Goal: Task Accomplishment & Management: Use online tool/utility

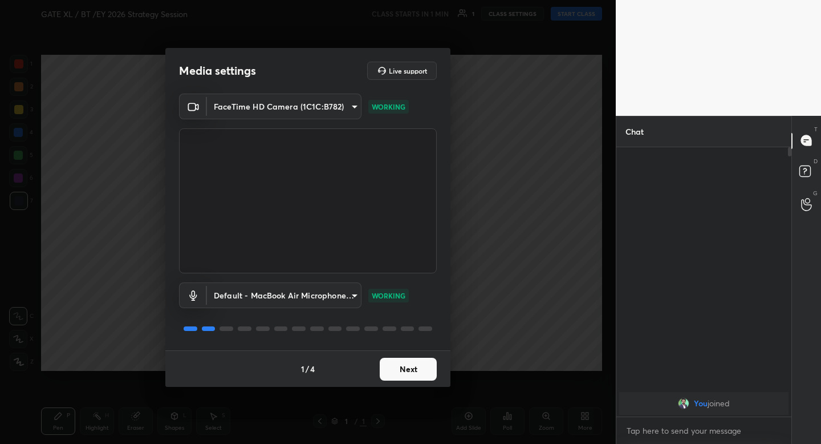
click at [400, 358] on button "Next" at bounding box center [408, 369] width 57 height 23
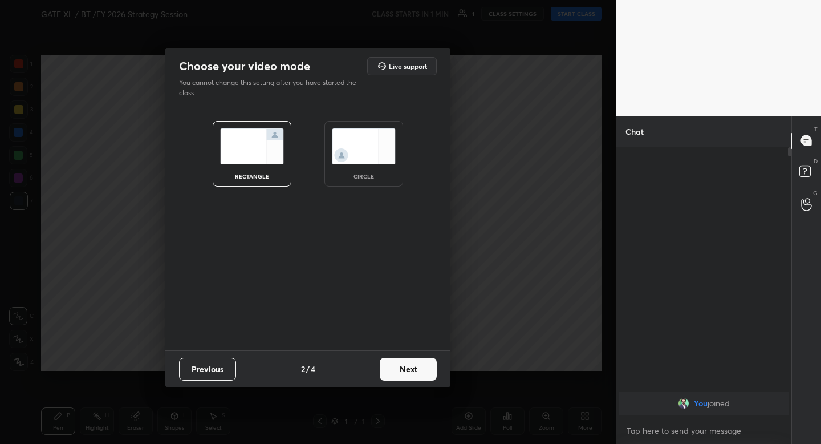
click at [400, 363] on button "Next" at bounding box center [408, 369] width 57 height 23
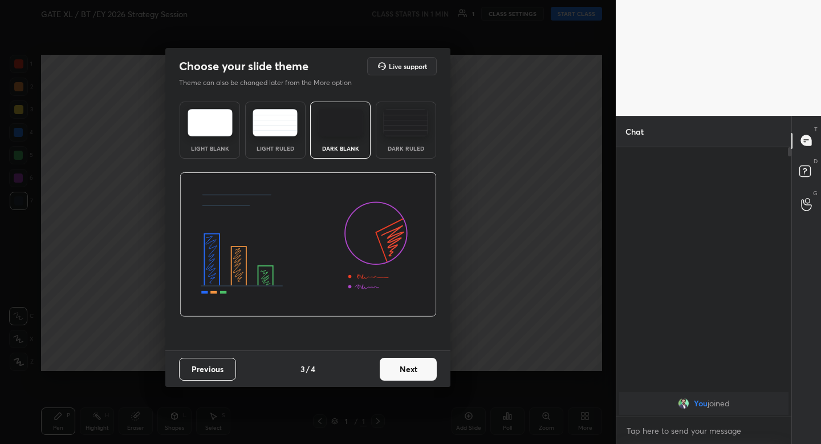
click at [194, 383] on div "Previous 3 / 4 Next" at bounding box center [307, 368] width 285 height 37
click at [196, 378] on button "Previous" at bounding box center [207, 369] width 57 height 23
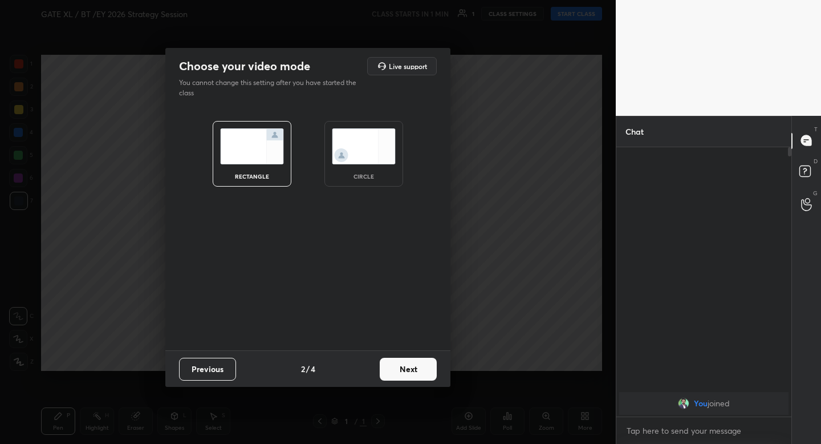
click at [348, 155] on img at bounding box center [364, 146] width 64 height 36
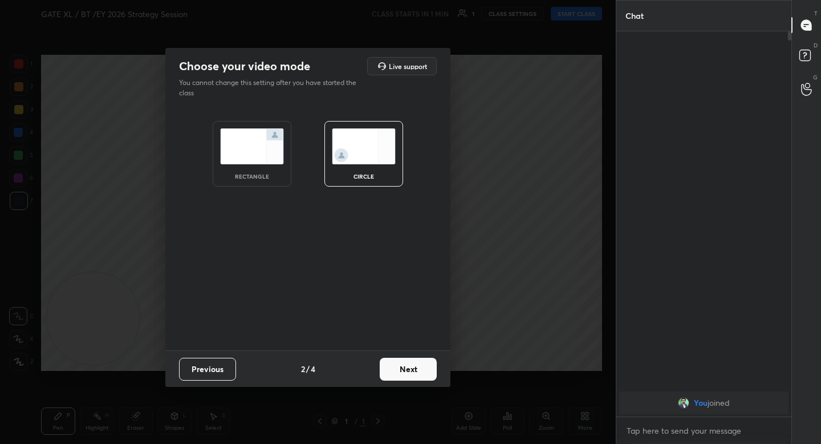
scroll to position [409, 172]
click at [392, 379] on button "Next" at bounding box center [408, 369] width 57 height 23
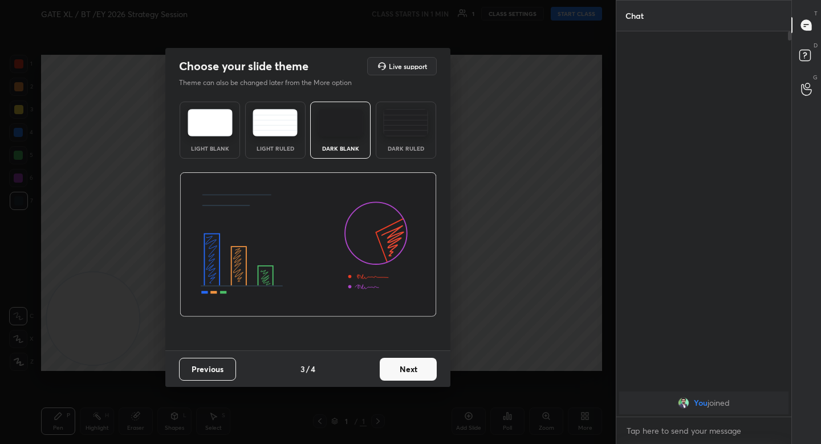
click at [394, 371] on button "Next" at bounding box center [408, 369] width 57 height 23
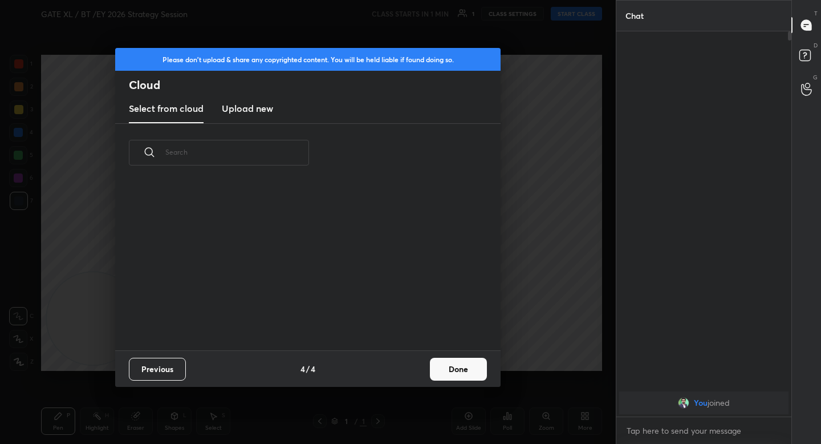
scroll to position [168, 366]
click at [438, 367] on button "Done" at bounding box center [458, 369] width 57 height 23
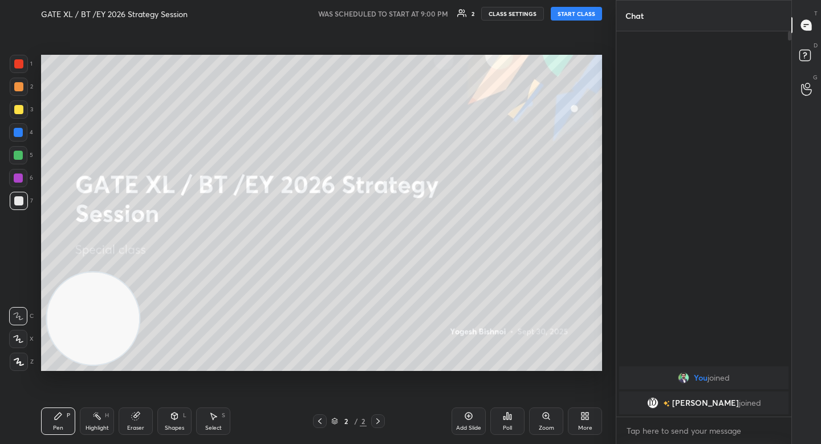
click at [569, 10] on button "START CLASS" at bounding box center [576, 14] width 51 height 14
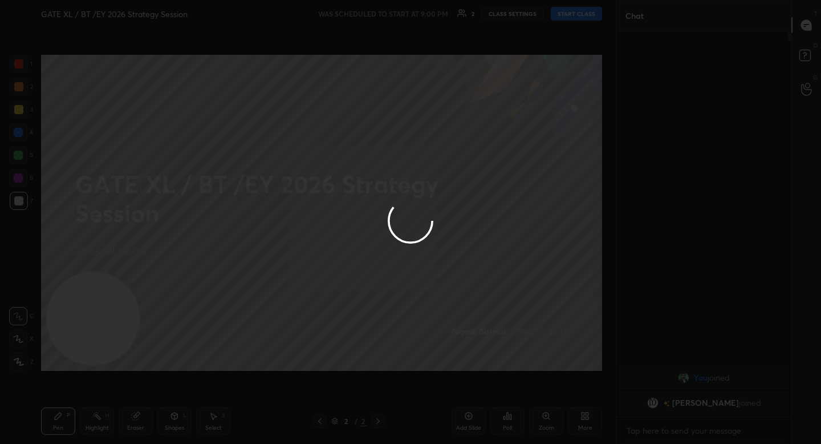
type textarea "x"
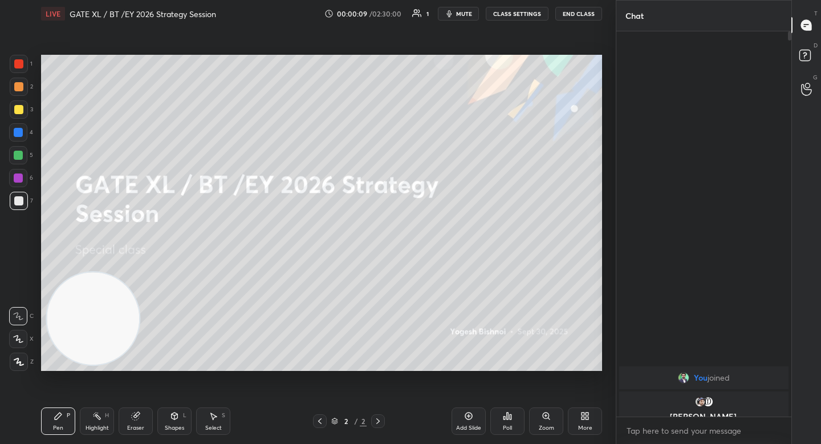
click at [91, 360] on video at bounding box center [93, 318] width 92 height 92
click at [22, 367] on div at bounding box center [19, 362] width 18 height 18
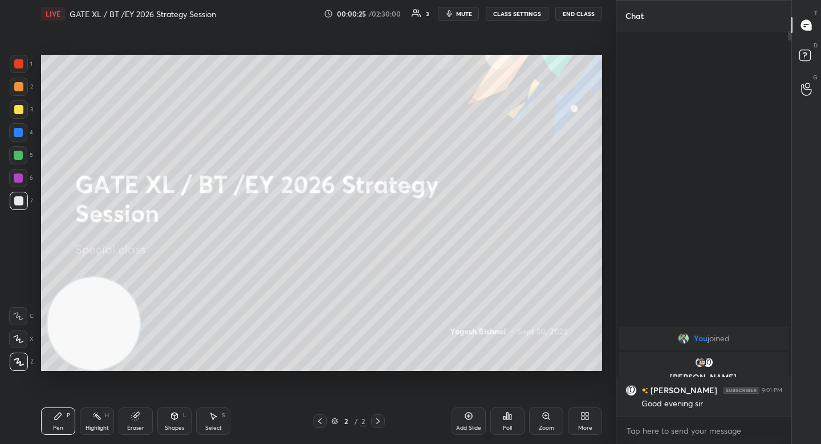
click at [26, 89] on div at bounding box center [19, 87] width 18 height 18
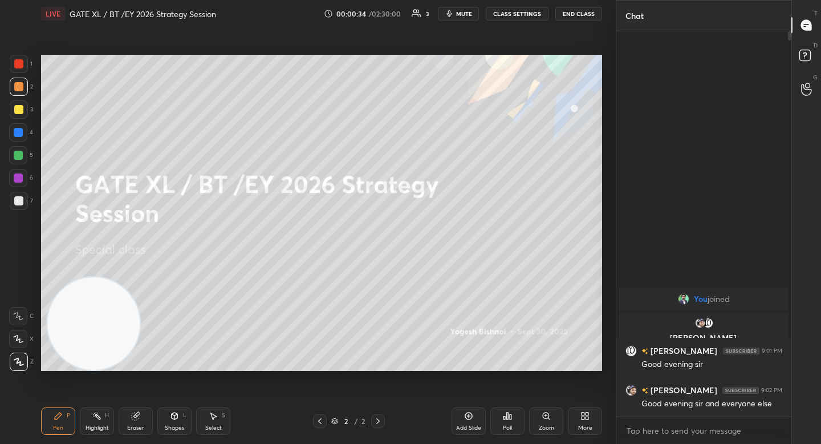
click at [14, 112] on div at bounding box center [18, 109] width 9 height 9
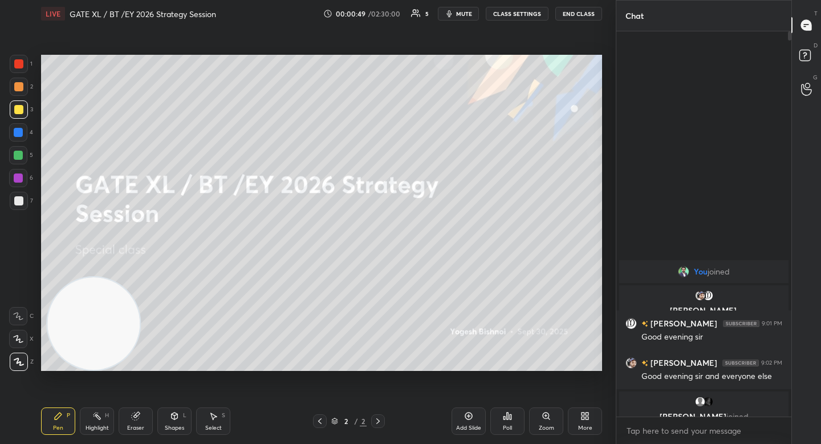
click at [17, 139] on div at bounding box center [18, 132] width 18 height 18
click at [18, 204] on div at bounding box center [18, 200] width 9 height 9
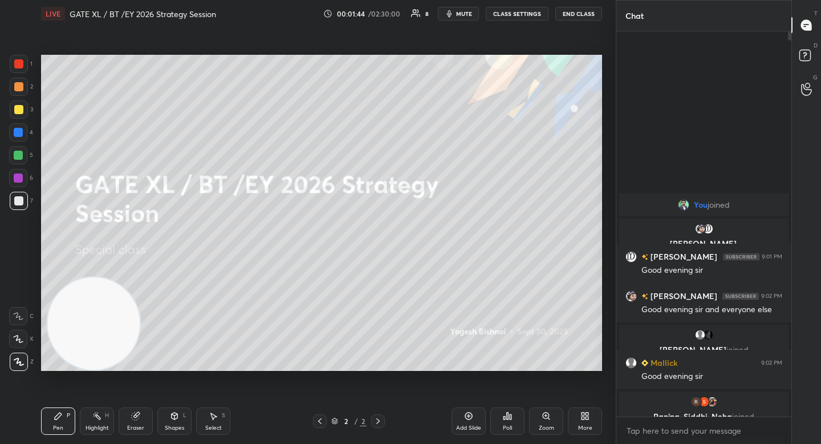
click at [21, 91] on div at bounding box center [19, 87] width 18 height 18
click at [25, 200] on div at bounding box center [19, 201] width 18 height 18
drag, startPoint x: 120, startPoint y: 322, endPoint x: 107, endPoint y: 353, distance: 34.0
click at [111, 347] on video at bounding box center [93, 323] width 92 height 92
click at [18, 80] on div at bounding box center [19, 87] width 18 height 18
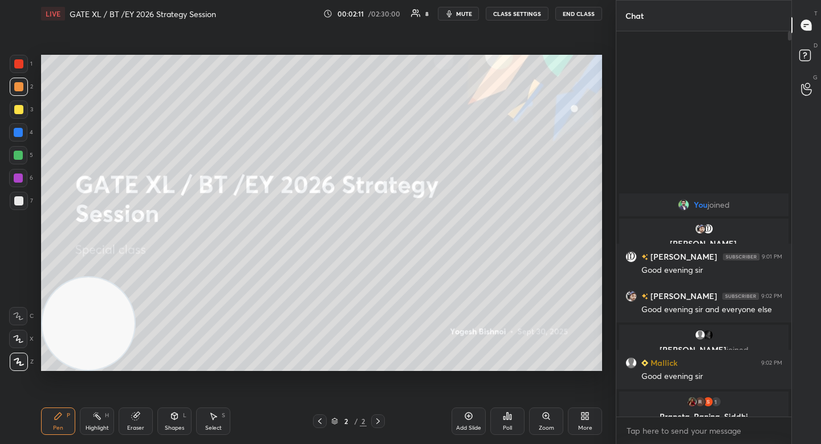
click at [22, 63] on div at bounding box center [18, 63] width 9 height 9
click at [16, 110] on div at bounding box center [18, 109] width 9 height 9
click at [19, 100] on div "3" at bounding box center [21, 109] width 23 height 18
click at [21, 97] on div "2" at bounding box center [21, 89] width 23 height 23
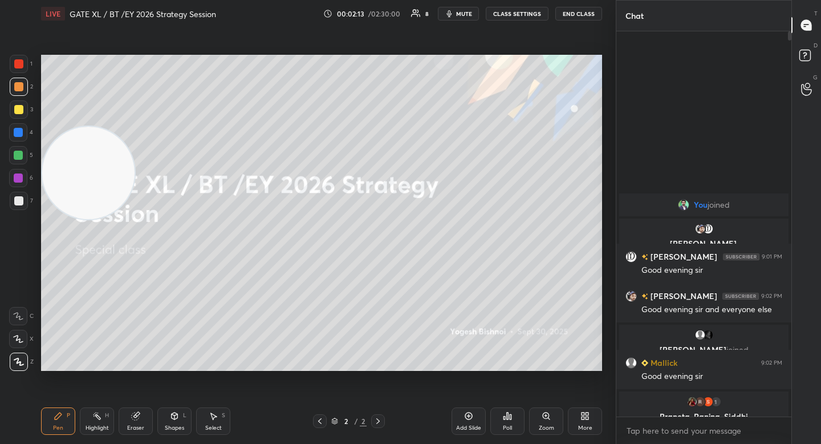
drag, startPoint x: 94, startPoint y: 280, endPoint x: 94, endPoint y: 128, distance: 151.7
click at [94, 128] on video at bounding box center [88, 173] width 92 height 92
click at [94, 103] on video at bounding box center [88, 149] width 92 height 92
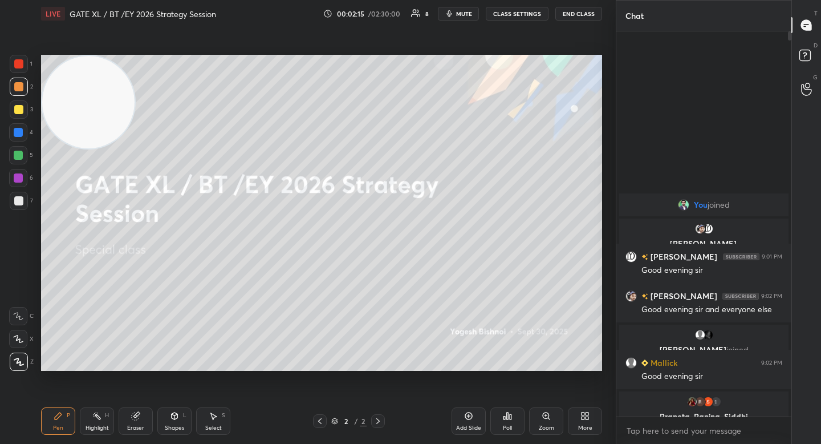
click at [85, 111] on video at bounding box center [88, 102] width 92 height 92
click at [33, 201] on div "1 2 3 4 5 6 7 C X Z C X Z E E Erase all H H" at bounding box center [18, 213] width 37 height 316
drag, startPoint x: 27, startPoint y: 202, endPoint x: 40, endPoint y: 207, distance: 14.1
click at [27, 202] on div at bounding box center [19, 201] width 18 height 18
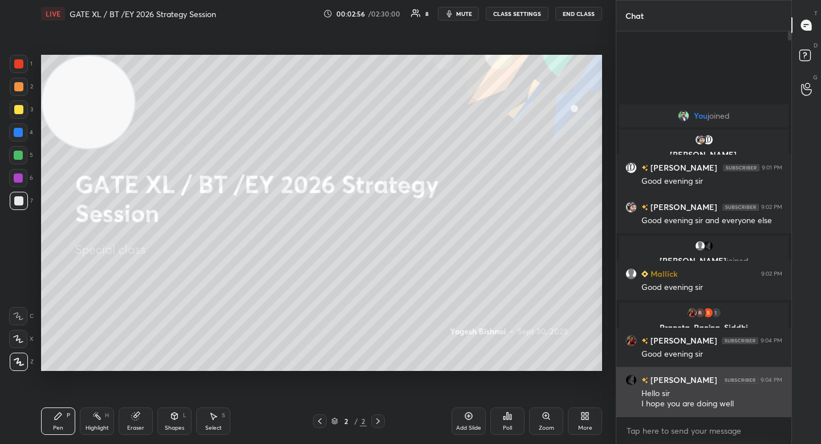
click at [634, 372] on div "[PERSON_NAME] 9:04 PM Hello sir I hope you are doing well" at bounding box center [704, 392] width 175 height 50
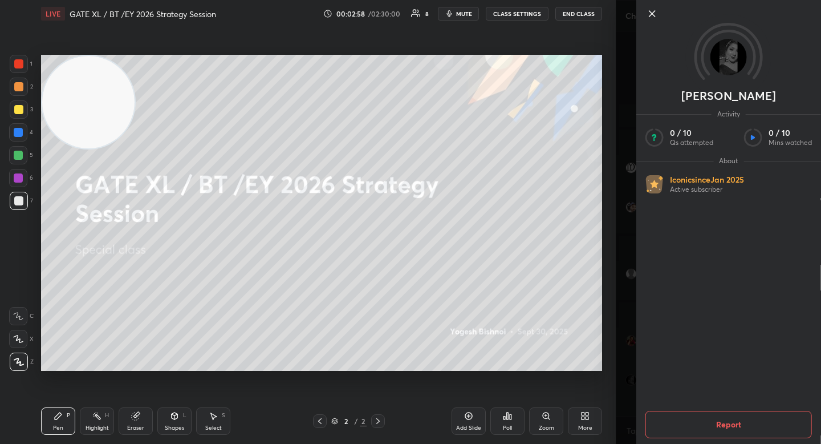
click at [651, 13] on icon at bounding box center [653, 14] width 6 height 6
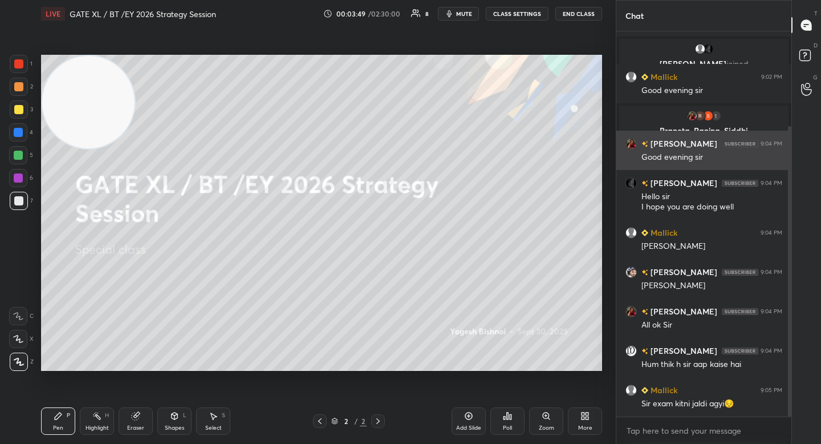
scroll to position [165, 0]
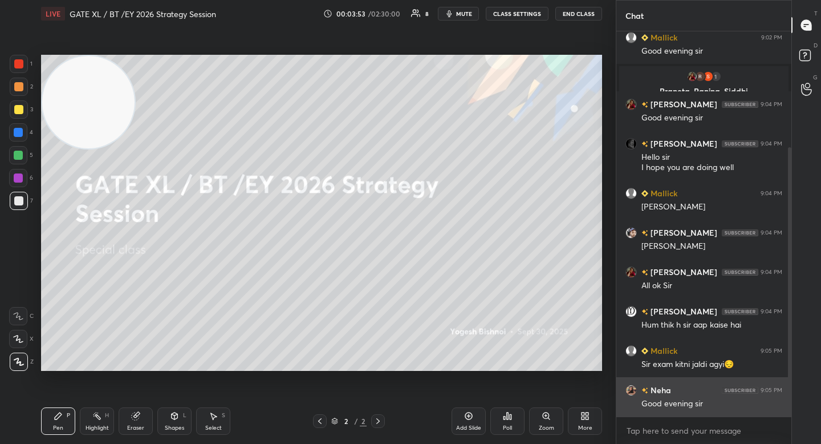
click at [632, 389] on img "grid" at bounding box center [631, 390] width 11 height 11
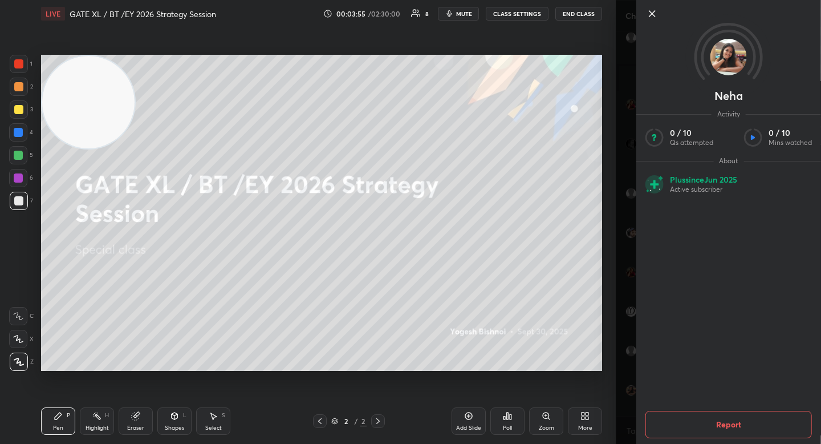
click at [651, 15] on icon at bounding box center [653, 14] width 6 height 6
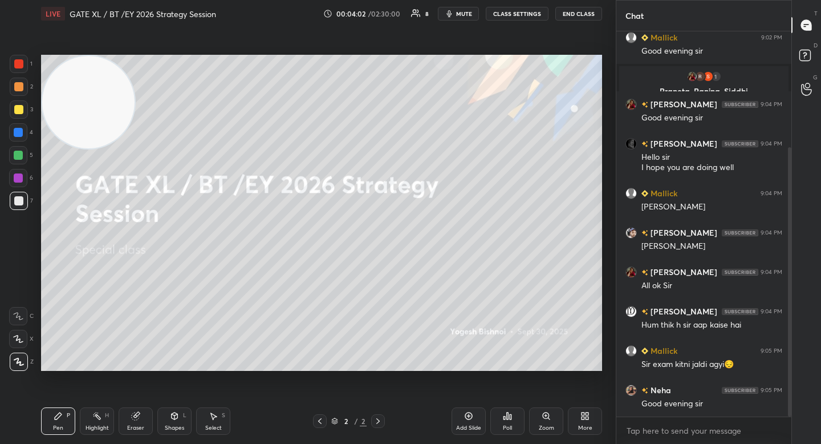
click at [460, 427] on div "Add Slide" at bounding box center [468, 428] width 25 height 6
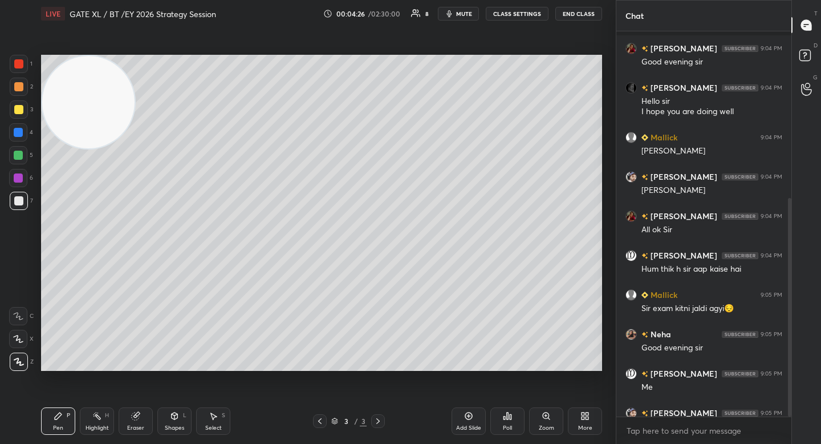
scroll to position [294, 0]
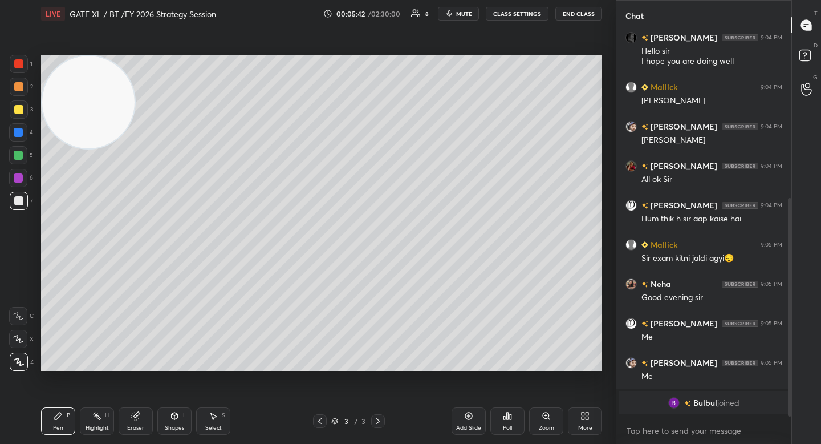
drag, startPoint x: 18, startPoint y: 118, endPoint x: 39, endPoint y: 115, distance: 20.8
click at [19, 119] on div at bounding box center [19, 109] width 18 height 18
drag, startPoint x: 26, startPoint y: 195, endPoint x: 31, endPoint y: 192, distance: 5.9
click at [26, 195] on div at bounding box center [19, 201] width 18 height 18
click at [21, 118] on div at bounding box center [19, 109] width 18 height 18
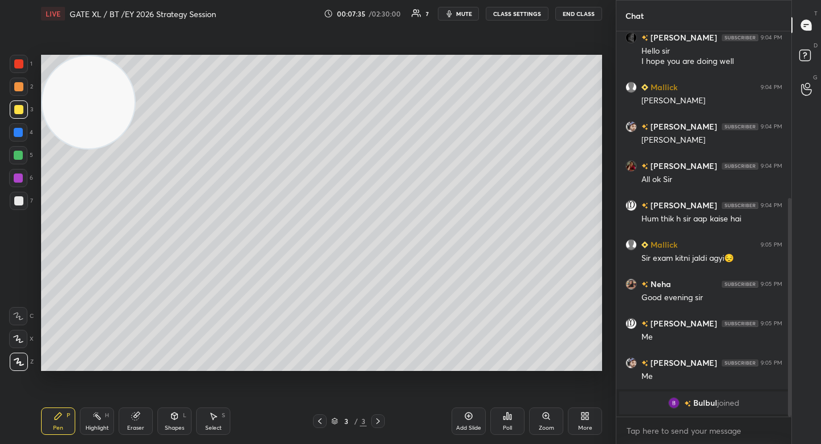
drag, startPoint x: 21, startPoint y: 81, endPoint x: 22, endPoint y: 90, distance: 9.2
click at [22, 82] on div at bounding box center [19, 87] width 18 height 18
click at [216, 370] on div "Setting up your live class Poll for secs No correct answer Start poll" at bounding box center [322, 212] width 570 height 371
click at [472, 9] on button "mute" at bounding box center [458, 14] width 41 height 14
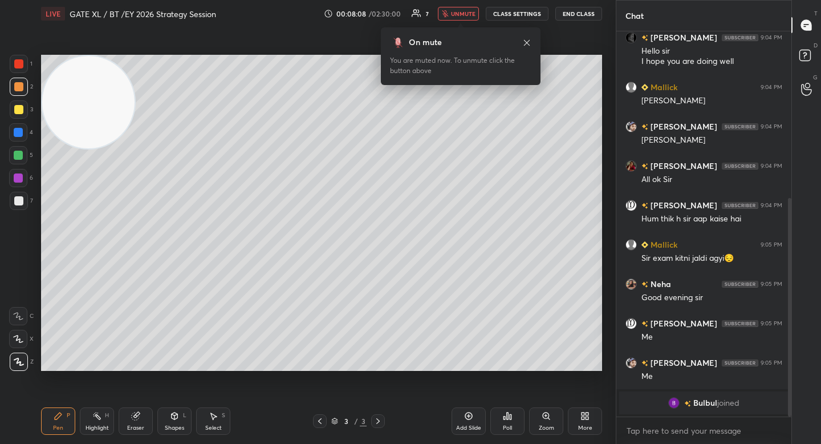
click at [472, 9] on button "unmute" at bounding box center [458, 14] width 41 height 14
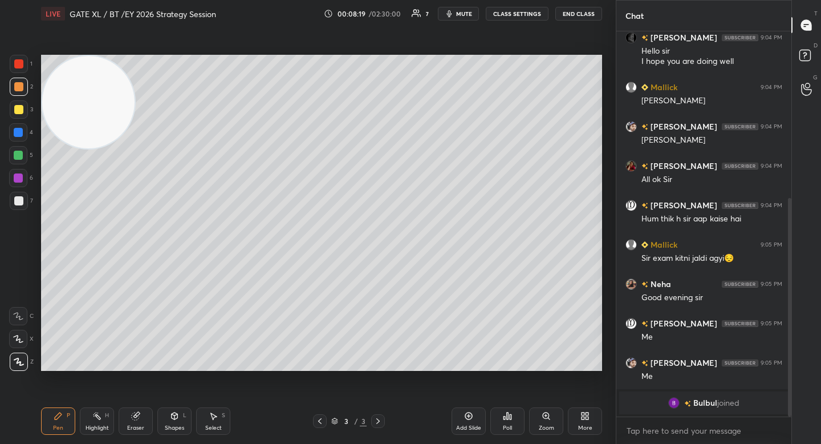
click at [10, 205] on div at bounding box center [19, 201] width 18 height 18
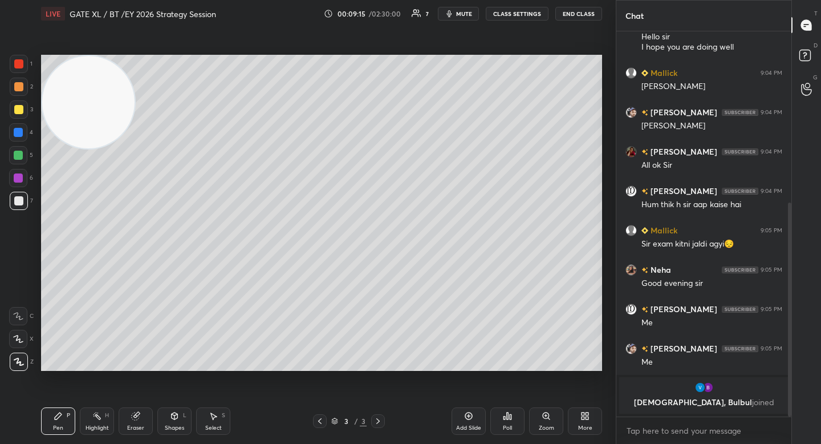
click at [20, 151] on div at bounding box center [18, 155] width 9 height 9
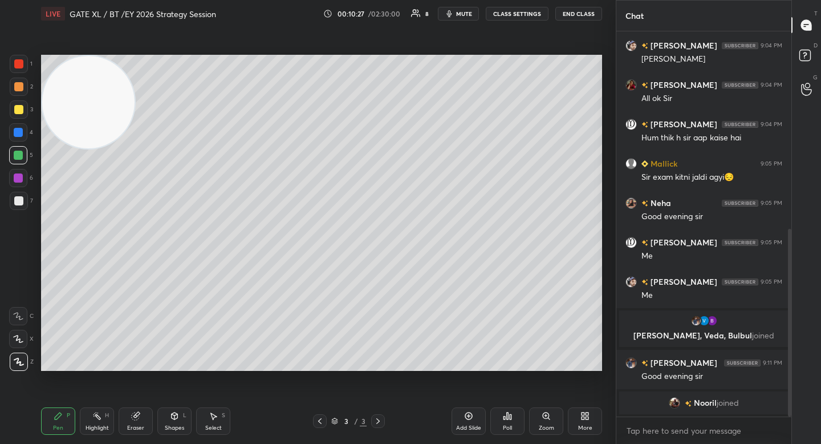
scroll to position [418, 0]
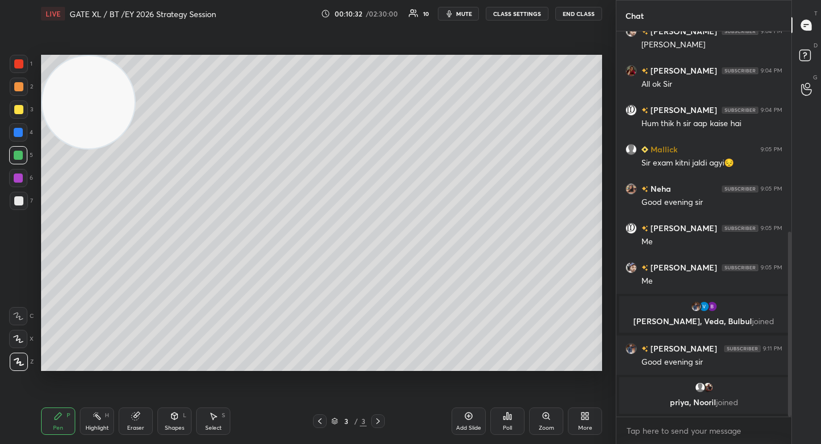
click at [17, 112] on div at bounding box center [18, 109] width 9 height 9
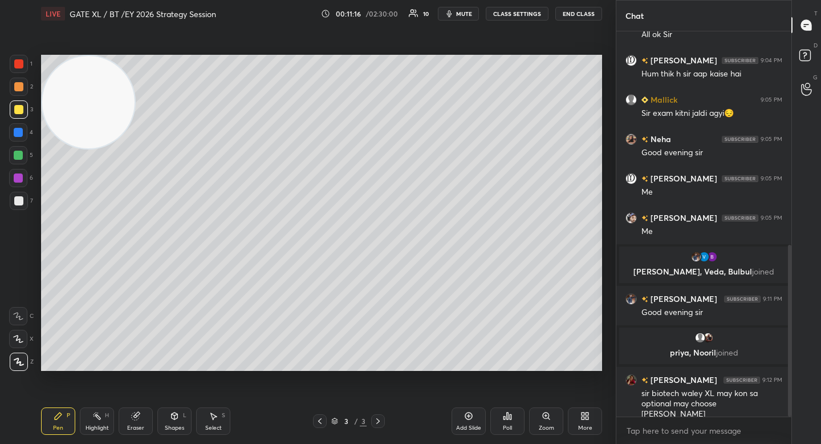
scroll to position [479, 0]
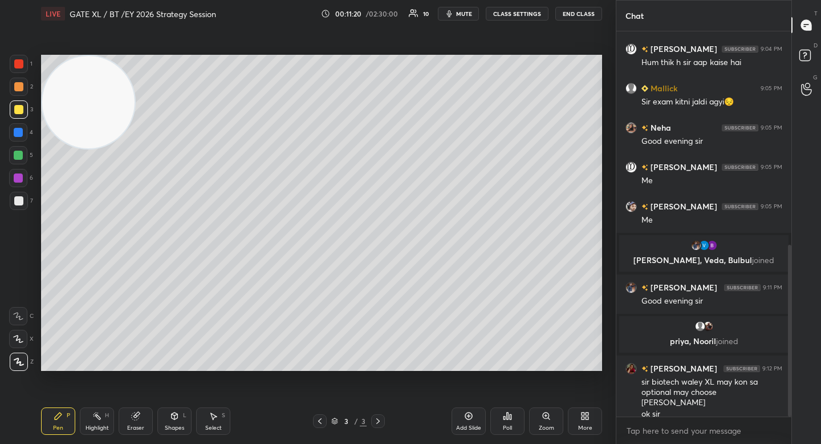
click at [17, 196] on div at bounding box center [19, 201] width 18 height 18
drag, startPoint x: 248, startPoint y: 376, endPoint x: 309, endPoint y: 374, distance: 61.1
click at [309, 374] on div "Setting up your live class Poll for secs No correct answer Start poll" at bounding box center [322, 212] width 570 height 371
drag, startPoint x: 251, startPoint y: 374, endPoint x: 303, endPoint y: 372, distance: 52.5
click at [303, 373] on div "Setting up your live class Poll for secs No correct answer Start poll" at bounding box center [322, 212] width 570 height 371
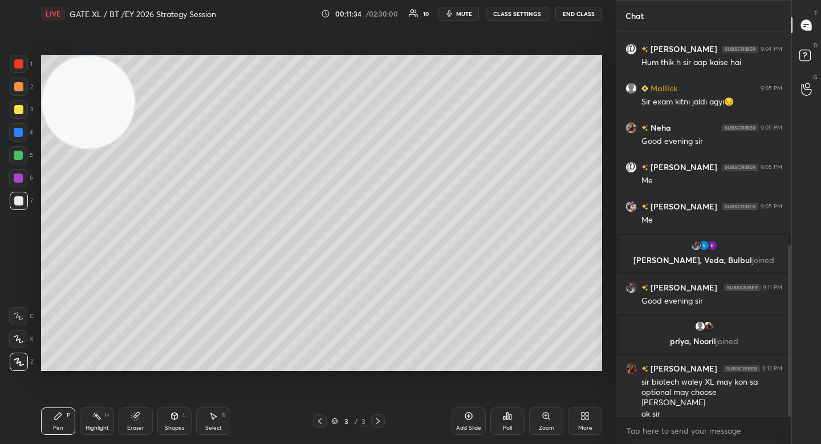
drag, startPoint x: 88, startPoint y: 136, endPoint x: 77, endPoint y: 346, distance: 210.8
click at [77, 148] on video at bounding box center [88, 102] width 92 height 92
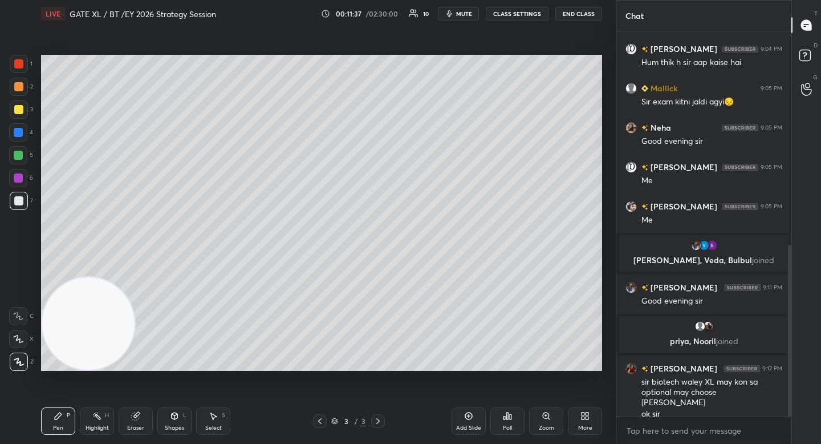
click at [17, 86] on div at bounding box center [18, 86] width 9 height 9
drag, startPoint x: 20, startPoint y: 135, endPoint x: 20, endPoint y: 155, distance: 20.5
click at [19, 136] on div at bounding box center [18, 132] width 9 height 9
click at [20, 157] on div at bounding box center [18, 155] width 9 height 9
drag, startPoint x: 96, startPoint y: 344, endPoint x: 94, endPoint y: 310, distance: 33.7
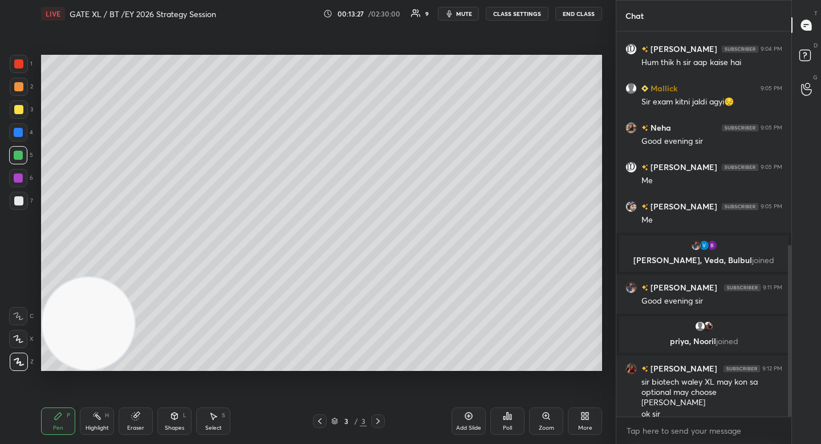
click at [95, 375] on div "Setting up your live class Poll for secs No correct answer Start poll" at bounding box center [322, 212] width 570 height 371
click at [15, 67] on div at bounding box center [18, 63] width 9 height 9
click at [18, 201] on div at bounding box center [18, 200] width 9 height 9
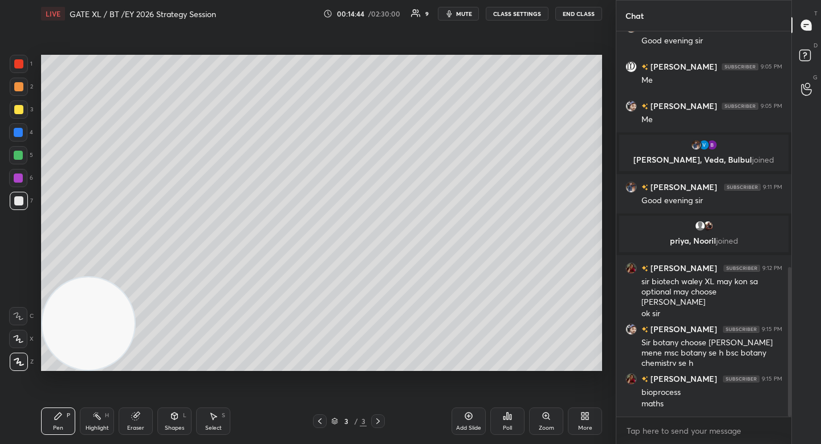
scroll to position [607, 0]
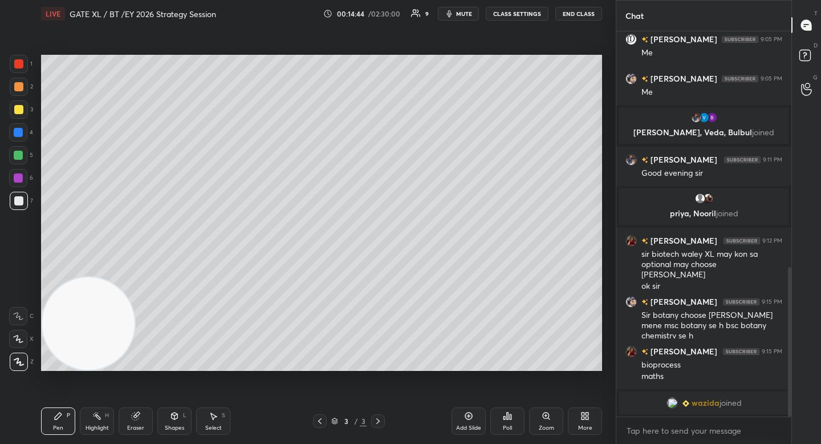
click at [476, 423] on div "Add Slide" at bounding box center [469, 420] width 34 height 27
click at [18, 93] on div at bounding box center [19, 87] width 18 height 18
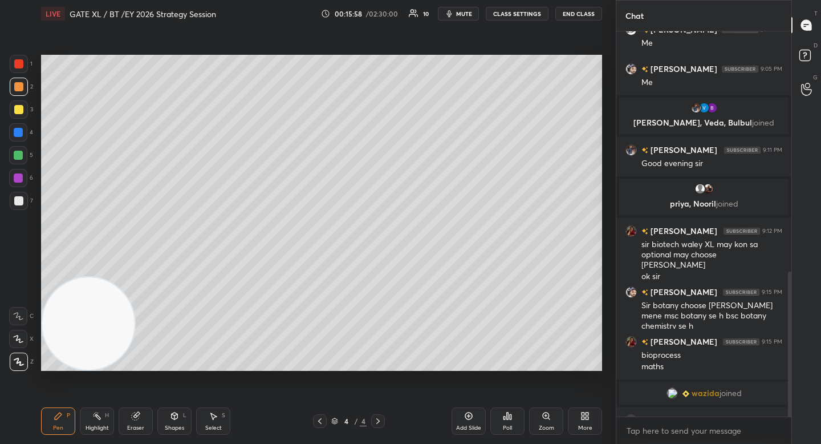
scroll to position [637, 0]
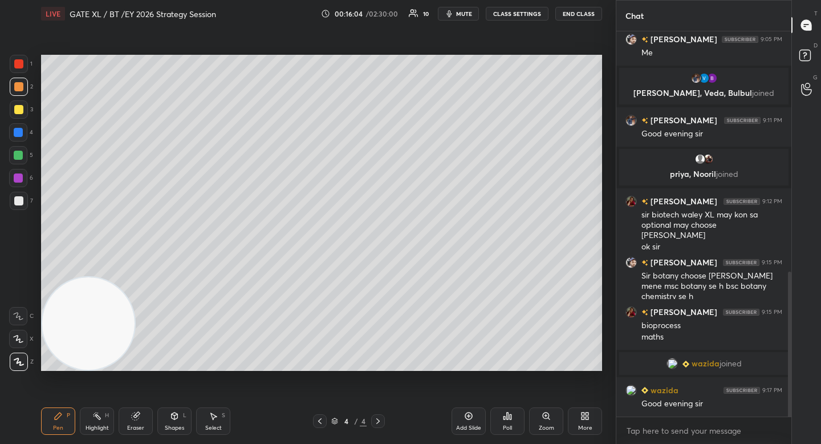
click at [143, 419] on div "Eraser" at bounding box center [136, 420] width 34 height 27
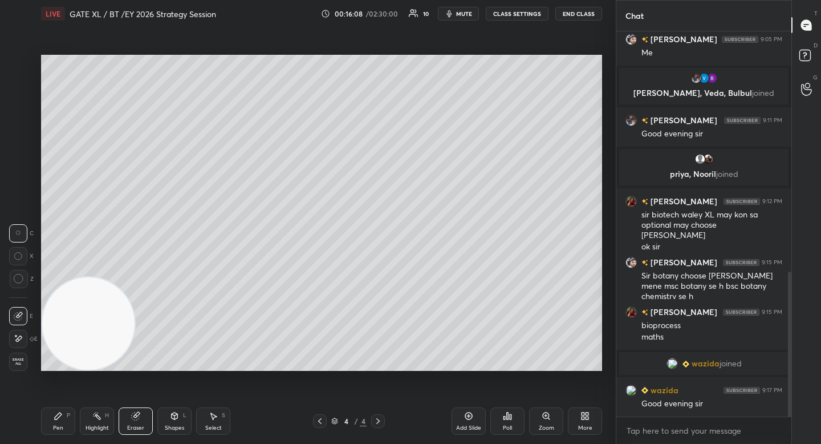
click at [55, 426] on div "Pen" at bounding box center [58, 428] width 10 height 6
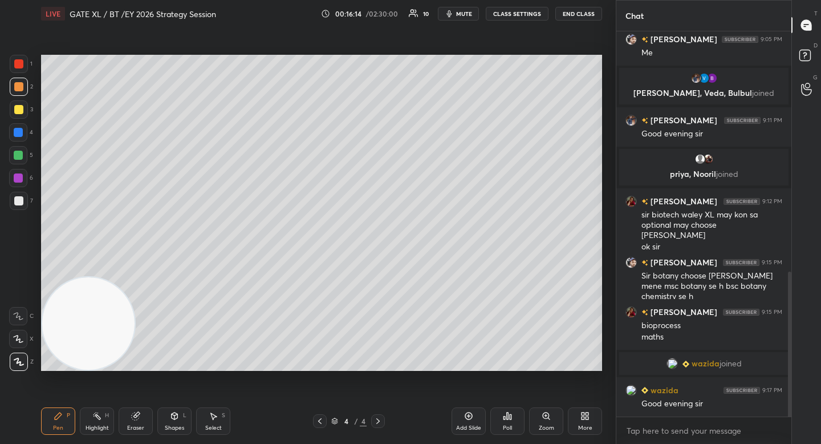
scroll to position [664, 0]
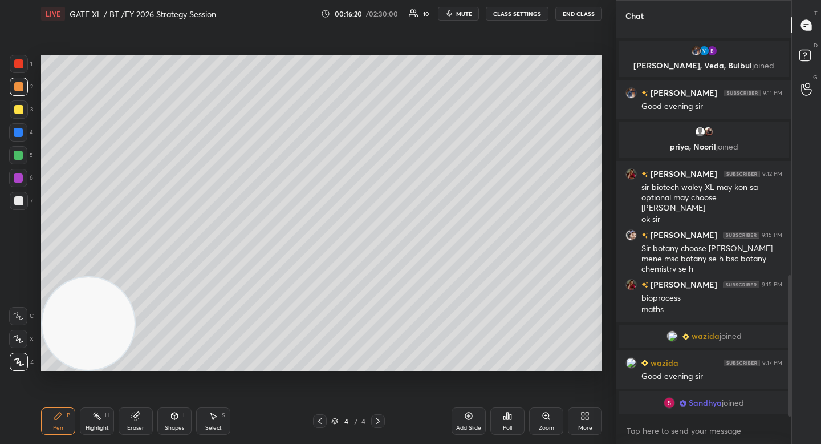
click at [22, 213] on div "7" at bounding box center [21, 203] width 23 height 23
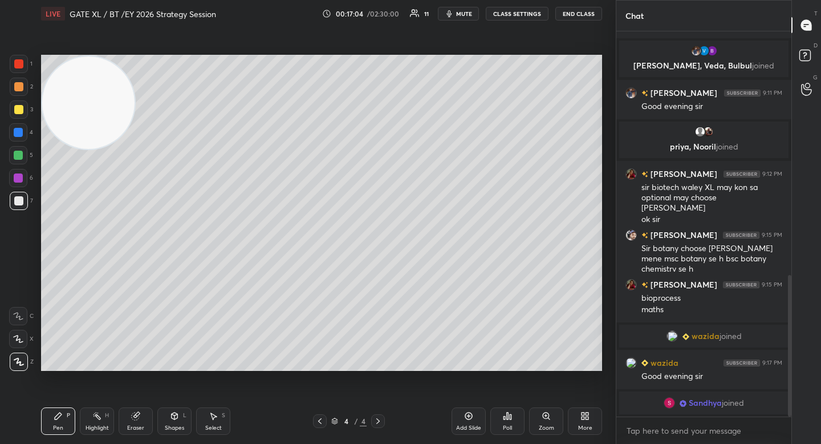
drag, startPoint x: 68, startPoint y: 327, endPoint x: 64, endPoint y: 98, distance: 229.4
click at [64, 101] on video at bounding box center [88, 102] width 92 height 92
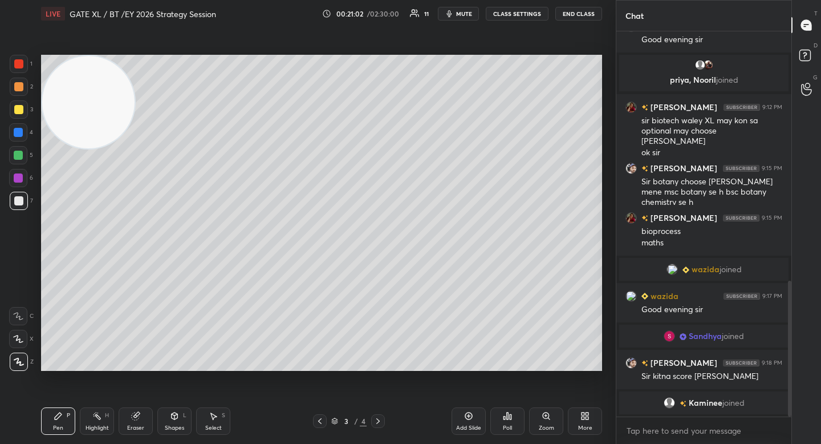
scroll to position [725, 0]
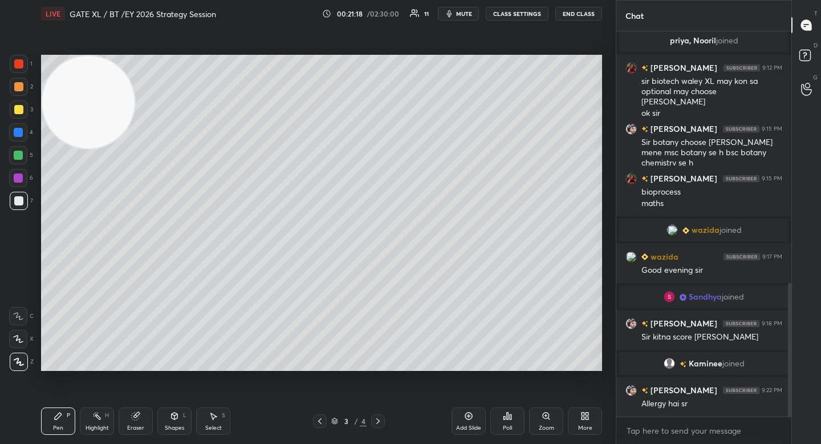
click at [463, 9] on button "mute" at bounding box center [458, 14] width 41 height 14
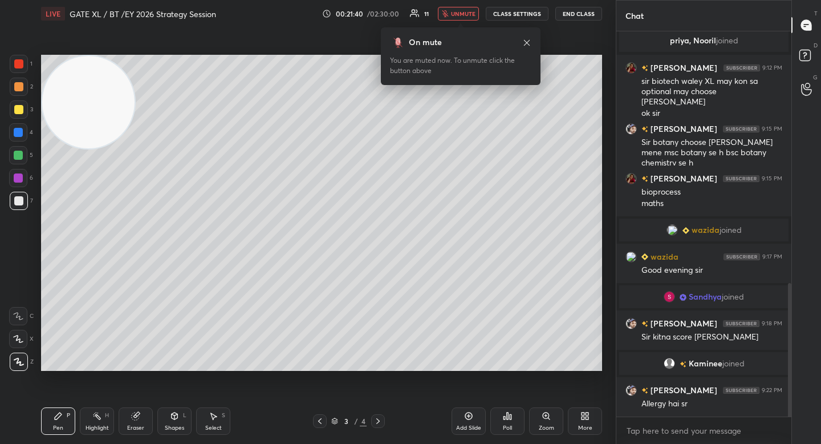
scroll to position [764, 0]
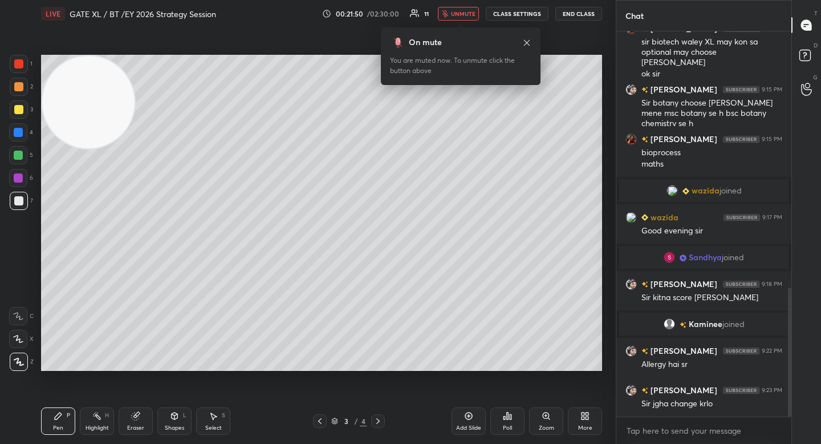
click at [461, 14] on span "unmute" at bounding box center [463, 14] width 25 height 8
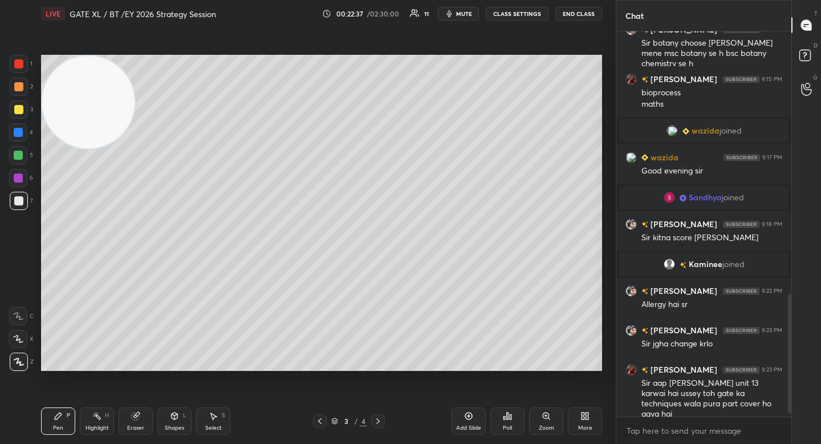
scroll to position [863, 0]
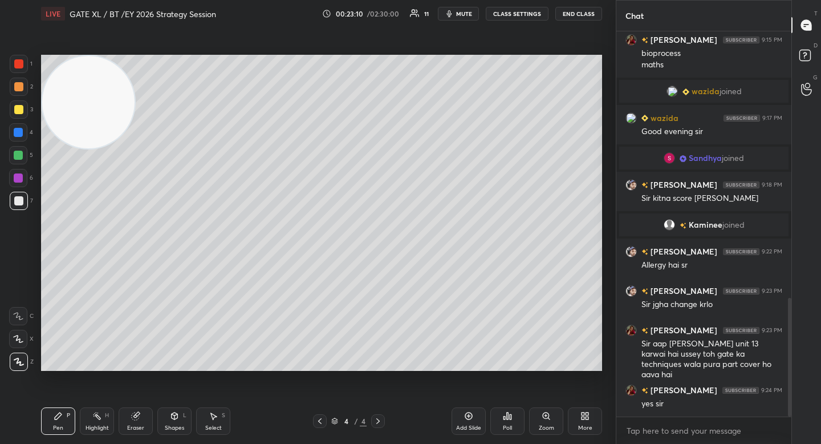
click at [470, 419] on icon at bounding box center [468, 415] width 9 height 9
click at [20, 100] on div "2" at bounding box center [21, 89] width 23 height 23
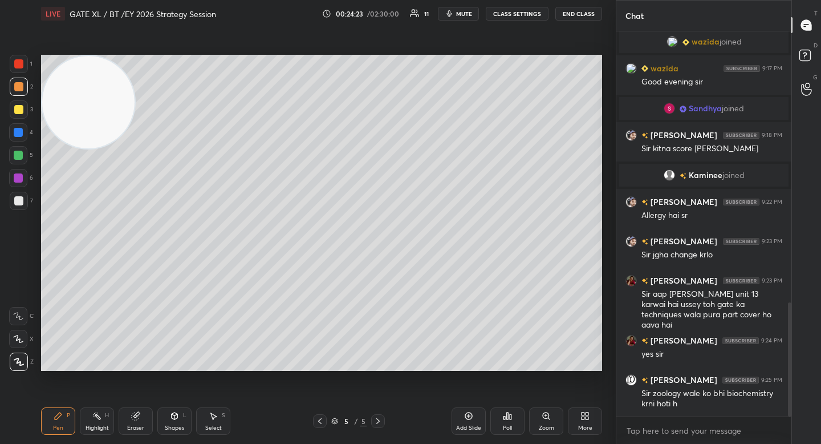
drag, startPoint x: 26, startPoint y: 153, endPoint x: 32, endPoint y: 153, distance: 6.3
click at [26, 153] on div at bounding box center [18, 155] width 18 height 18
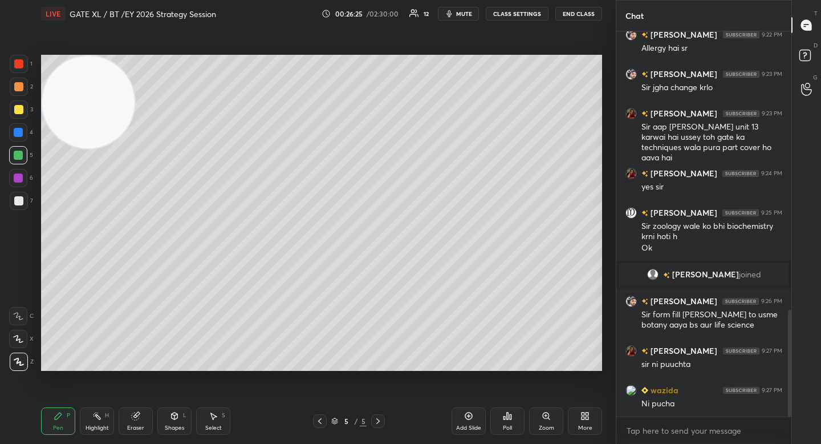
scroll to position [1044, 0]
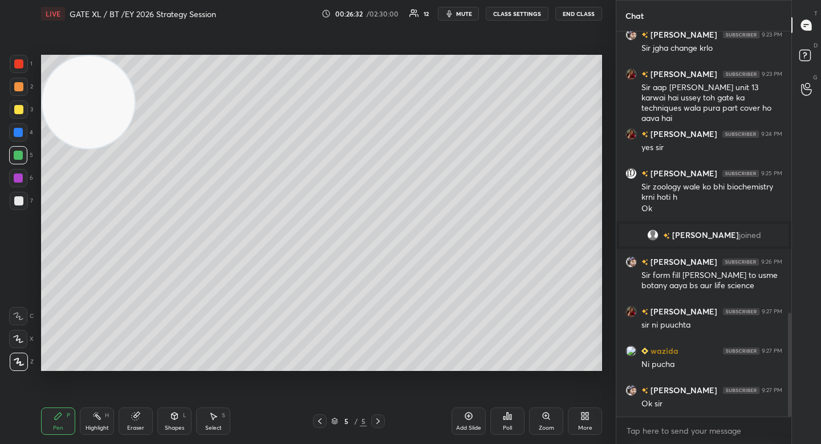
click at [468, 9] on button "mute" at bounding box center [458, 14] width 41 height 14
click at [468, 9] on button "unmute" at bounding box center [458, 14] width 41 height 14
click at [468, 9] on button "mute" at bounding box center [458, 14] width 41 height 14
click at [468, 9] on button "unmute" at bounding box center [458, 14] width 41 height 14
drag, startPoint x: 23, startPoint y: 204, endPoint x: 30, endPoint y: 201, distance: 7.7
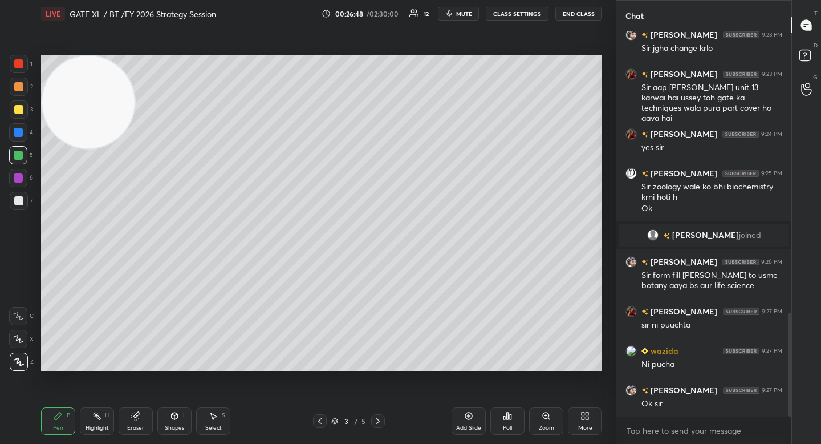
click at [24, 204] on div at bounding box center [19, 201] width 18 height 18
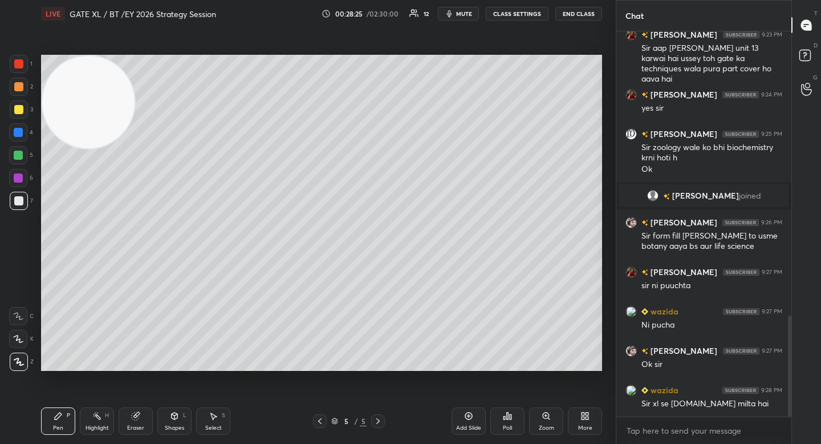
drag, startPoint x: 467, startPoint y: 415, endPoint x: 446, endPoint y: 400, distance: 25.9
click at [466, 415] on icon at bounding box center [468, 415] width 9 height 9
click at [88, 94] on video at bounding box center [88, 102] width 92 height 92
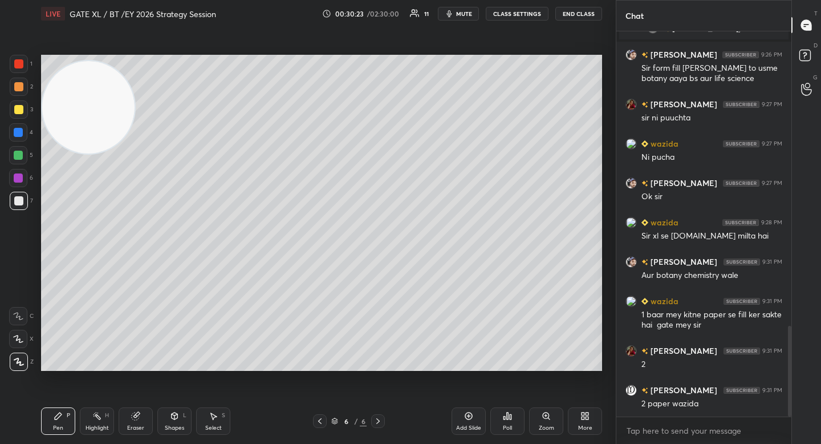
scroll to position [1290, 0]
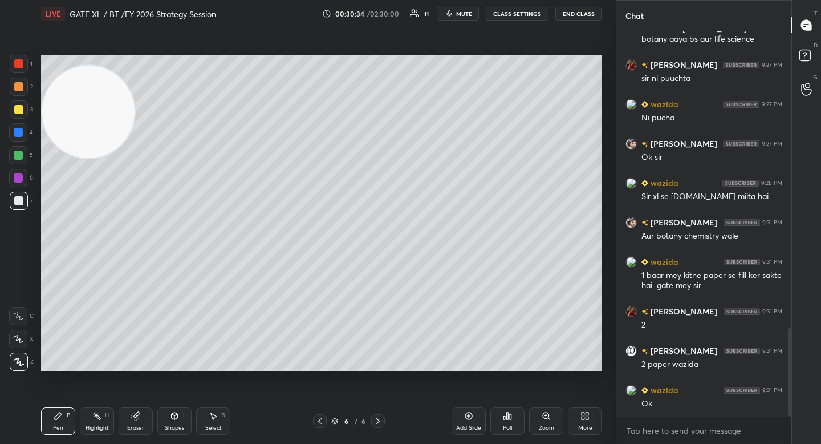
drag, startPoint x: 84, startPoint y: 120, endPoint x: 71, endPoint y: 307, distance: 187.0
click at [77, 158] on video at bounding box center [88, 112] width 92 height 92
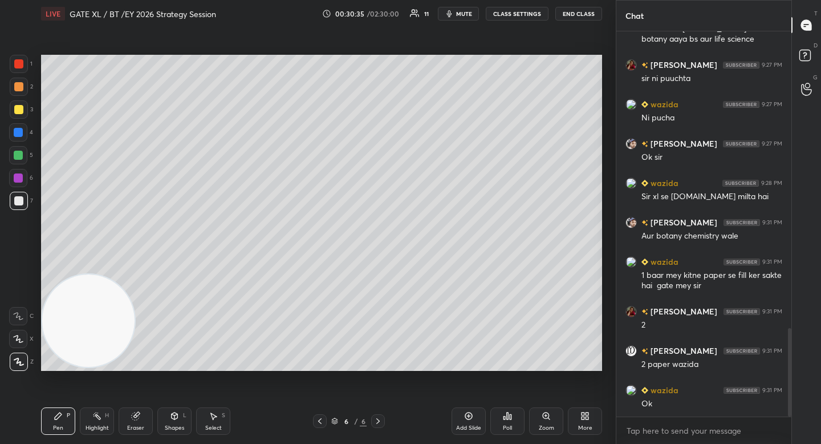
click at [18, 102] on div at bounding box center [19, 109] width 18 height 18
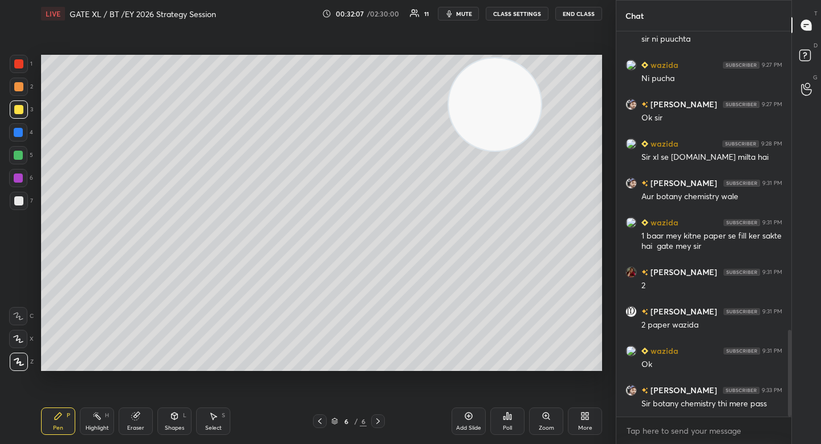
drag, startPoint x: 94, startPoint y: 317, endPoint x: 495, endPoint y: 102, distance: 455.3
click at [498, 102] on video at bounding box center [495, 104] width 92 height 92
drag, startPoint x: 507, startPoint y: 99, endPoint x: 536, endPoint y: 86, distance: 31.7
click at [539, 87] on video at bounding box center [496, 104] width 92 height 92
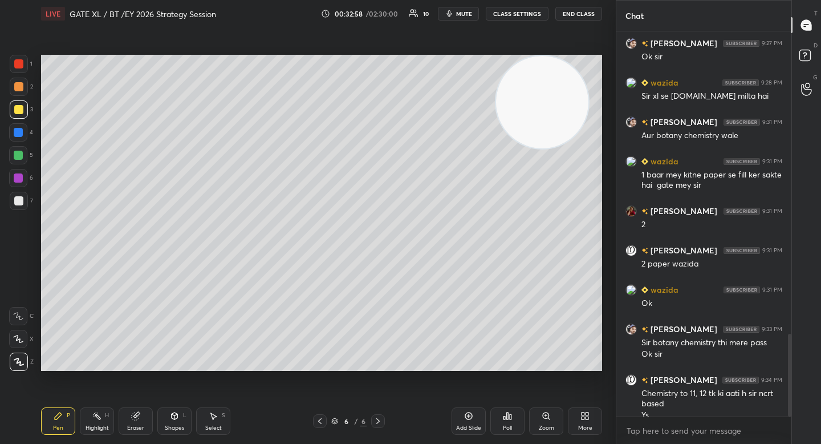
scroll to position [1402, 0]
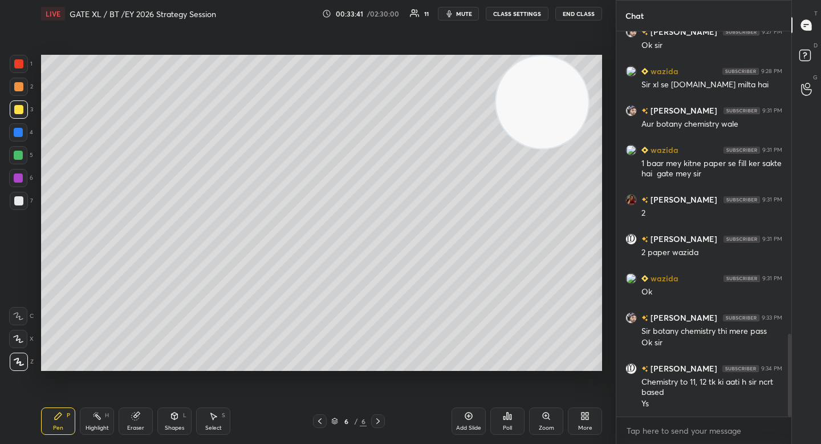
click at [586, 410] on div "More" at bounding box center [585, 420] width 34 height 27
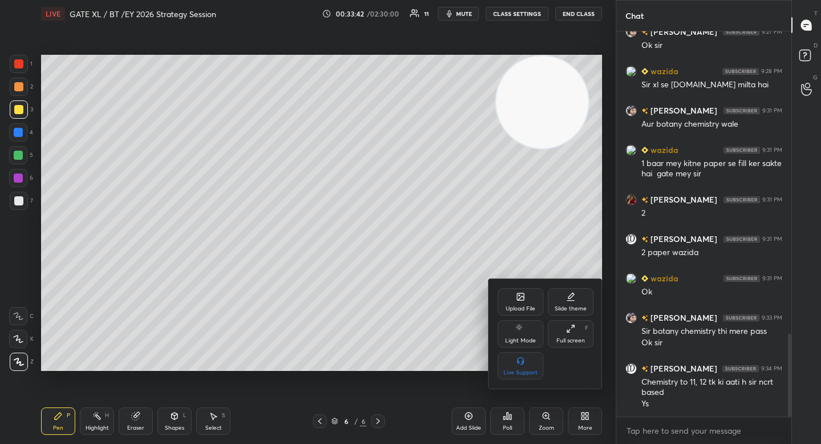
click at [514, 296] on div "Upload File" at bounding box center [521, 301] width 46 height 27
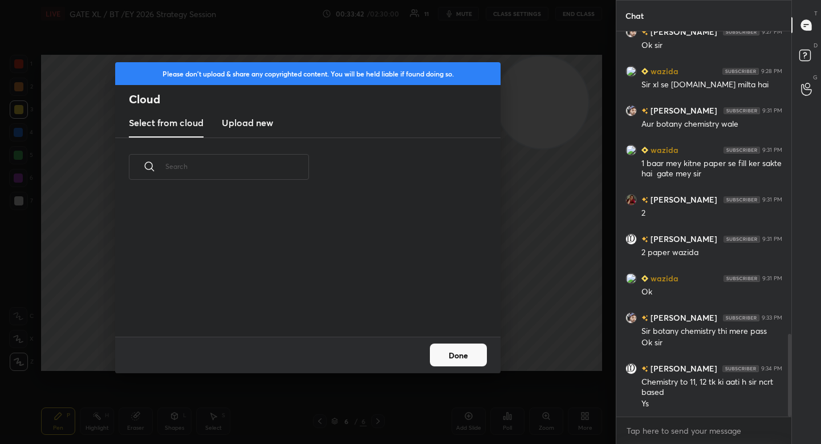
scroll to position [140, 366]
click at [242, 124] on h3 "Upload new" at bounding box center [247, 123] width 51 height 14
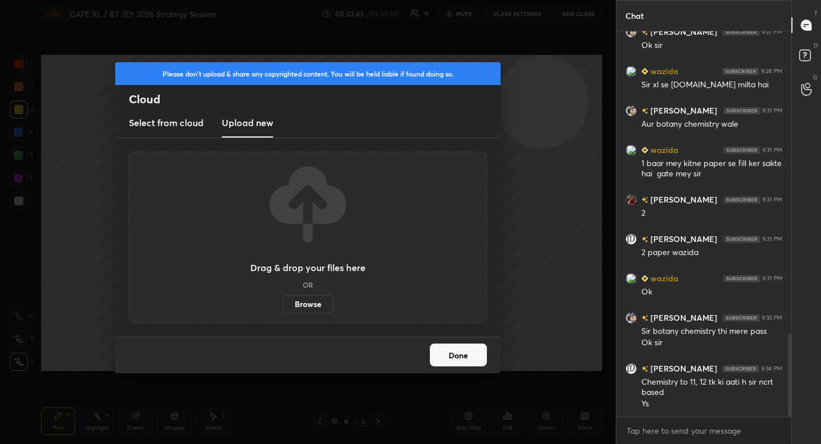
click at [293, 301] on label "Browse" at bounding box center [308, 304] width 51 height 18
click at [283, 301] on input "Browse" at bounding box center [283, 304] width 0 height 18
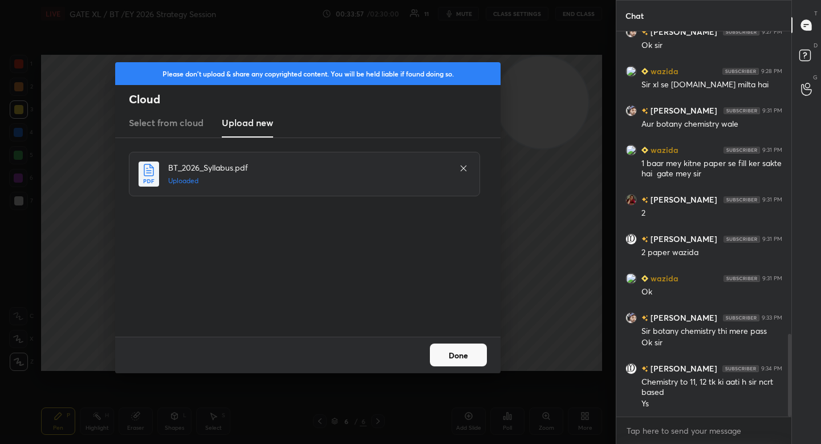
click at [460, 351] on button "Done" at bounding box center [458, 354] width 57 height 23
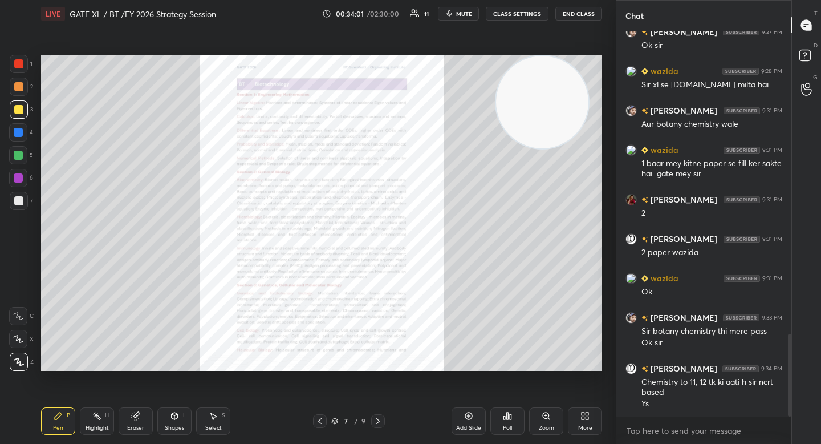
click at [543, 420] on div "Zoom" at bounding box center [546, 420] width 34 height 27
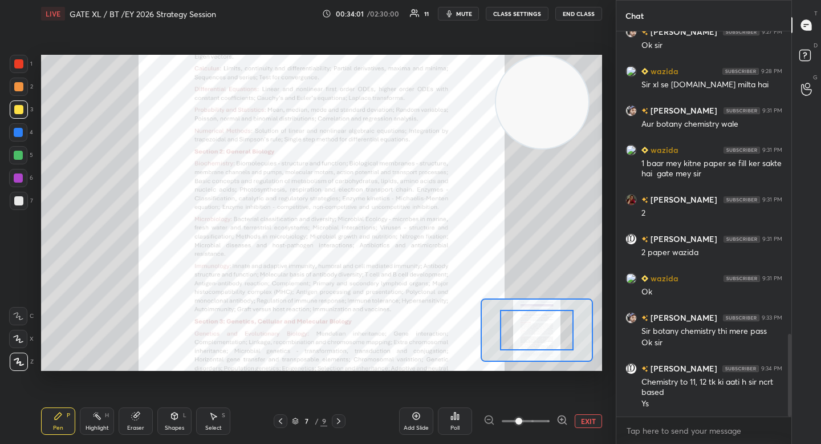
click at [553, 418] on div at bounding box center [526, 421] width 84 height 14
click at [558, 419] on icon at bounding box center [562, 419] width 11 height 11
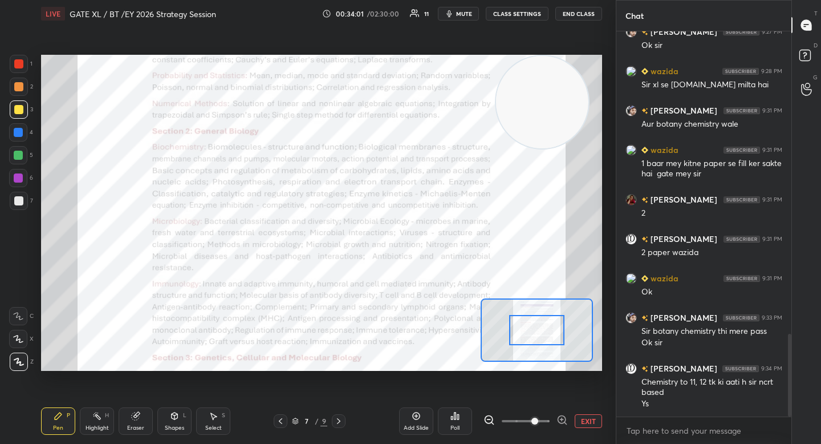
click at [561, 419] on icon at bounding box center [562, 419] width 3 height 0
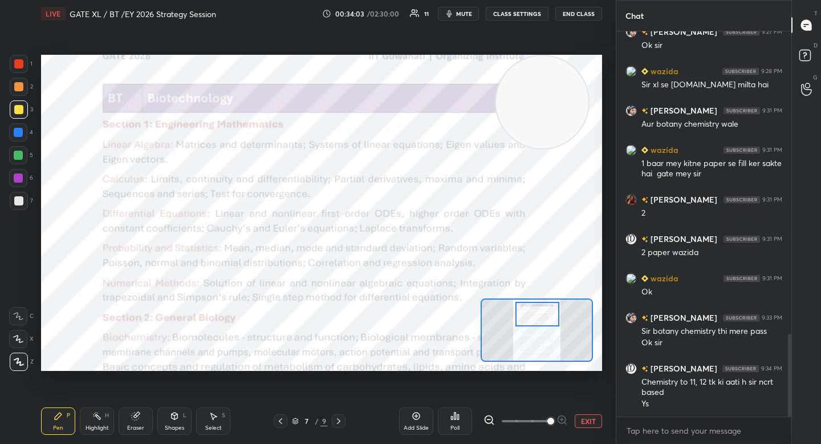
drag, startPoint x: 541, startPoint y: 329, endPoint x: 541, endPoint y: 314, distance: 14.8
click at [541, 314] on div at bounding box center [538, 314] width 44 height 25
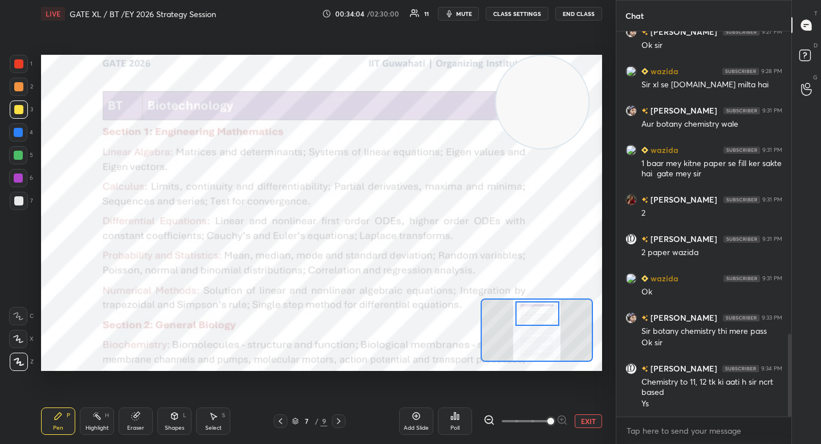
drag, startPoint x: 21, startPoint y: 65, endPoint x: 34, endPoint y: 76, distance: 17.4
click at [21, 66] on div at bounding box center [18, 63] width 9 height 9
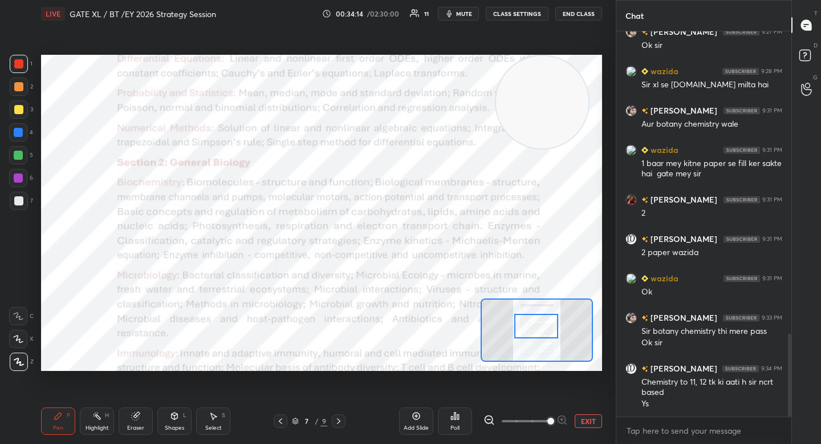
drag, startPoint x: 531, startPoint y: 308, endPoint x: 530, endPoint y: 319, distance: 11.5
click at [530, 319] on div at bounding box center [537, 326] width 44 height 25
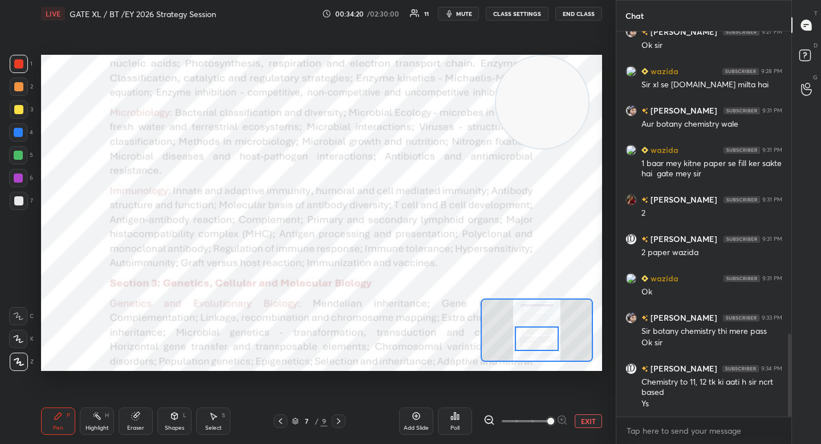
drag, startPoint x: 521, startPoint y: 328, endPoint x: 520, endPoint y: 343, distance: 14.9
click at [522, 343] on div at bounding box center [537, 338] width 44 height 25
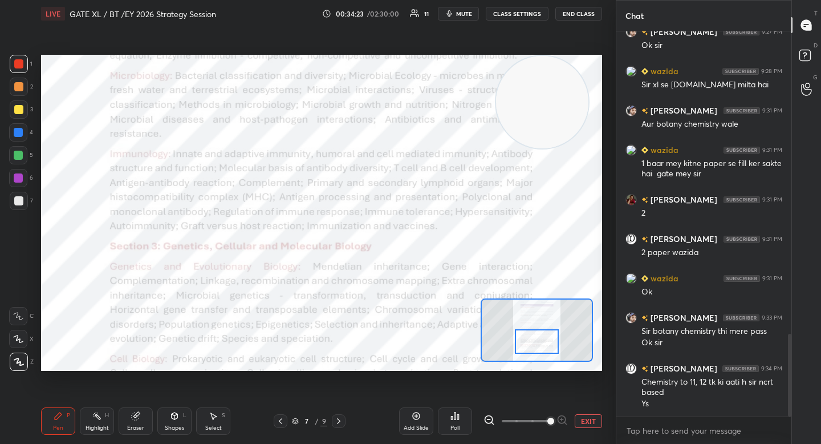
click at [533, 342] on div at bounding box center [537, 341] width 44 height 25
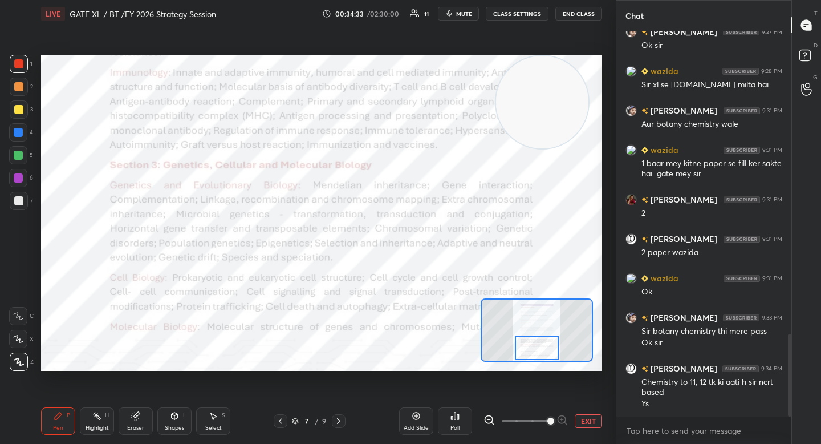
click at [335, 424] on icon at bounding box center [338, 420] width 9 height 9
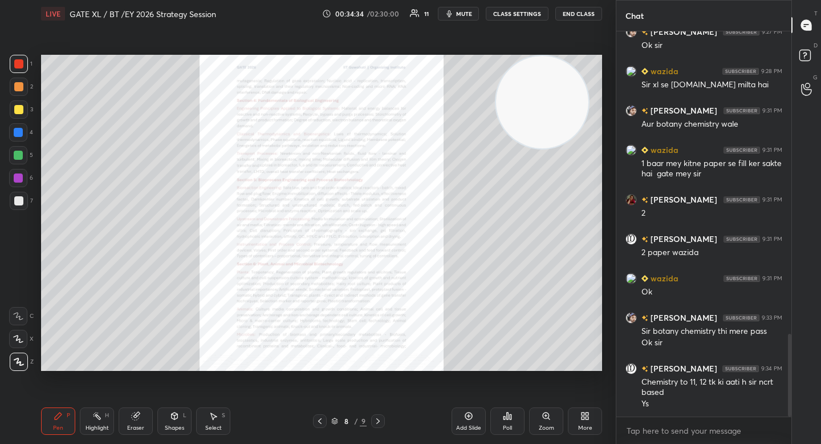
click at [550, 415] on icon at bounding box center [546, 415] width 9 height 9
click at [566, 413] on div "Add Slide Poll Zoom More" at bounding box center [527, 421] width 151 height 64
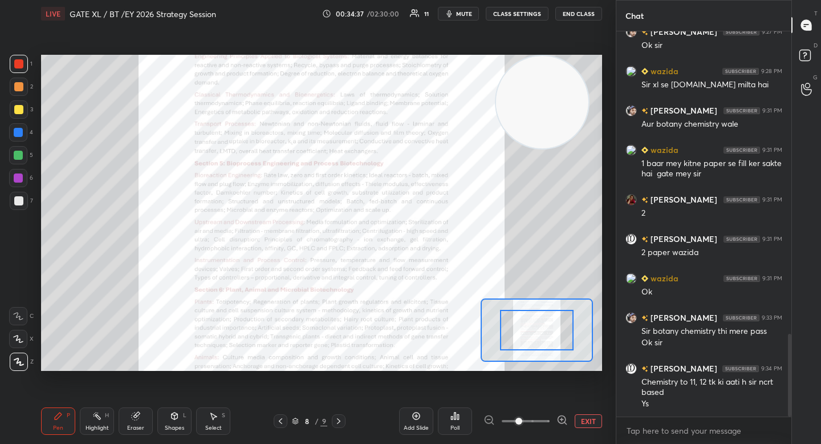
click at [561, 419] on icon at bounding box center [562, 419] width 3 height 0
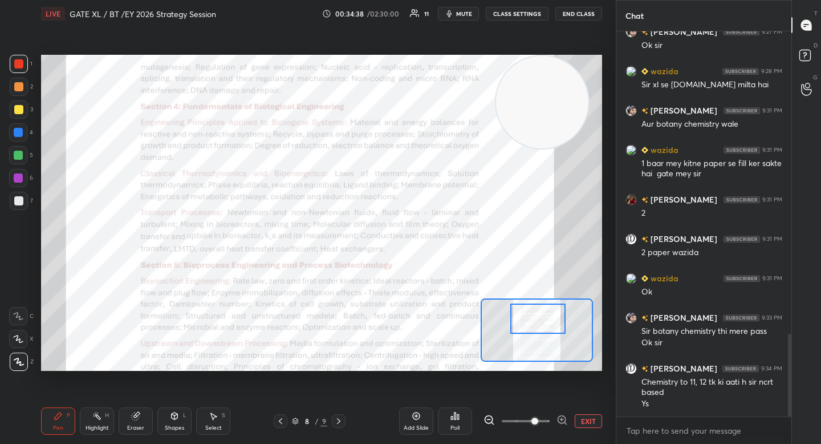
drag, startPoint x: 533, startPoint y: 323, endPoint x: 534, endPoint y: 315, distance: 8.6
click at [534, 315] on div at bounding box center [538, 318] width 55 height 30
drag, startPoint x: 539, startPoint y: 323, endPoint x: 538, endPoint y: 330, distance: 6.3
click at [538, 330] on div at bounding box center [538, 318] width 55 height 30
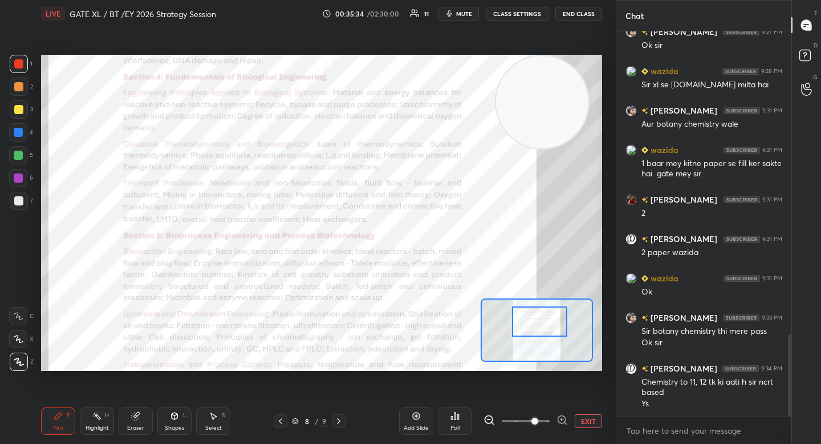
click at [544, 327] on div at bounding box center [539, 321] width 55 height 30
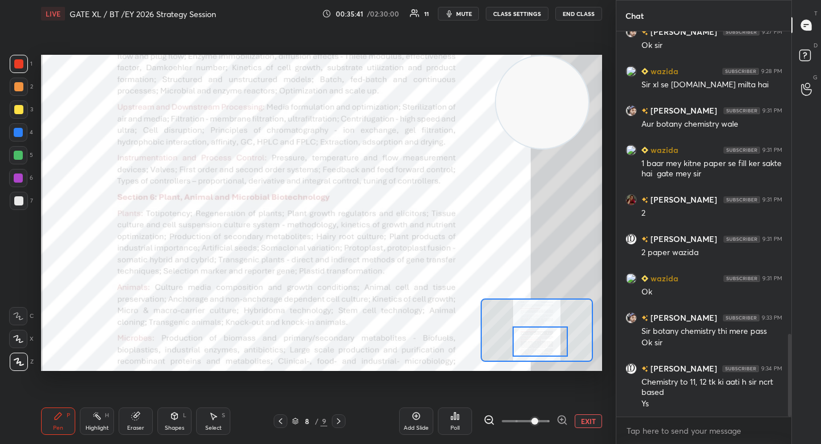
drag, startPoint x: 544, startPoint y: 328, endPoint x: 545, endPoint y: 343, distance: 15.4
click at [546, 343] on div at bounding box center [540, 341] width 55 height 30
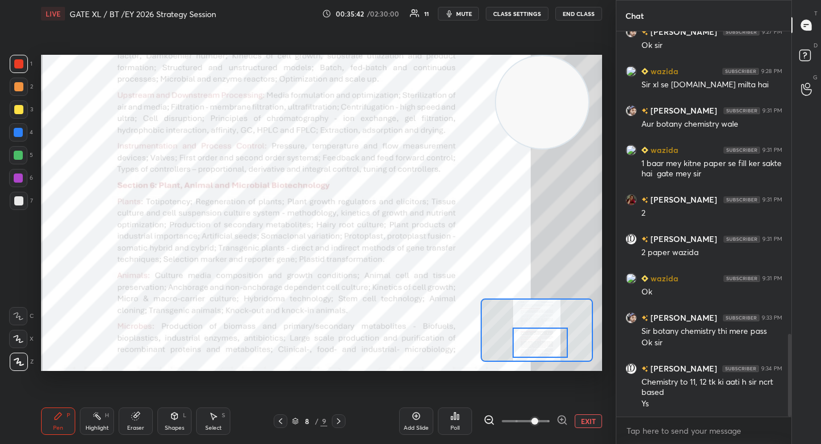
click at [530, 342] on div at bounding box center [540, 342] width 55 height 30
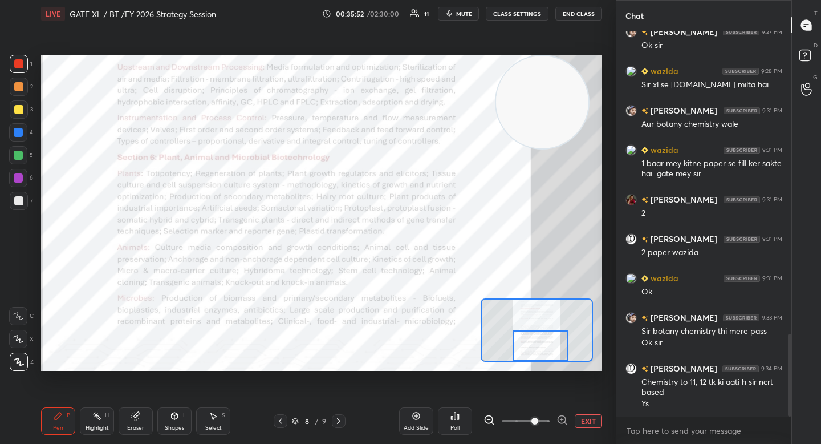
click at [341, 423] on icon at bounding box center [338, 420] width 9 height 9
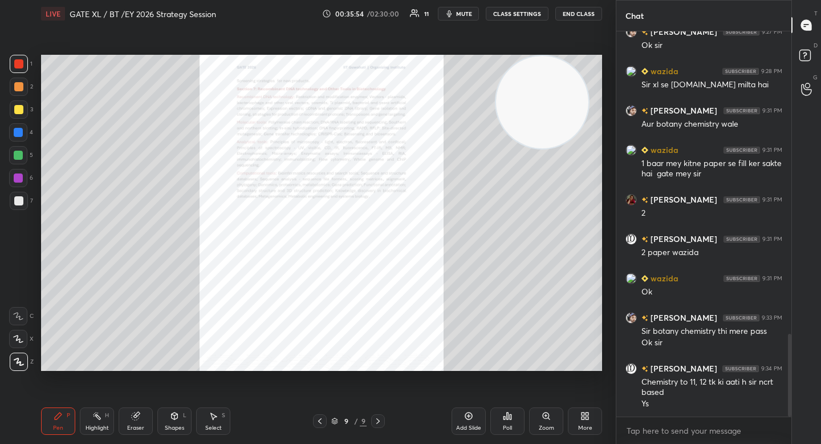
click at [546, 425] on div "Zoom" at bounding box center [546, 428] width 15 height 6
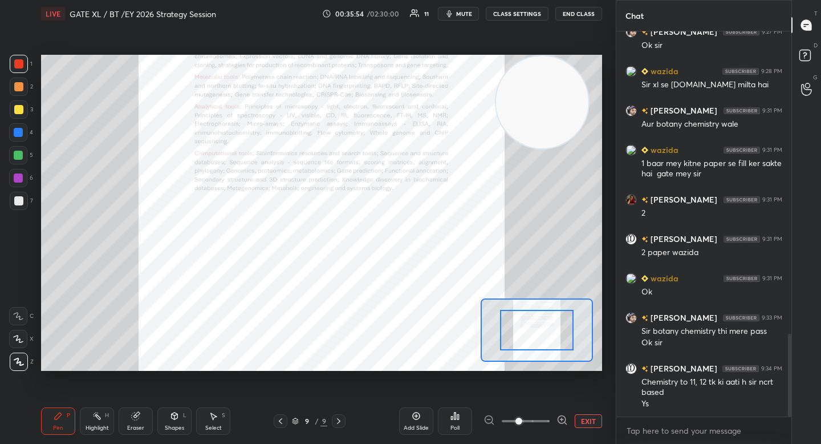
click at [560, 422] on icon at bounding box center [562, 419] width 11 height 11
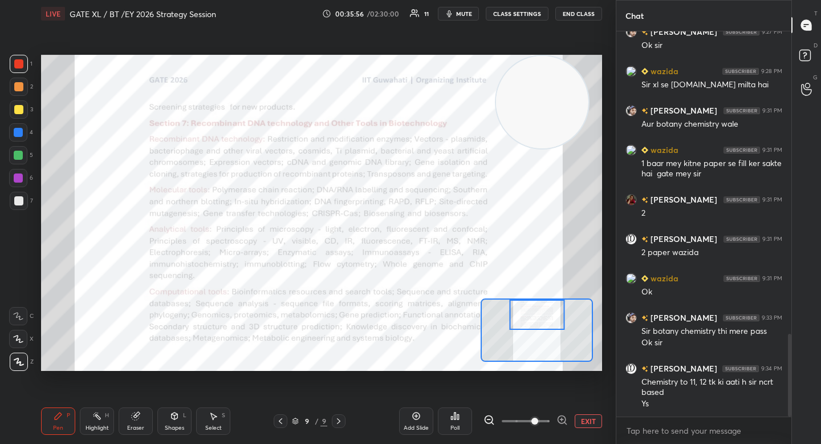
drag, startPoint x: 526, startPoint y: 313, endPoint x: 539, endPoint y: 314, distance: 13.2
click at [537, 315] on div at bounding box center [537, 315] width 55 height 30
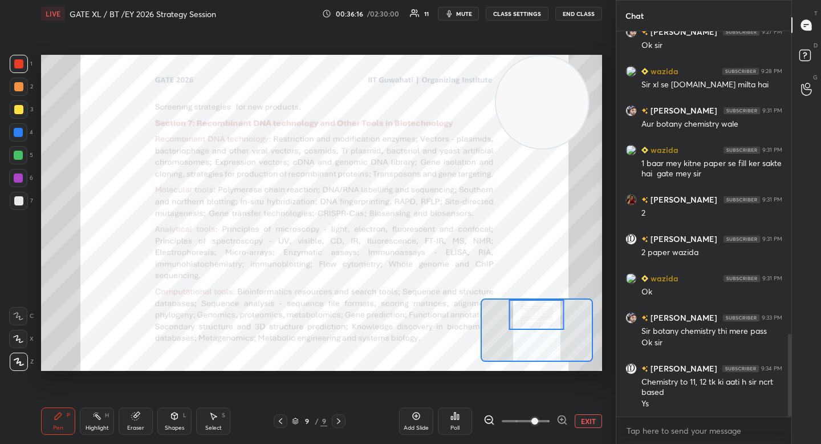
drag, startPoint x: 589, startPoint y: 424, endPoint x: 584, endPoint y: 403, distance: 21.6
click at [588, 424] on button "EXIT" at bounding box center [588, 421] width 27 height 14
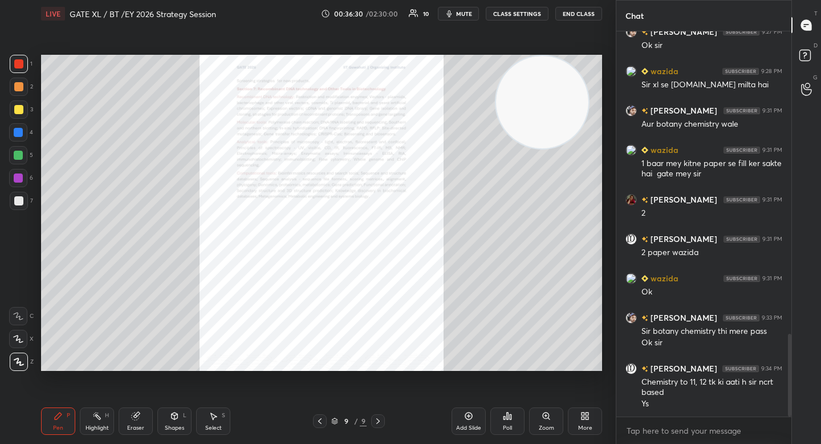
click at [594, 420] on div "More" at bounding box center [585, 420] width 34 height 27
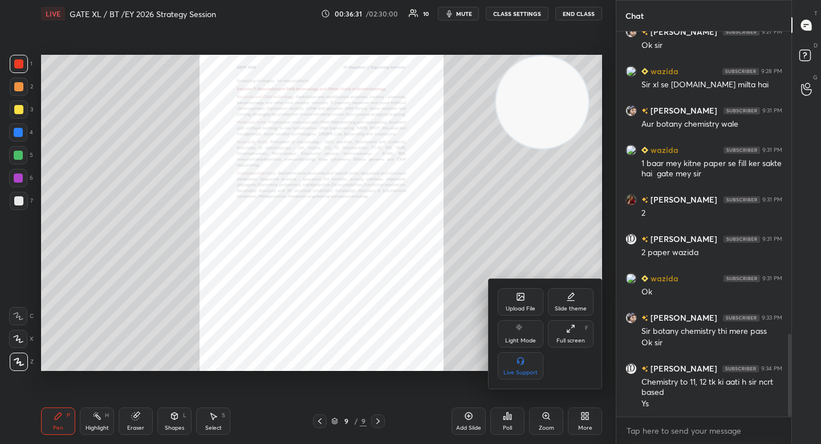
click at [522, 292] on icon at bounding box center [520, 296] width 9 height 9
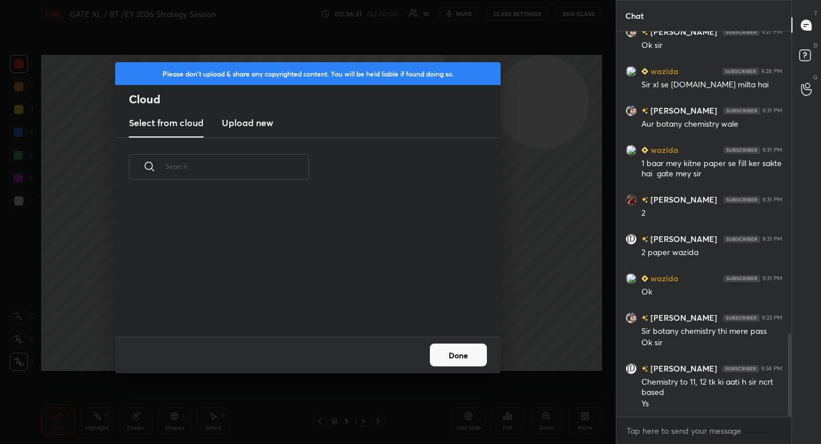
click at [265, 114] on new "Upload new" at bounding box center [247, 123] width 51 height 29
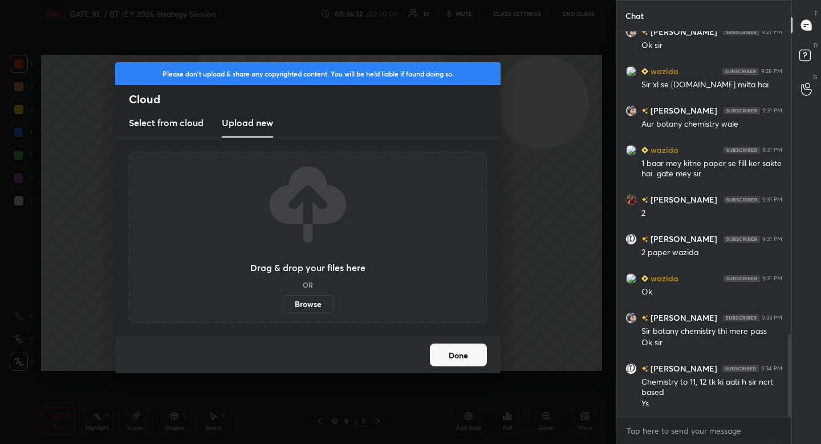
click at [293, 297] on label "Browse" at bounding box center [308, 304] width 51 height 18
click at [283, 297] on input "Browse" at bounding box center [283, 304] width 0 height 18
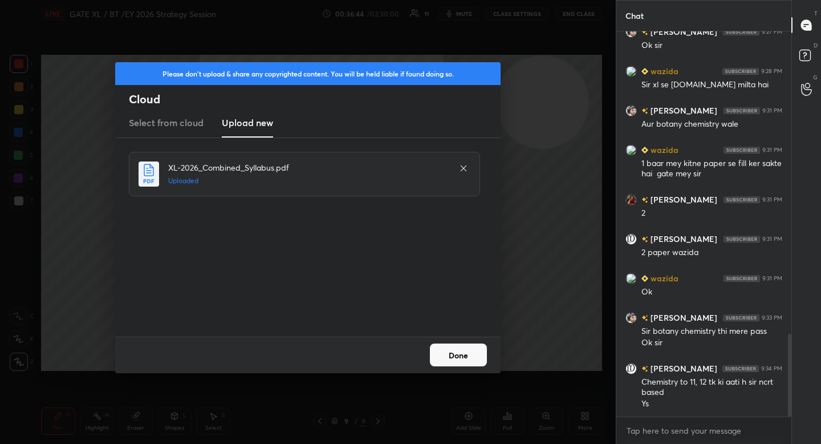
click at [470, 344] on button "Done" at bounding box center [458, 354] width 57 height 23
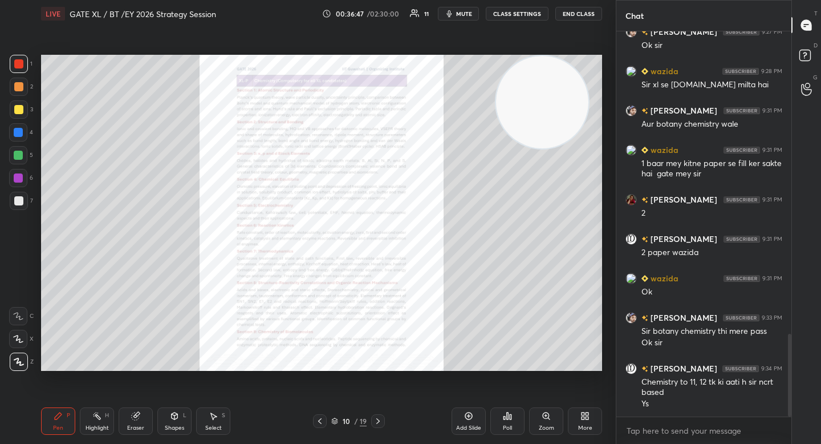
click at [549, 431] on div "Zoom" at bounding box center [546, 428] width 15 height 6
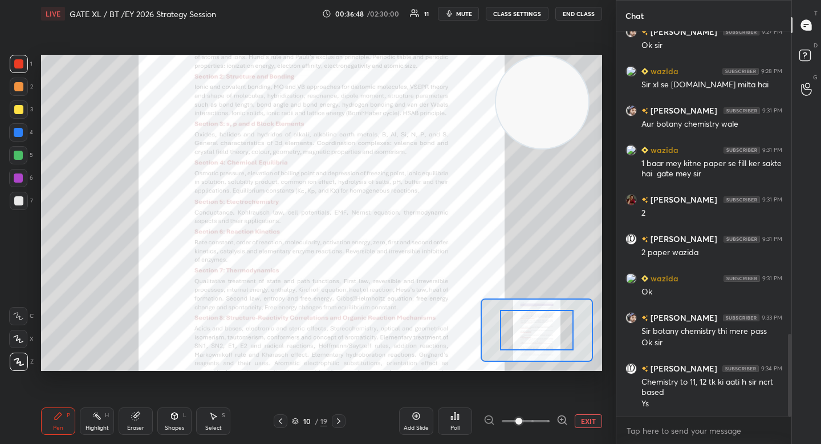
click at [560, 426] on div at bounding box center [562, 421] width 11 height 14
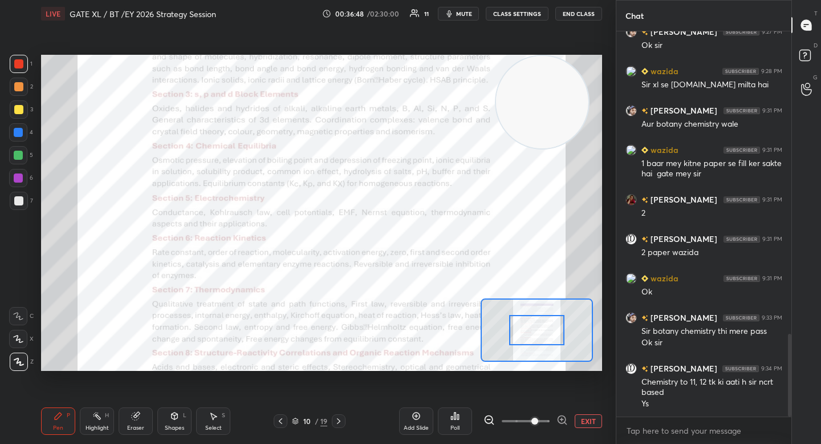
click at [562, 422] on icon at bounding box center [562, 419] width 11 height 11
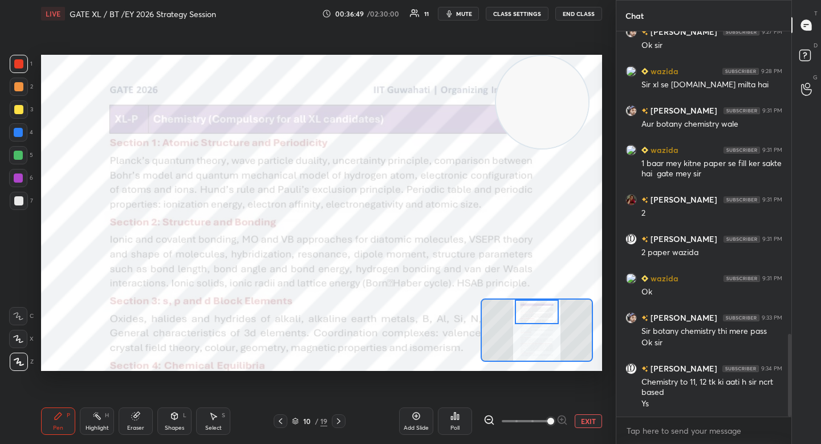
drag, startPoint x: 537, startPoint y: 328, endPoint x: 538, endPoint y: 306, distance: 21.7
click at [537, 306] on div at bounding box center [537, 312] width 44 height 25
drag, startPoint x: 504, startPoint y: 94, endPoint x: 7, endPoint y: 88, distance: 496.4
click at [0, 87] on div "1 2 3 4 5 6 7 C X Z C X Z E E Erase all H H LIVE GATE XL / BT /EY 2026 Strategy…" at bounding box center [303, 222] width 607 height 444
drag, startPoint x: 154, startPoint y: 90, endPoint x: 607, endPoint y: 80, distance: 453.1
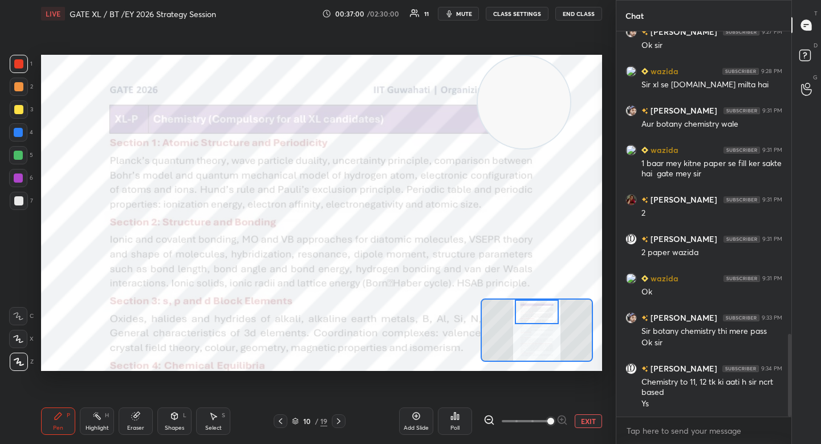
click at [608, 82] on div "1 2 3 4 5 6 7 C X Z C X Z E E Erase all H H LIVE GATE XL / BT /EY 2026 Strategy…" at bounding box center [308, 222] width 616 height 444
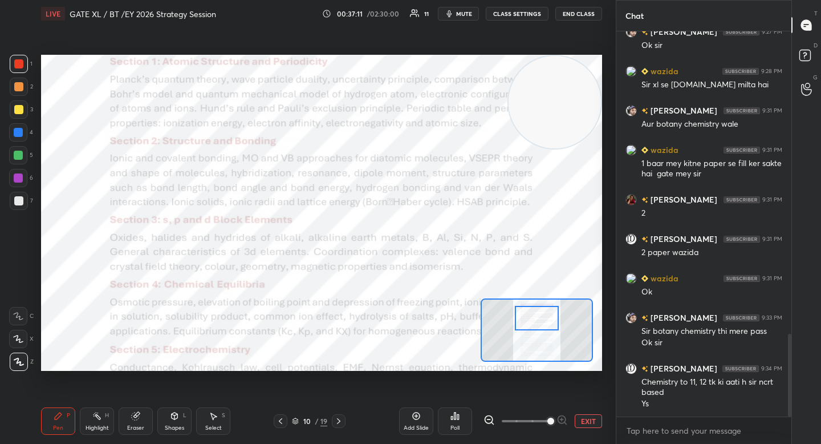
click at [533, 323] on div at bounding box center [537, 318] width 44 height 25
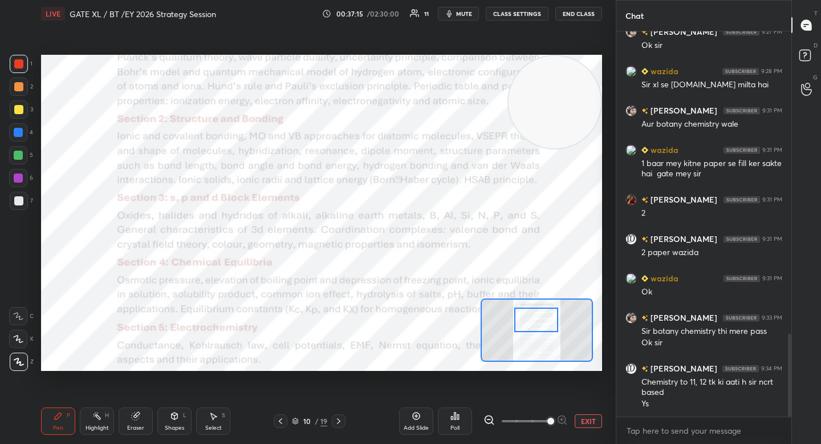
drag, startPoint x: 527, startPoint y: 323, endPoint x: 529, endPoint y: 330, distance: 7.2
click at [529, 330] on div at bounding box center [537, 319] width 44 height 25
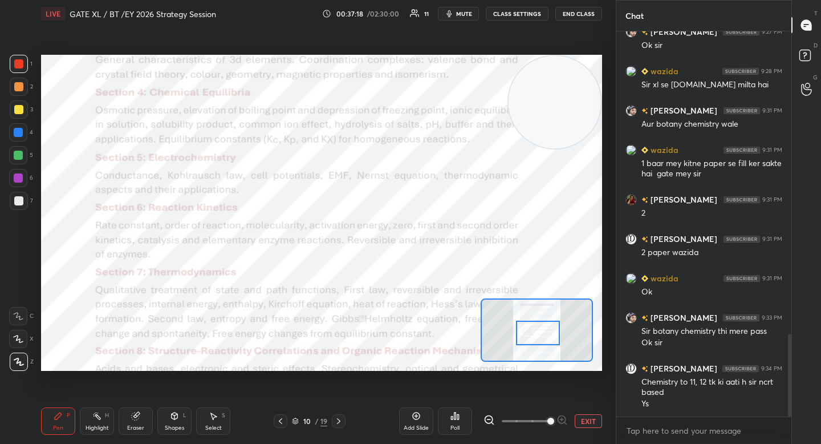
drag, startPoint x: 534, startPoint y: 328, endPoint x: 533, endPoint y: 338, distance: 10.3
click at [533, 338] on div at bounding box center [538, 333] width 44 height 25
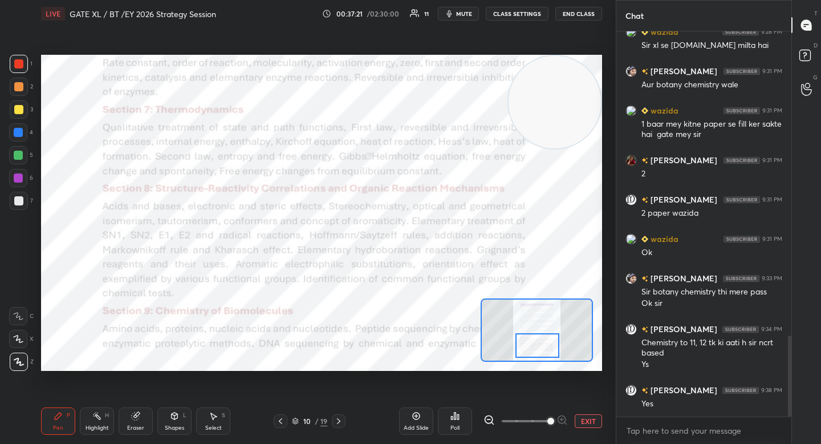
drag, startPoint x: 552, startPoint y: 338, endPoint x: 553, endPoint y: 345, distance: 6.3
click at [553, 347] on div at bounding box center [538, 345] width 44 height 25
click at [340, 421] on icon at bounding box center [338, 420] width 9 height 9
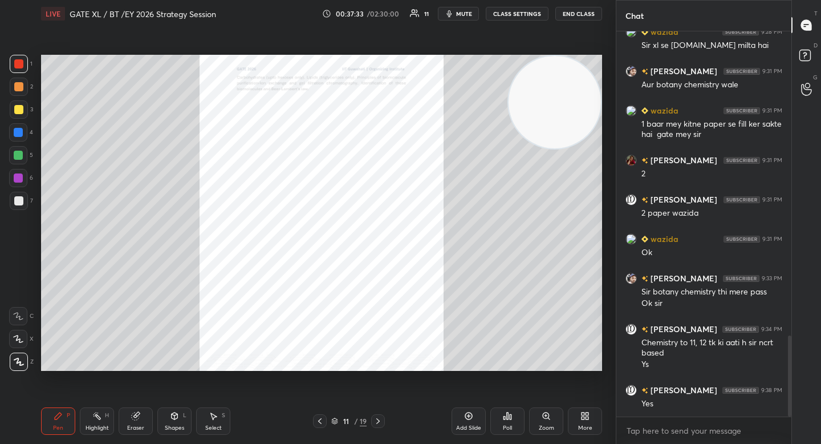
click at [550, 428] on div "Zoom" at bounding box center [546, 428] width 15 height 6
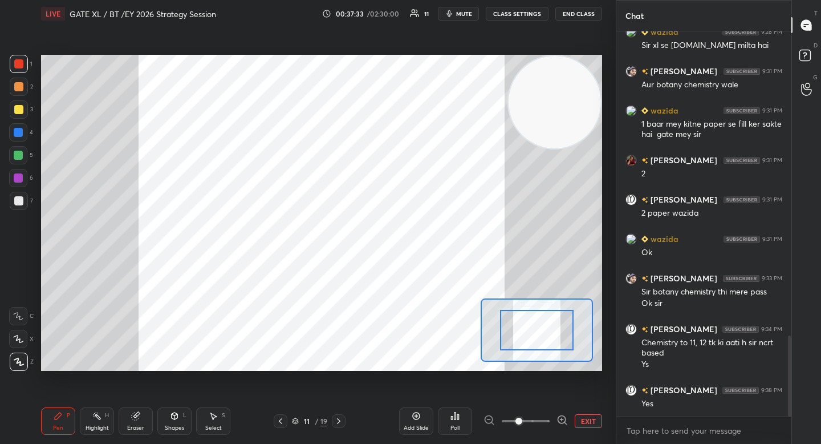
click at [561, 422] on icon at bounding box center [562, 419] width 11 height 11
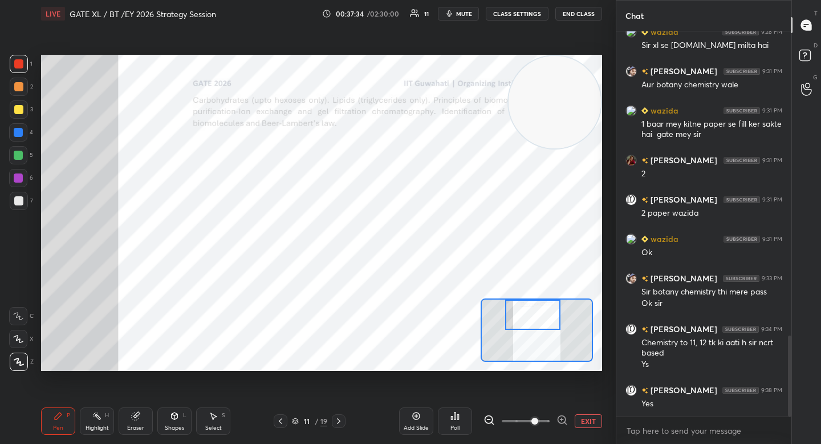
click at [531, 285] on div "Setting up your live class Poll for secs No correct answer Start poll" at bounding box center [321, 213] width 561 height 316
drag, startPoint x: 556, startPoint y: 108, endPoint x: 429, endPoint y: 280, distance: 213.7
click at [499, 165] on video at bounding box center [545, 118] width 92 height 92
drag, startPoint x: 282, startPoint y: 423, endPoint x: 314, endPoint y: 415, distance: 33.6
click at [281, 424] on icon at bounding box center [280, 420] width 9 height 9
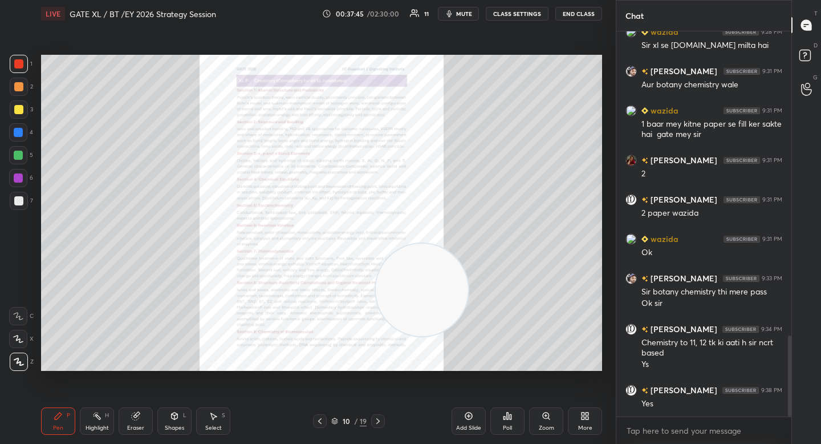
click at [544, 423] on div "Zoom" at bounding box center [546, 420] width 34 height 27
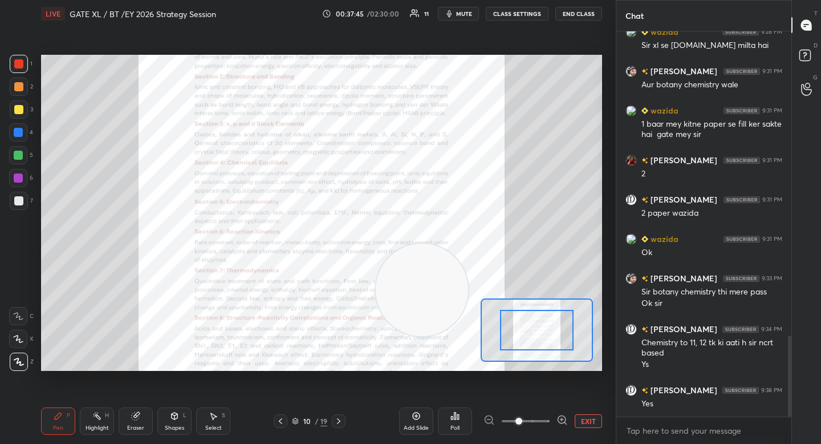
click at [558, 420] on icon at bounding box center [562, 419] width 11 height 11
click at [559, 420] on icon at bounding box center [562, 419] width 7 height 7
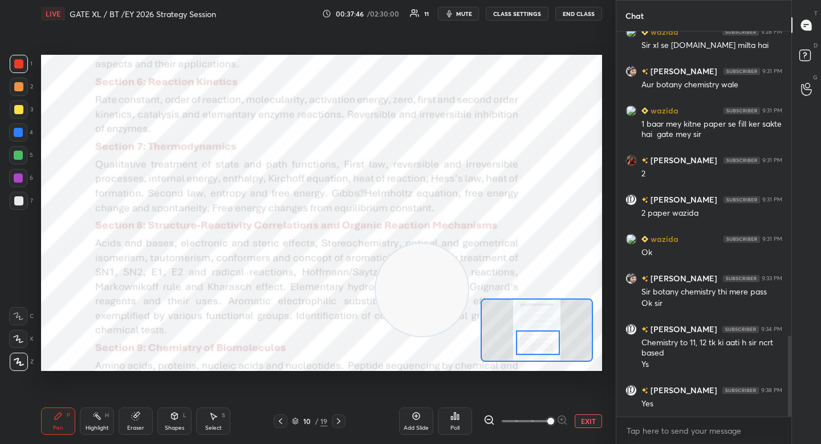
drag, startPoint x: 538, startPoint y: 336, endPoint x: 540, endPoint y: 353, distance: 17.2
click at [540, 353] on div at bounding box center [538, 342] width 44 height 25
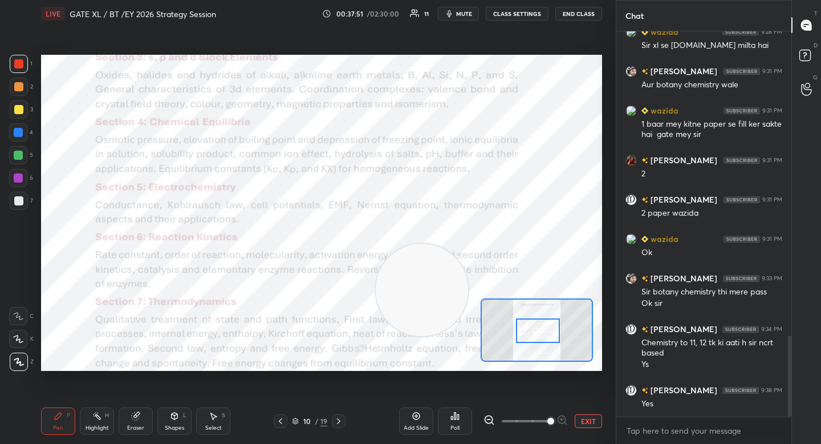
drag, startPoint x: 527, startPoint y: 341, endPoint x: 527, endPoint y: 326, distance: 15.4
click at [527, 327] on div at bounding box center [538, 330] width 44 height 25
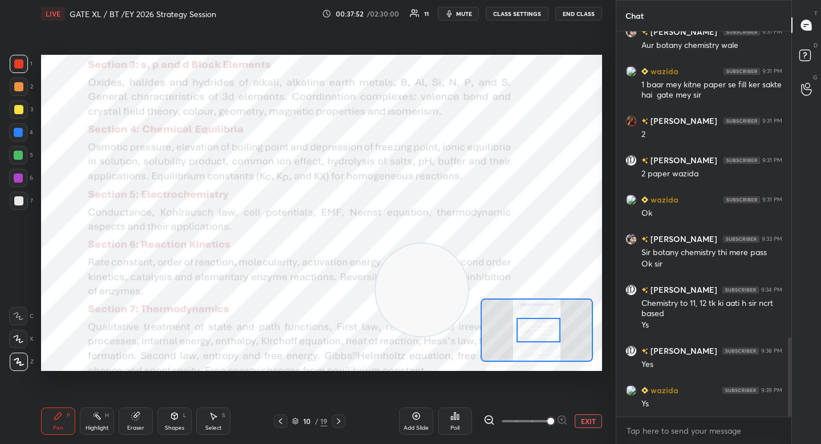
click at [582, 418] on button "EXIT" at bounding box center [588, 421] width 27 height 14
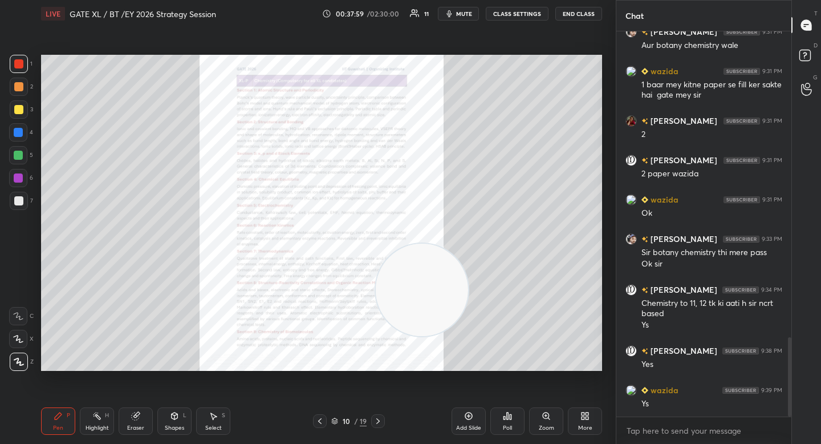
drag, startPoint x: 428, startPoint y: 281, endPoint x: 104, endPoint y: 282, distance: 324.0
click at [376, 285] on video at bounding box center [422, 290] width 92 height 92
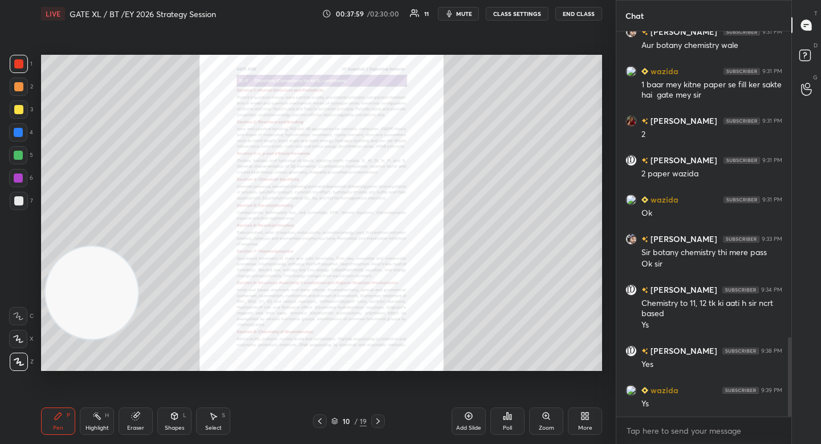
click at [100, 296] on video at bounding box center [92, 292] width 92 height 92
click at [551, 416] on icon at bounding box center [546, 415] width 9 height 9
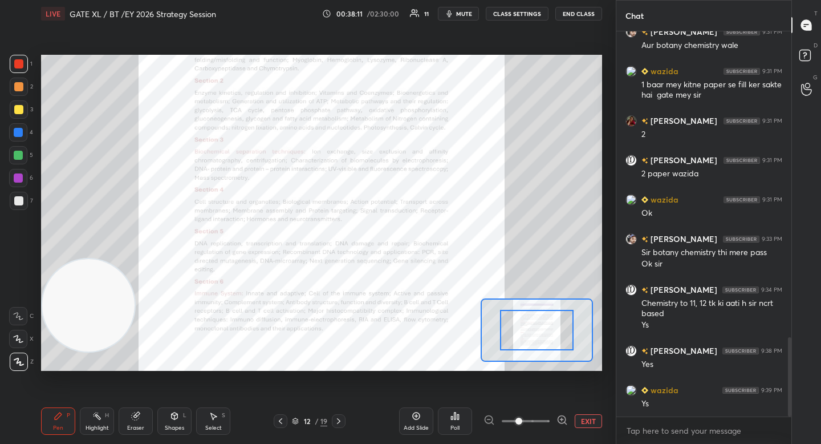
click at [572, 417] on div "EXIT" at bounding box center [543, 421] width 119 height 14
click at [565, 422] on icon at bounding box center [562, 419] width 11 height 11
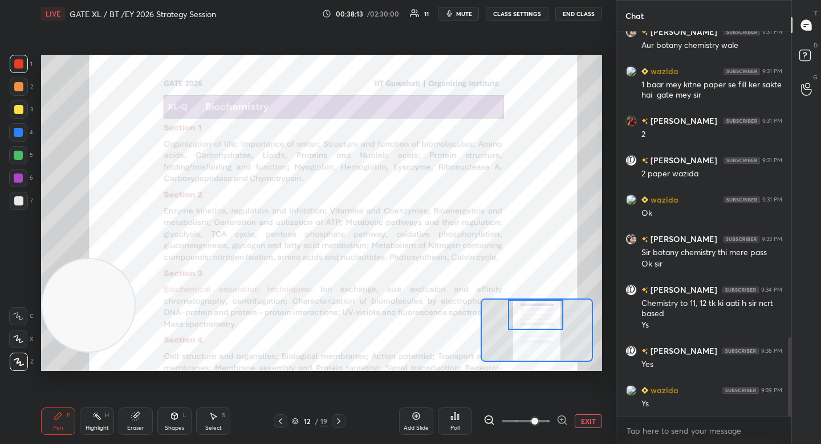
drag, startPoint x: 527, startPoint y: 329, endPoint x: 527, endPoint y: 313, distance: 16.0
click at [527, 311] on div at bounding box center [535, 315] width 55 height 30
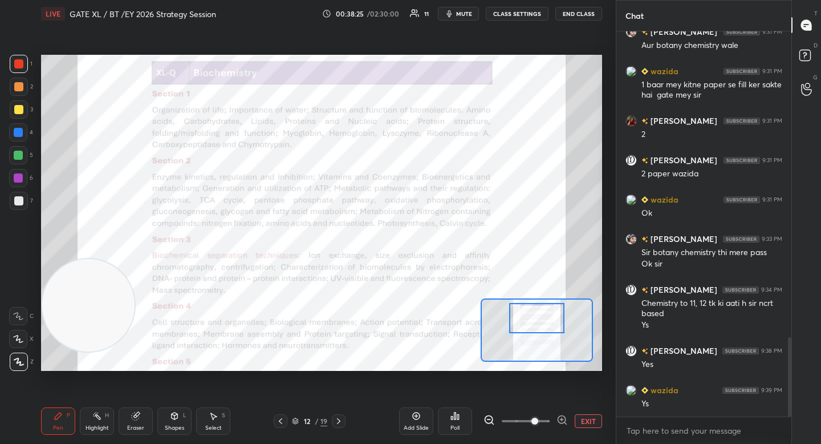
drag, startPoint x: 530, startPoint y: 321, endPoint x: 529, endPoint y: 328, distance: 6.9
click at [531, 327] on div at bounding box center [536, 318] width 55 height 30
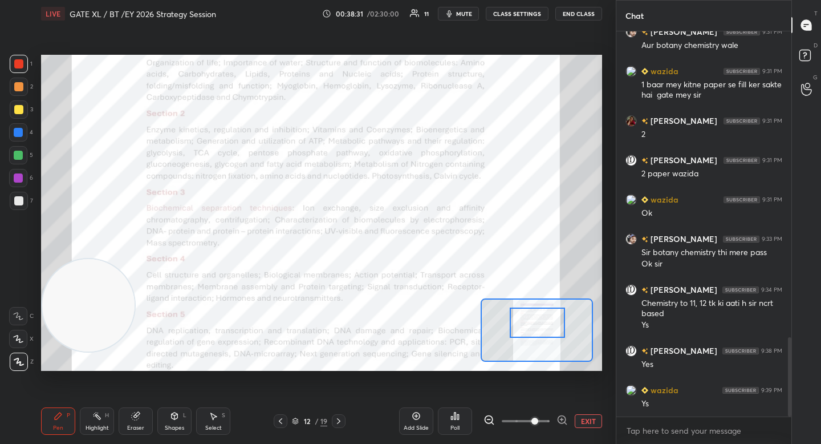
click at [537, 333] on div at bounding box center [537, 322] width 55 height 30
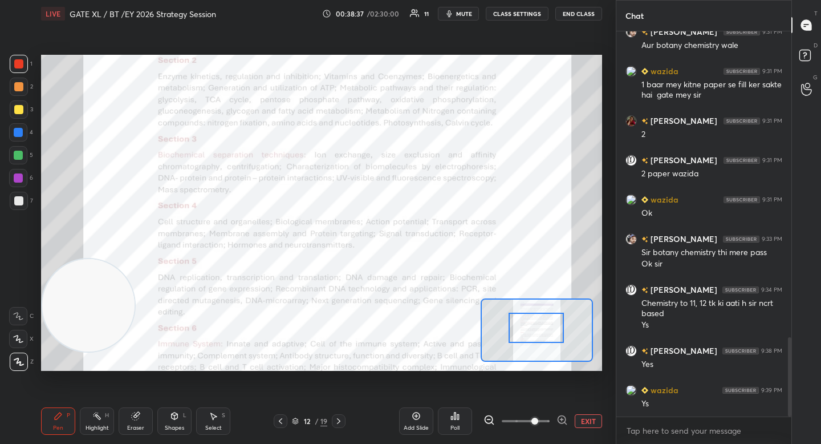
drag, startPoint x: 521, startPoint y: 323, endPoint x: 521, endPoint y: 329, distance: 6.3
click at [521, 329] on div at bounding box center [536, 328] width 55 height 30
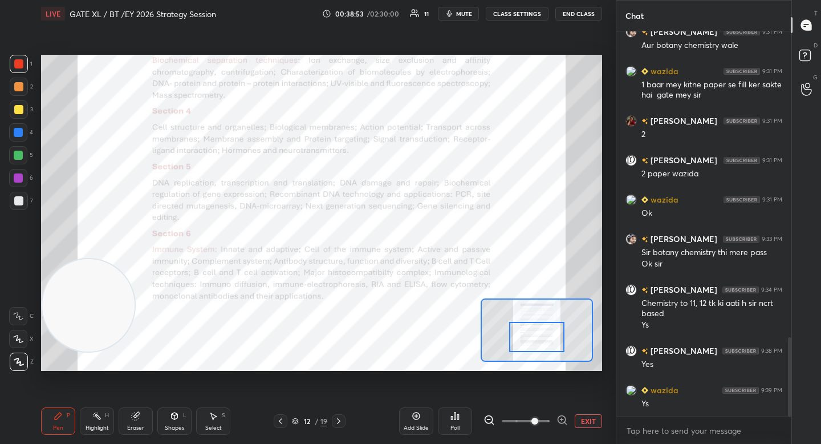
scroll to position [1520, 0]
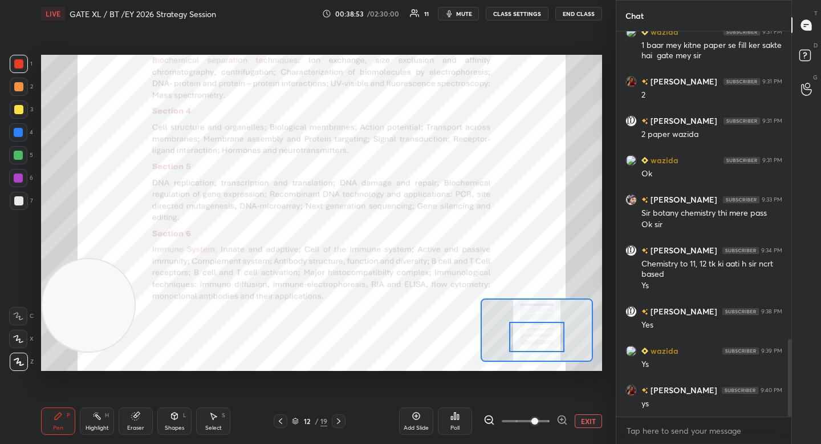
drag, startPoint x: 88, startPoint y: 315, endPoint x: 52, endPoint y: 113, distance: 205.1
click at [56, 259] on video at bounding box center [88, 305] width 92 height 92
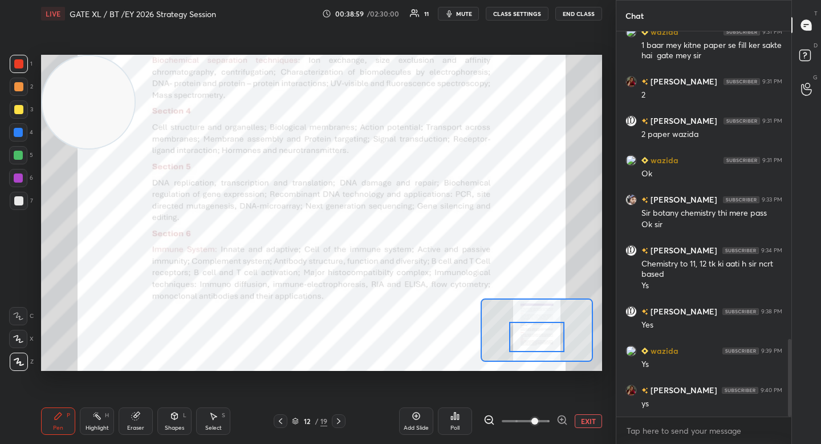
click at [585, 423] on button "EXIT" at bounding box center [588, 421] width 27 height 14
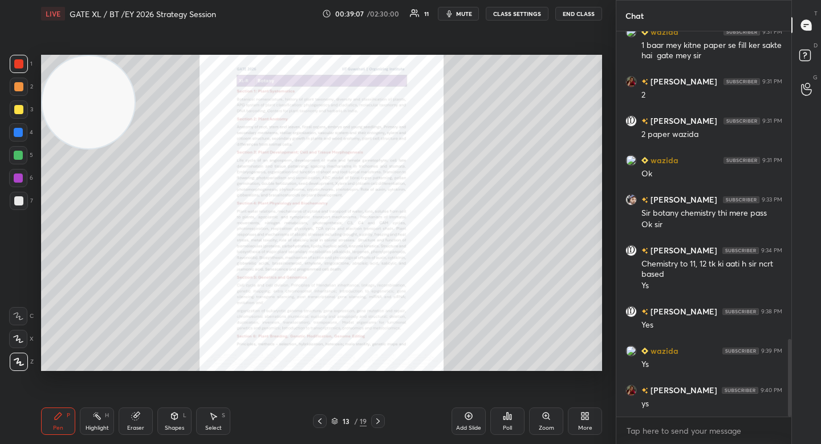
click at [554, 426] on div "Zoom" at bounding box center [546, 420] width 34 height 27
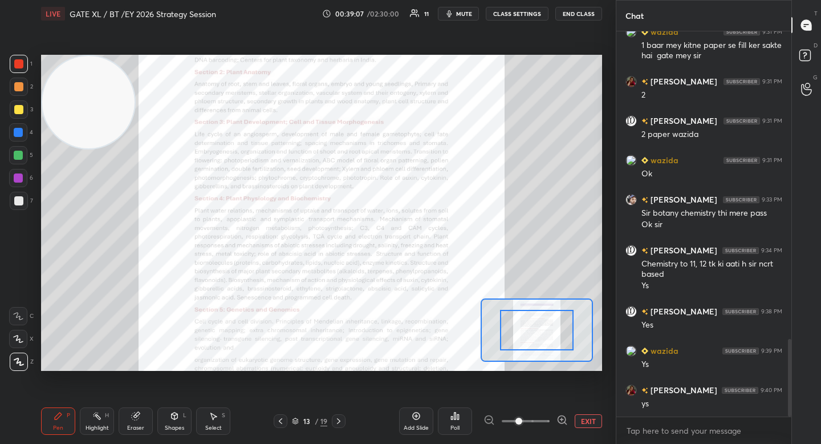
click at [564, 421] on icon at bounding box center [562, 419] width 11 height 11
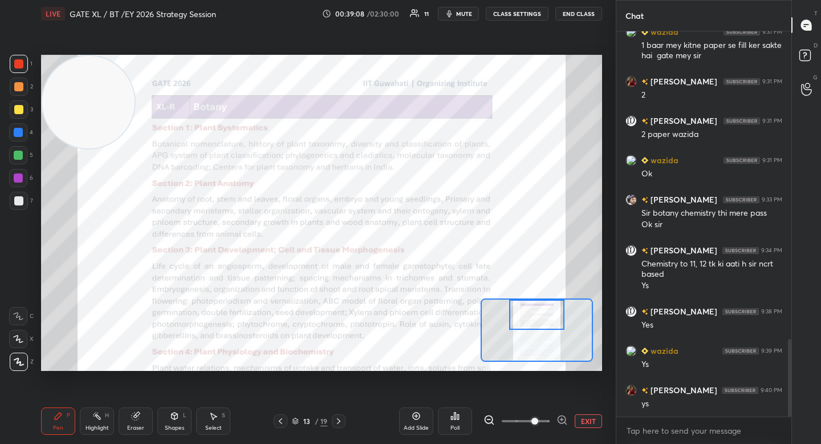
drag, startPoint x: 532, startPoint y: 327, endPoint x: 532, endPoint y: 307, distance: 20.0
click at [532, 307] on div at bounding box center [536, 315] width 55 height 30
drag, startPoint x: 546, startPoint y: 325, endPoint x: 545, endPoint y: 341, distance: 16.0
click at [548, 330] on div at bounding box center [536, 315] width 55 height 30
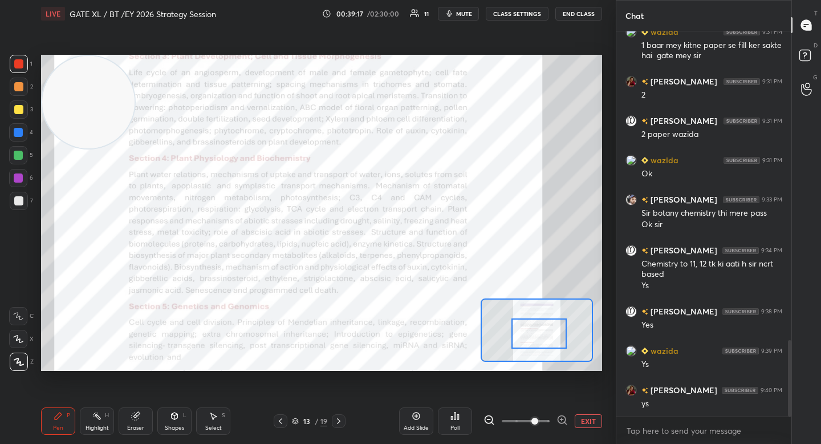
scroll to position [1548, 0]
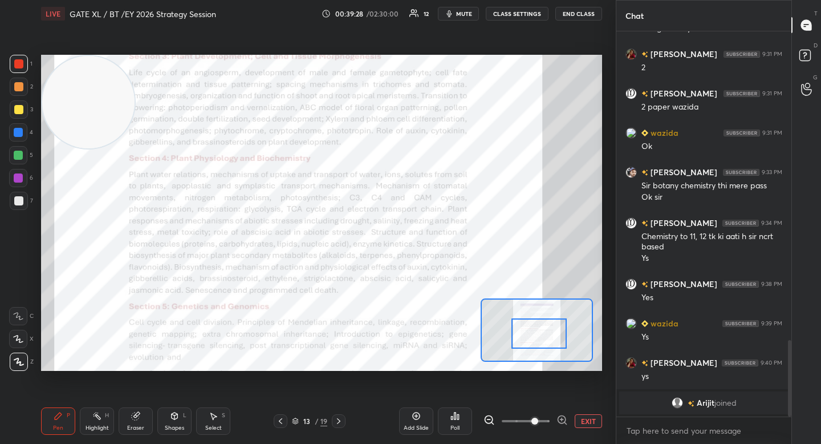
drag, startPoint x: 337, startPoint y: 424, endPoint x: 337, endPoint y: 417, distance: 6.9
click at [337, 424] on icon at bounding box center [338, 420] width 9 height 9
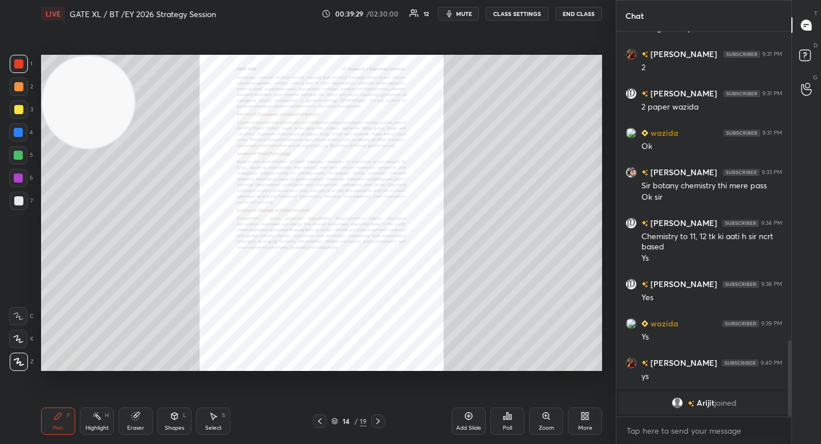
click at [545, 414] on icon at bounding box center [546, 415] width 9 height 9
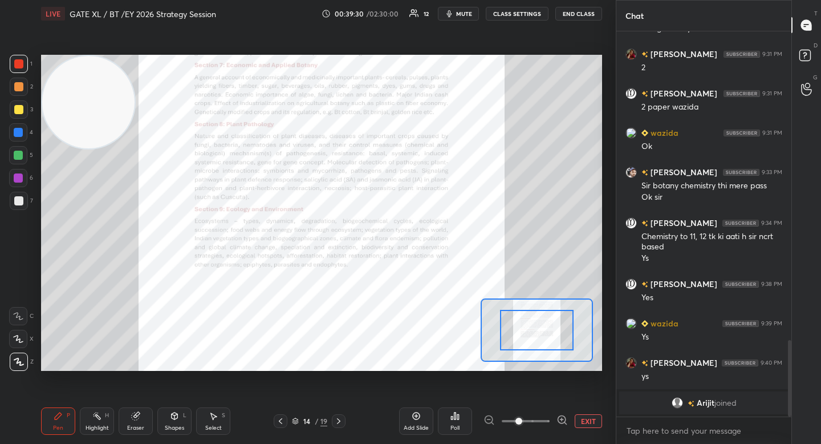
click at [550, 414] on span at bounding box center [526, 420] width 48 height 17
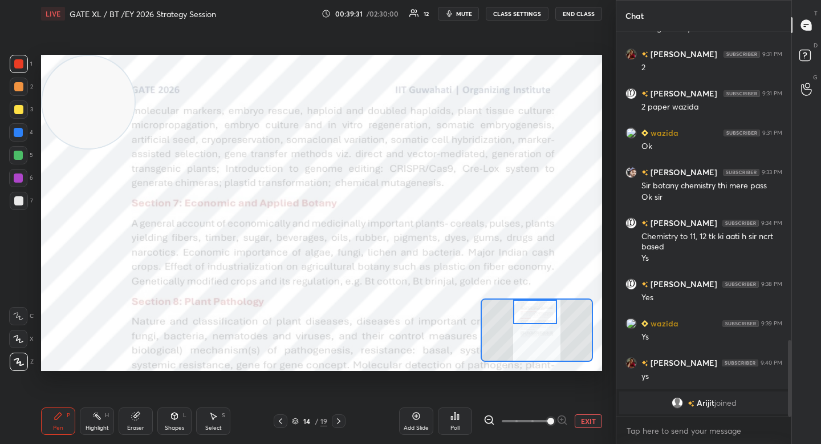
drag, startPoint x: 533, startPoint y: 324, endPoint x: 532, endPoint y: 299, distance: 25.2
click at [532, 299] on div at bounding box center [537, 329] width 112 height 63
drag, startPoint x: 535, startPoint y: 323, endPoint x: 536, endPoint y: 329, distance: 5.7
click at [536, 324] on div at bounding box center [535, 312] width 44 height 25
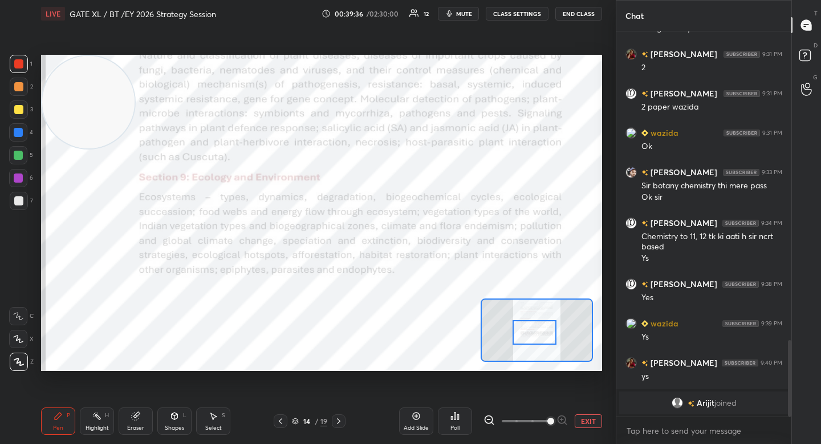
drag, startPoint x: 527, startPoint y: 334, endPoint x: 515, endPoint y: 324, distance: 15.8
click at [527, 335] on div at bounding box center [535, 332] width 44 height 25
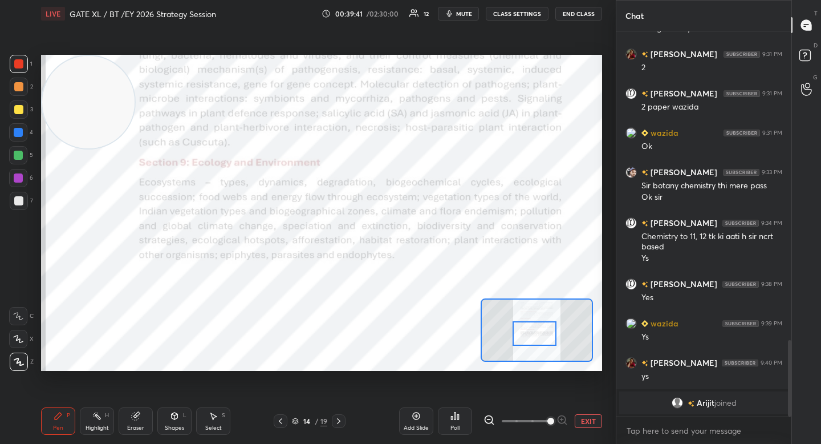
click at [337, 420] on icon at bounding box center [338, 420] width 9 height 9
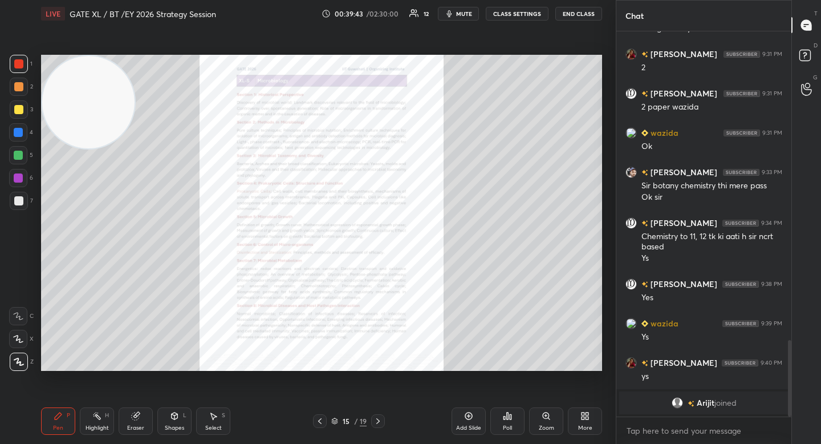
click at [553, 425] on div "Zoom" at bounding box center [546, 428] width 15 height 6
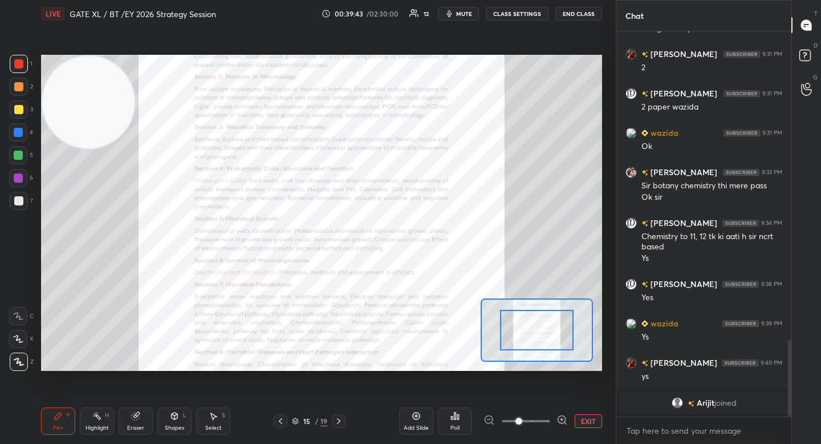
click at [562, 423] on icon at bounding box center [562, 419] width 11 height 11
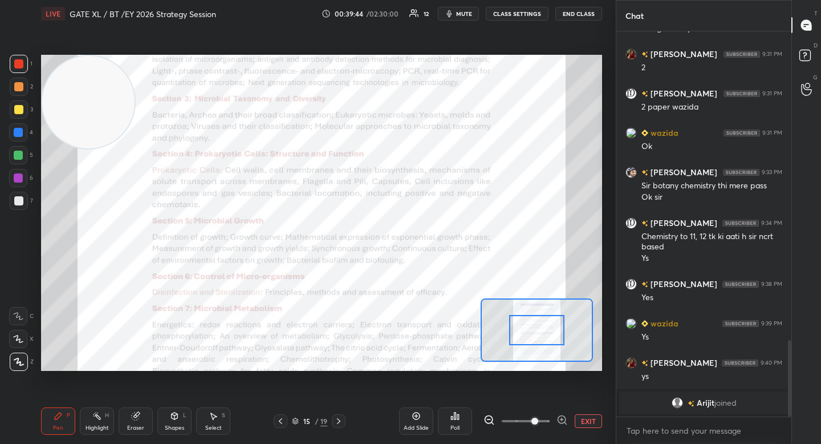
click at [562, 415] on icon at bounding box center [562, 419] width 11 height 11
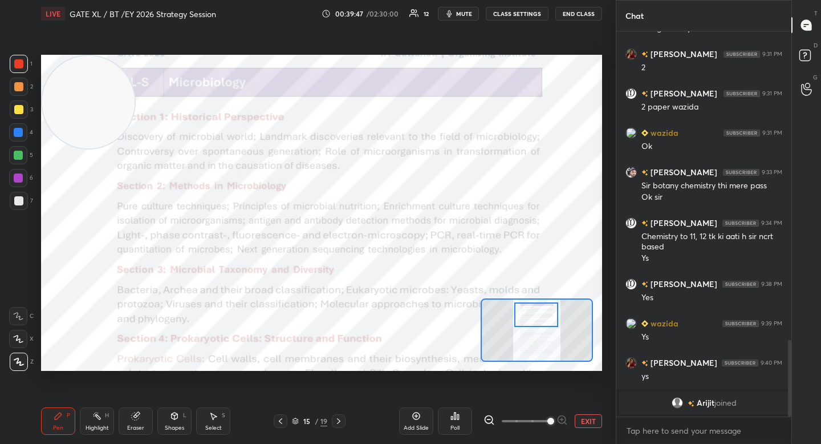
drag, startPoint x: 536, startPoint y: 322, endPoint x: 537, endPoint y: 306, distance: 16.6
click at [537, 309] on div at bounding box center [537, 314] width 44 height 25
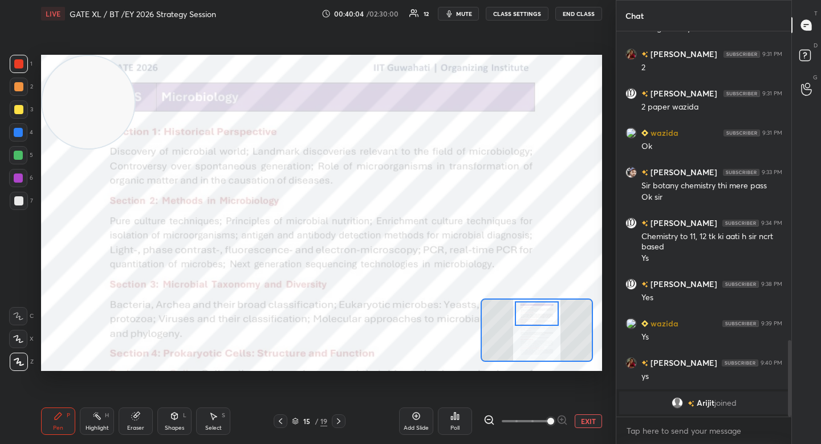
drag, startPoint x: 532, startPoint y: 313, endPoint x: 532, endPoint y: 320, distance: 7.4
click at [532, 320] on div at bounding box center [537, 313] width 44 height 25
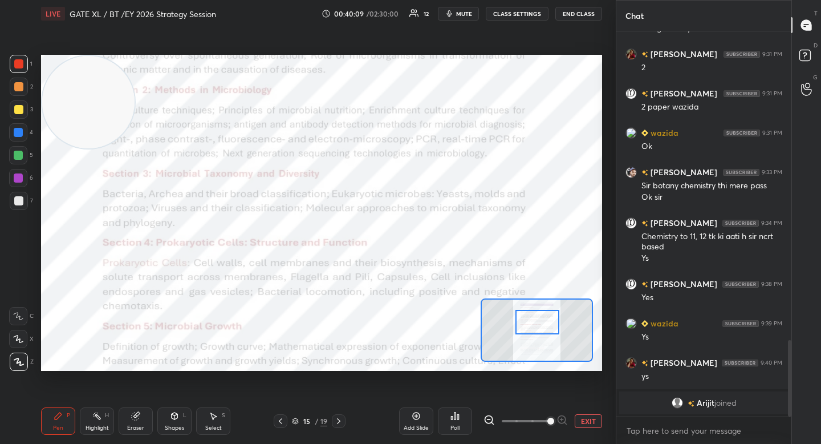
click at [542, 334] on div at bounding box center [538, 322] width 44 height 25
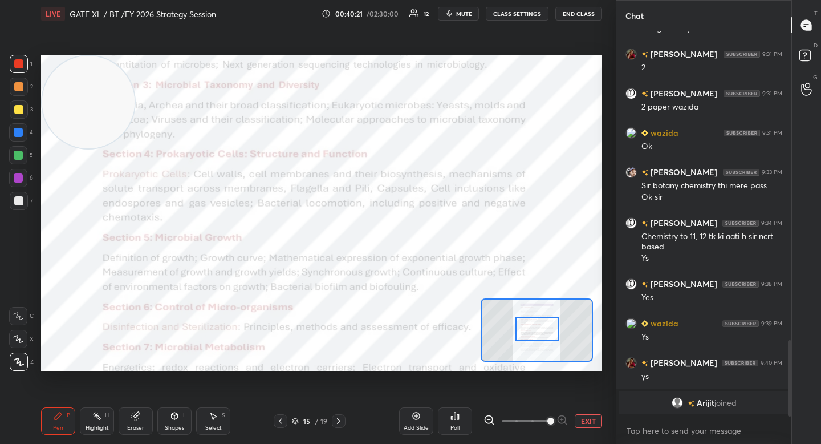
drag, startPoint x: 529, startPoint y: 338, endPoint x: 525, endPoint y: 328, distance: 11.0
click at [529, 338] on div at bounding box center [538, 329] width 44 height 25
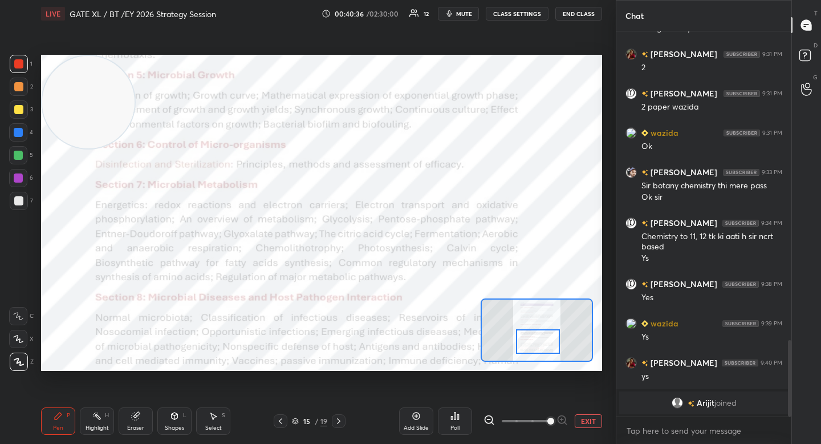
click at [538, 338] on div at bounding box center [538, 341] width 44 height 25
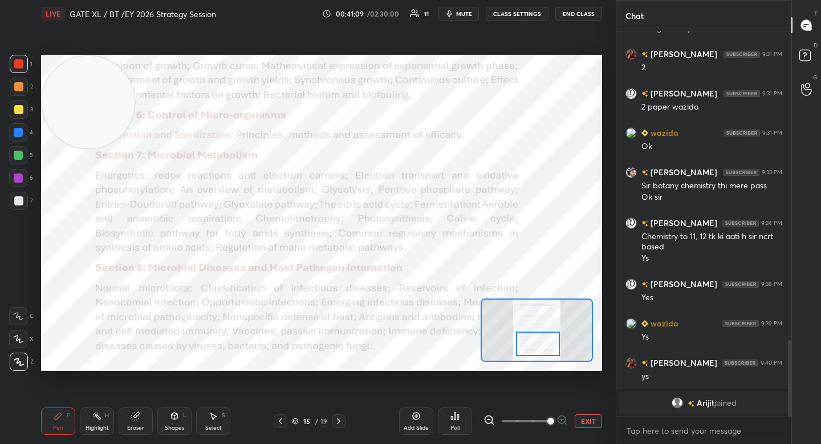
drag, startPoint x: 532, startPoint y: 338, endPoint x: 532, endPoint y: 346, distance: 8.0
click at [532, 346] on div at bounding box center [538, 343] width 44 height 25
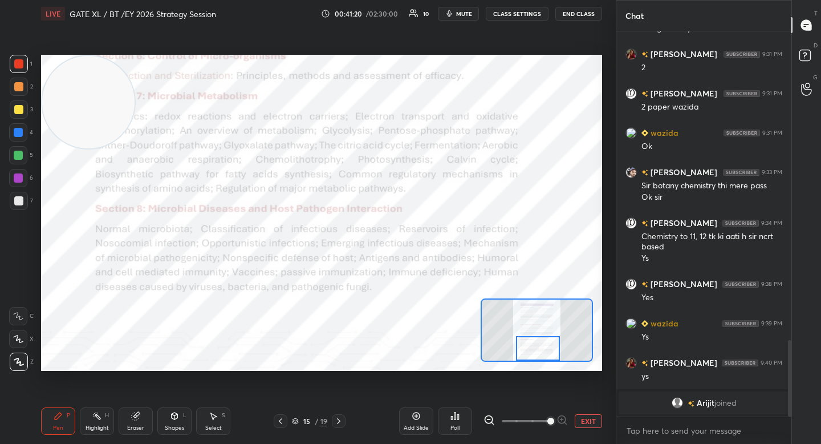
click at [596, 427] on button "EXIT" at bounding box center [588, 421] width 27 height 14
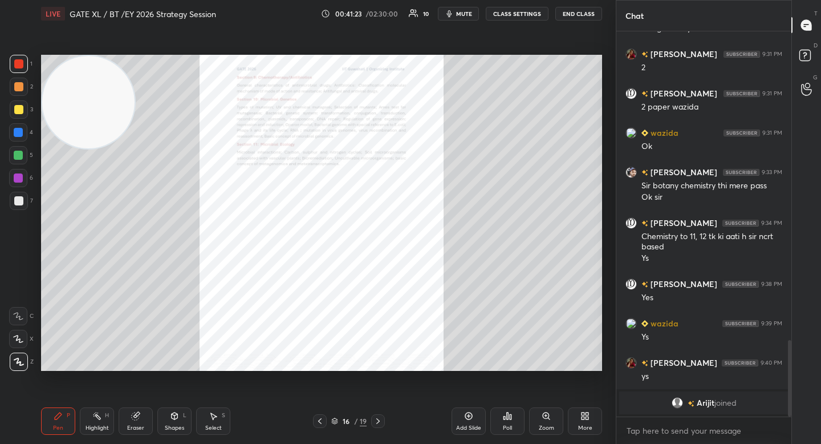
click at [549, 428] on div "Zoom" at bounding box center [546, 428] width 15 height 6
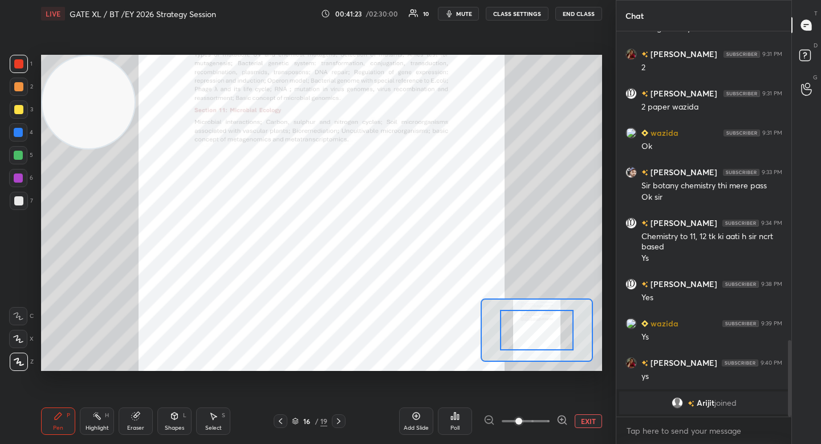
click at [553, 423] on div at bounding box center [526, 421] width 84 height 14
click at [568, 413] on div "Add Slide Poll EXIT" at bounding box center [500, 421] width 203 height 64
click at [562, 419] on icon at bounding box center [562, 419] width 0 height 3
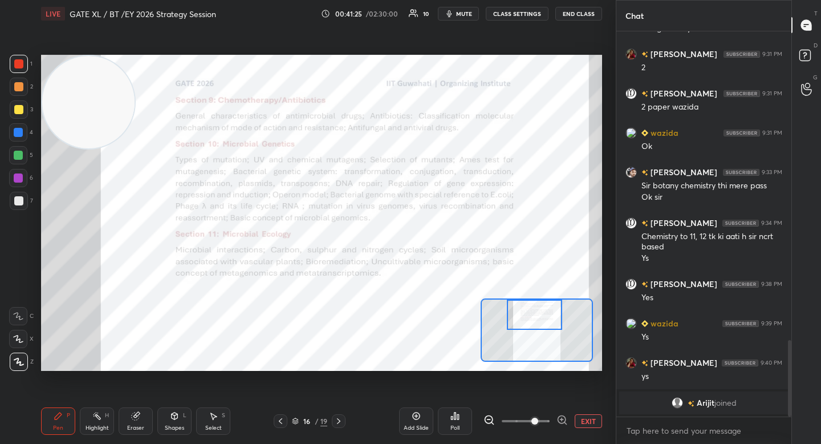
drag, startPoint x: 524, startPoint y: 333, endPoint x: 524, endPoint y: 304, distance: 28.5
click at [525, 303] on div at bounding box center [534, 315] width 55 height 30
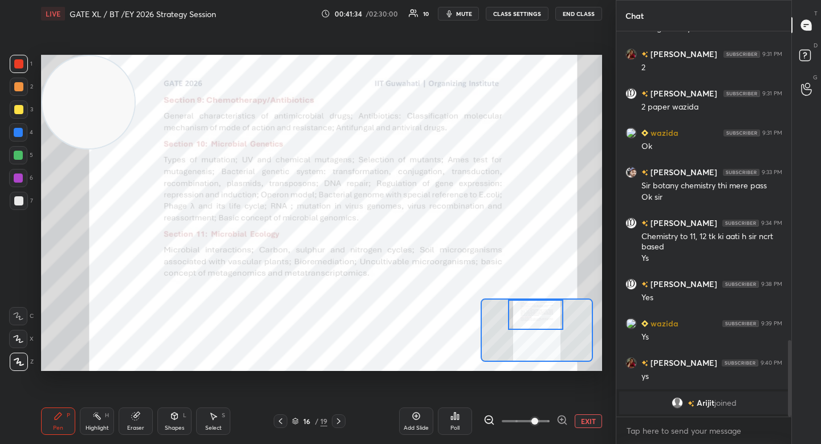
drag, startPoint x: 564, startPoint y: 423, endPoint x: 546, endPoint y: 378, distance: 48.6
click at [564, 423] on icon at bounding box center [562, 419] width 11 height 11
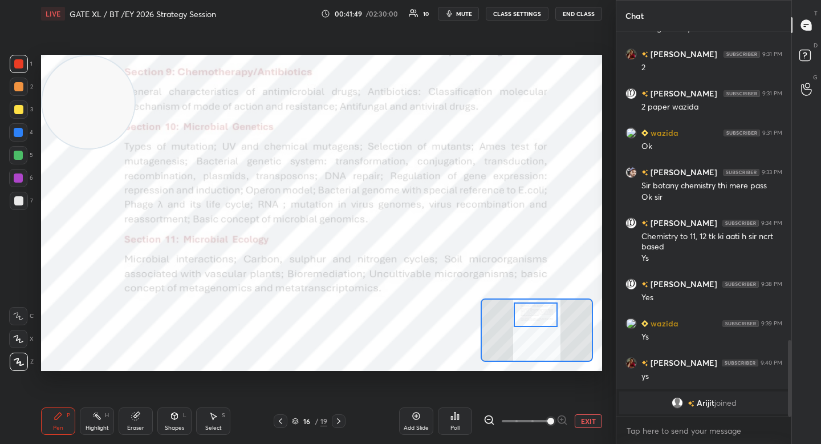
scroll to position [1390, 0]
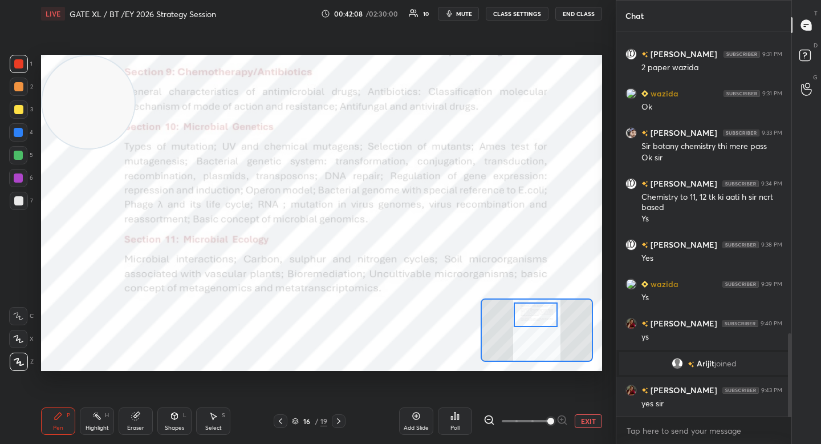
click at [584, 420] on button "EXIT" at bounding box center [588, 421] width 27 height 14
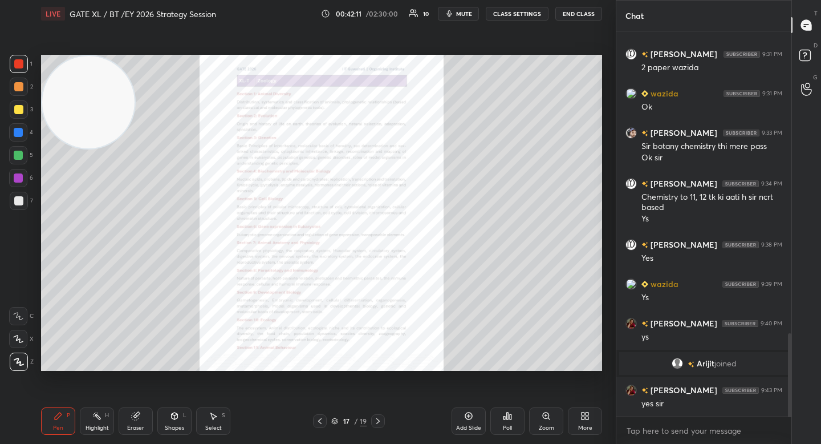
click at [552, 418] on div "Zoom" at bounding box center [546, 420] width 34 height 27
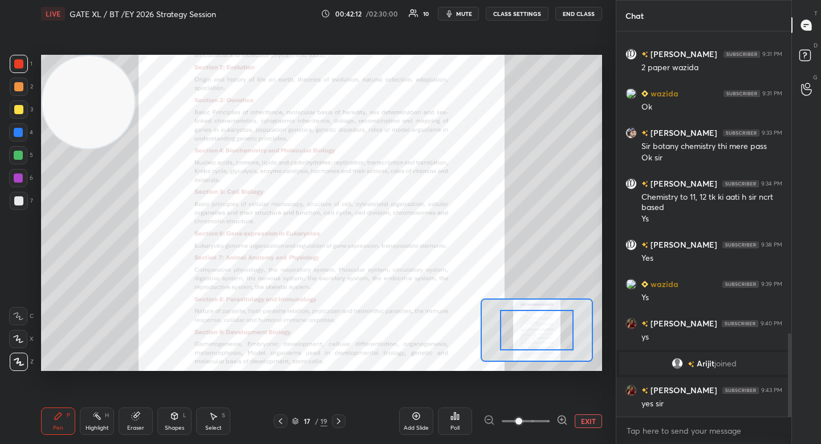
click at [567, 416] on icon at bounding box center [562, 419] width 11 height 11
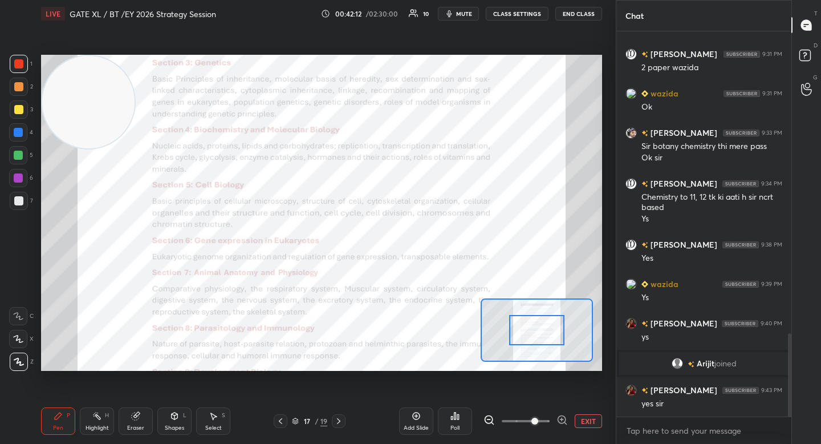
click at [562, 422] on icon at bounding box center [562, 419] width 11 height 11
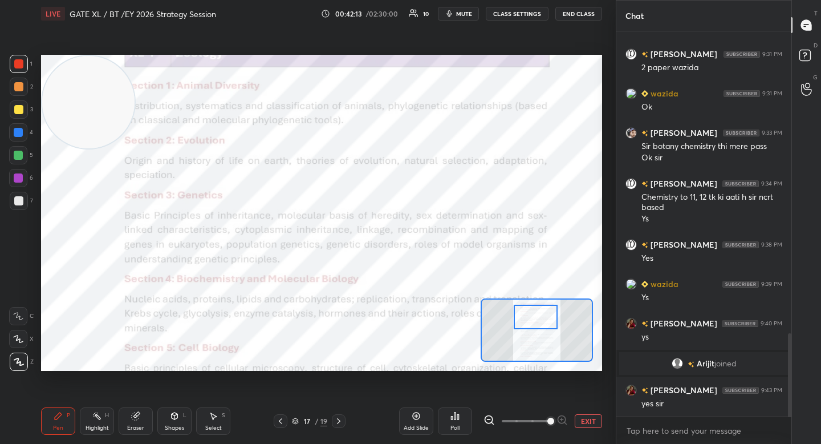
drag, startPoint x: 526, startPoint y: 326, endPoint x: 525, endPoint y: 308, distance: 17.7
click at [526, 312] on div at bounding box center [536, 317] width 44 height 25
drag, startPoint x: 544, startPoint y: 322, endPoint x: 521, endPoint y: 312, distance: 24.3
click at [543, 329] on div at bounding box center [535, 317] width 44 height 25
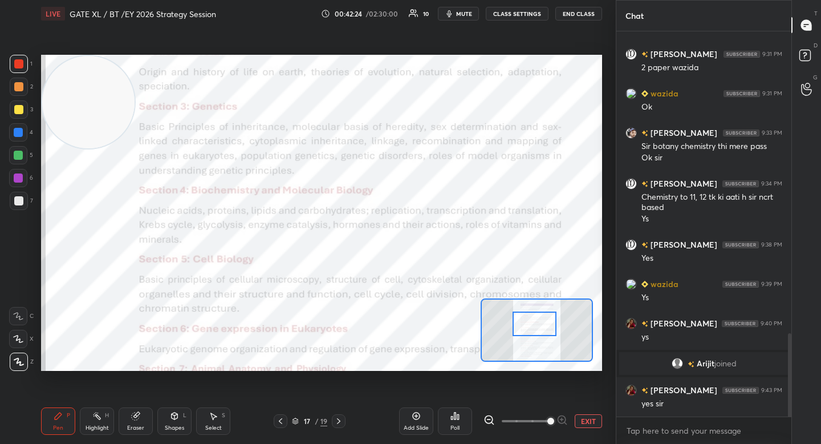
click at [541, 331] on div at bounding box center [535, 323] width 44 height 25
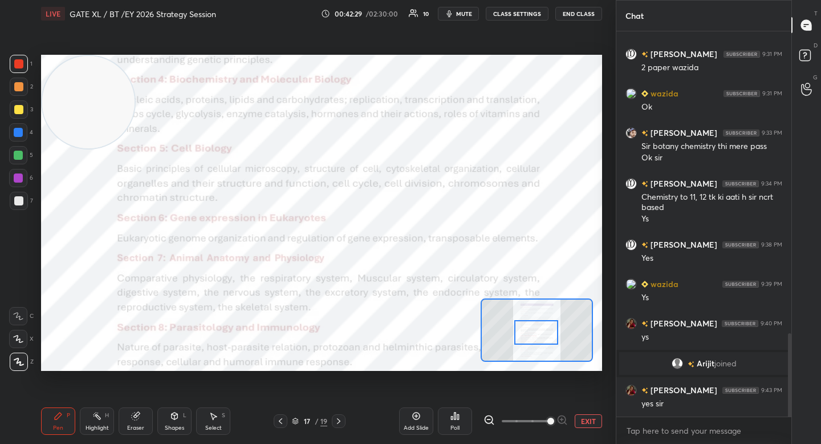
drag, startPoint x: 545, startPoint y: 335, endPoint x: 525, endPoint y: 332, distance: 20.2
click at [545, 345] on div at bounding box center [537, 332] width 44 height 25
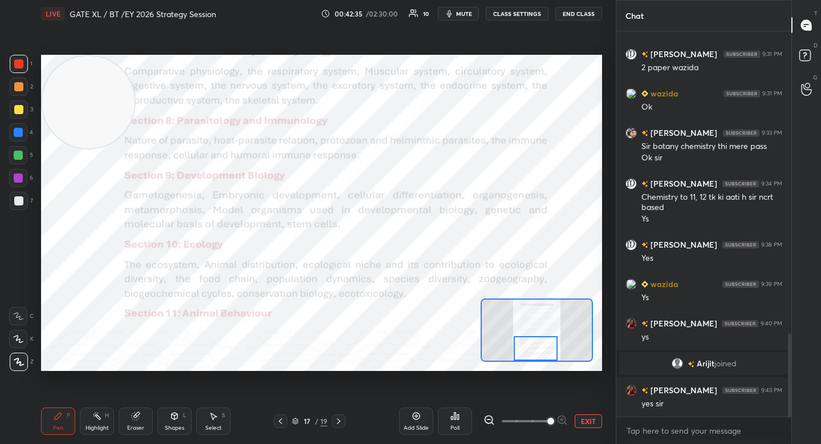
drag, startPoint x: 535, startPoint y: 339, endPoint x: 531, endPoint y: 348, distance: 9.4
click at [533, 348] on div at bounding box center [536, 348] width 44 height 25
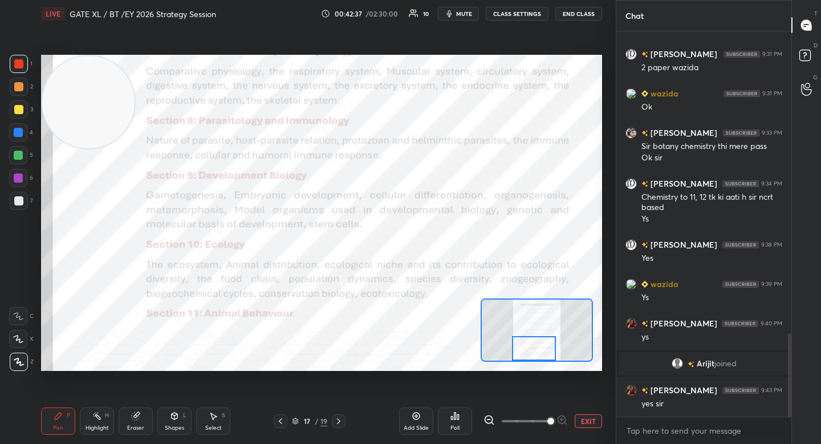
click at [337, 423] on icon at bounding box center [338, 420] width 9 height 9
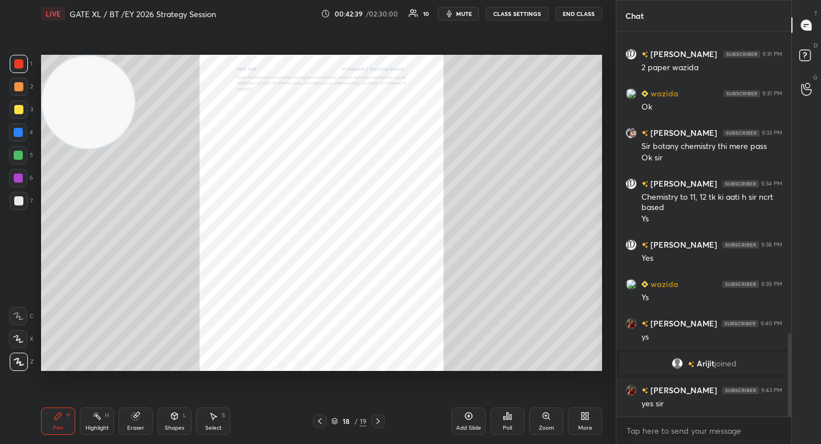
click at [315, 418] on icon at bounding box center [319, 420] width 9 height 9
click at [555, 422] on div "Zoom" at bounding box center [546, 420] width 34 height 27
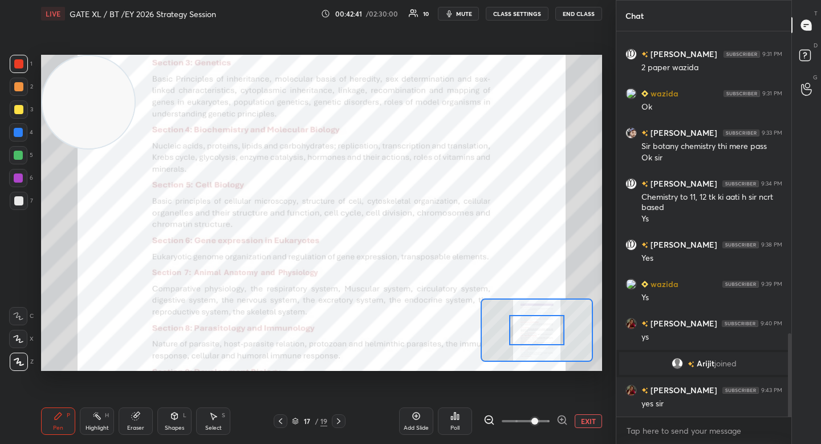
click at [562, 420] on icon at bounding box center [562, 419] width 11 height 11
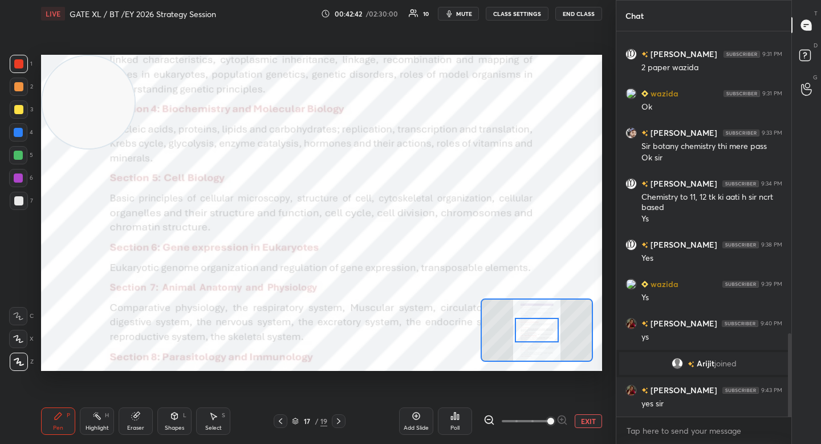
drag, startPoint x: 531, startPoint y: 329, endPoint x: 523, endPoint y: 329, distance: 8.0
click at [525, 329] on div at bounding box center [537, 330] width 44 height 25
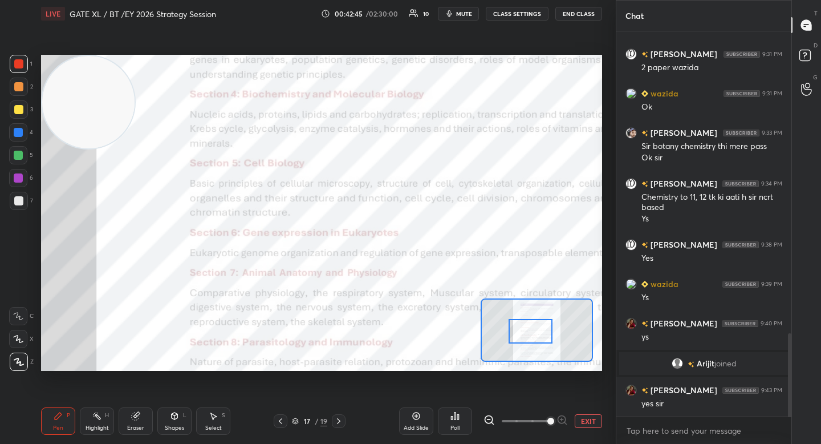
drag, startPoint x: 543, startPoint y: 333, endPoint x: 532, endPoint y: 327, distance: 12.5
click at [544, 336] on div at bounding box center [531, 331] width 44 height 25
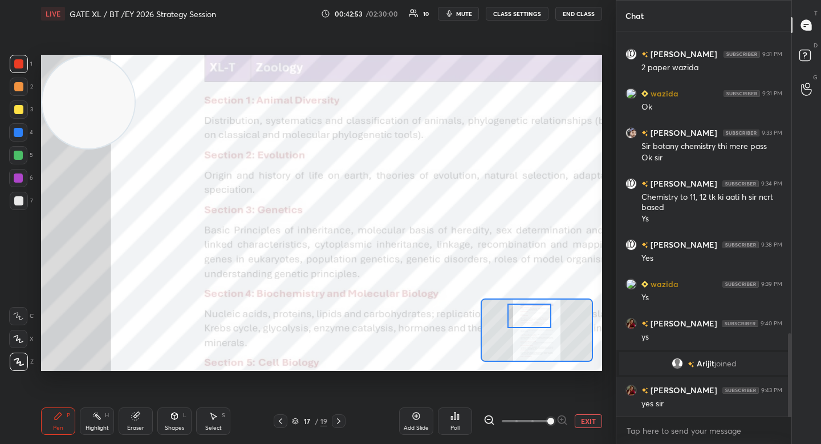
drag, startPoint x: 530, startPoint y: 330, endPoint x: 529, endPoint y: 318, distance: 12.0
click at [529, 318] on div at bounding box center [530, 315] width 44 height 25
click at [582, 427] on button "EXIT" at bounding box center [588, 421] width 27 height 14
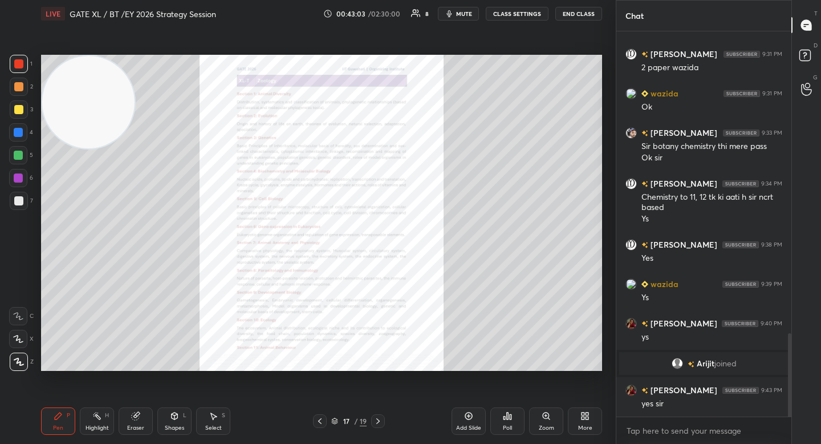
scroll to position [1450, 0]
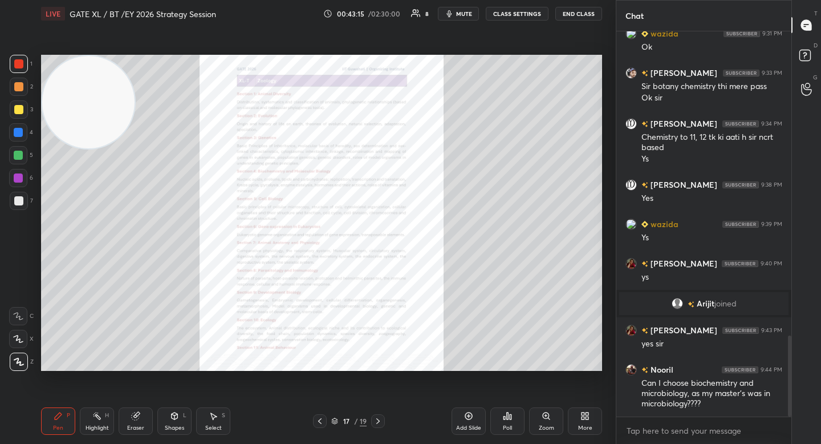
click at [452, 13] on icon "button" at bounding box center [449, 13] width 5 height 7
click at [454, 13] on span "unmute" at bounding box center [463, 14] width 25 height 8
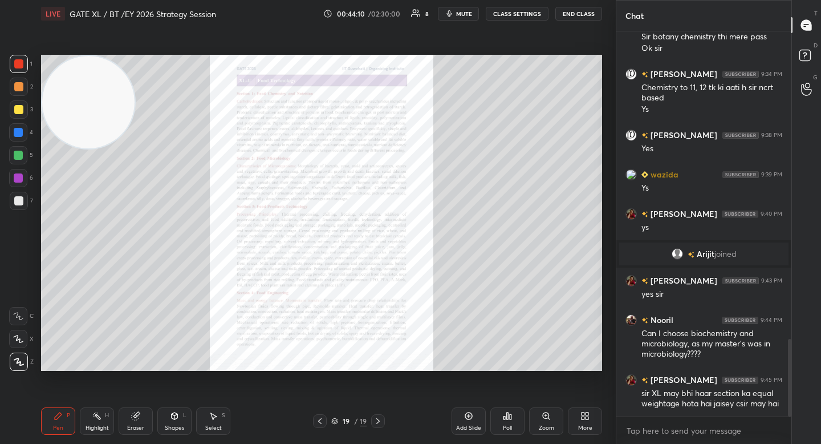
scroll to position [1527, 0]
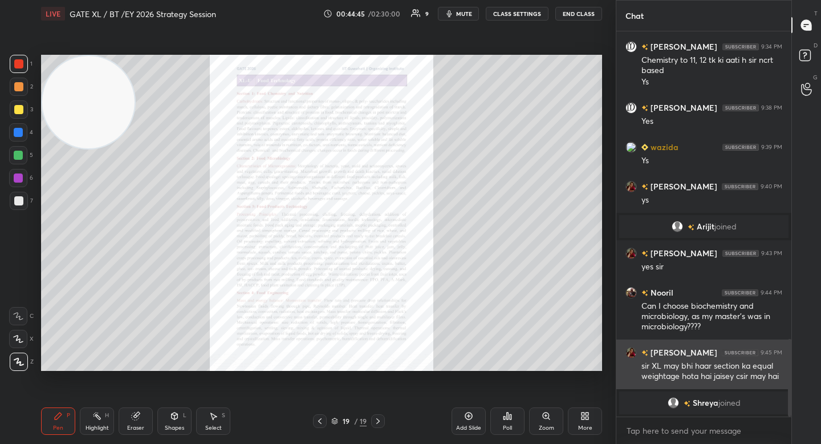
click at [632, 353] on img "grid" at bounding box center [631, 352] width 11 height 11
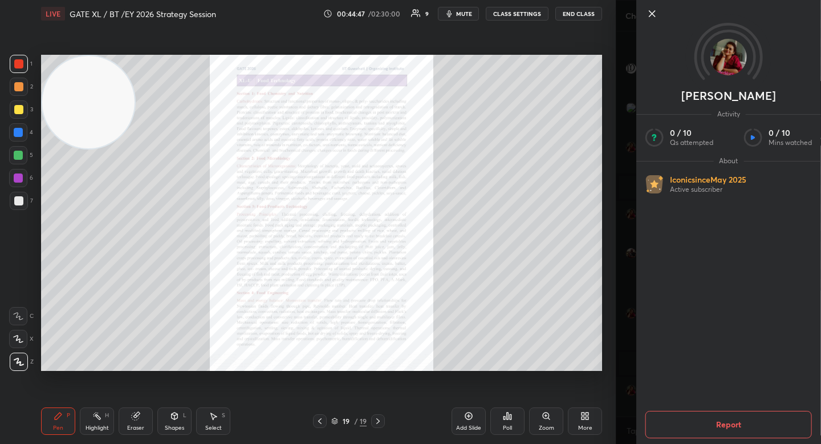
scroll to position [1471, 0]
click at [457, 12] on button "mute" at bounding box center [458, 14] width 41 height 14
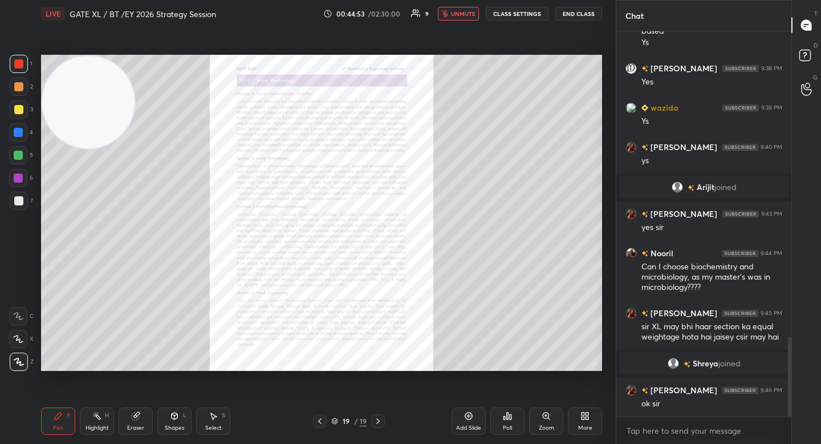
click at [457, 12] on span "unmute" at bounding box center [463, 14] width 25 height 8
click at [457, 12] on button "mute" at bounding box center [458, 14] width 41 height 14
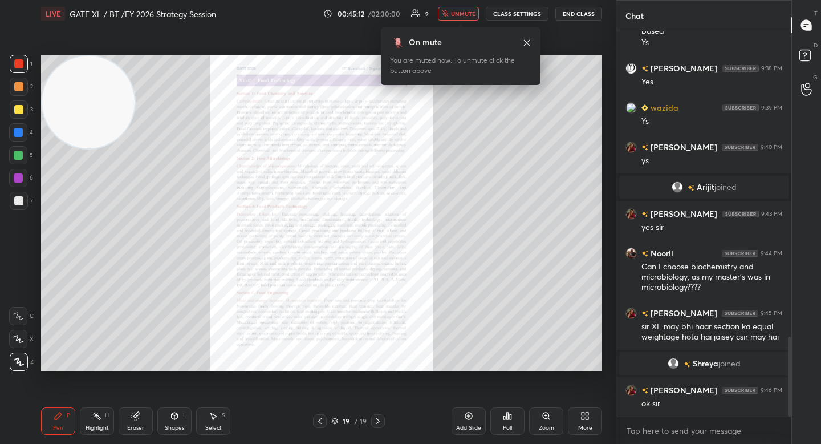
click at [457, 12] on span "unmute" at bounding box center [463, 14] width 25 height 8
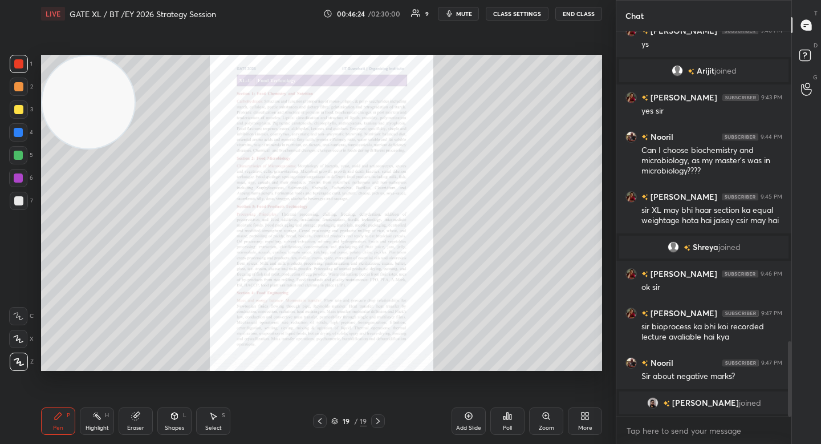
scroll to position [1606, 0]
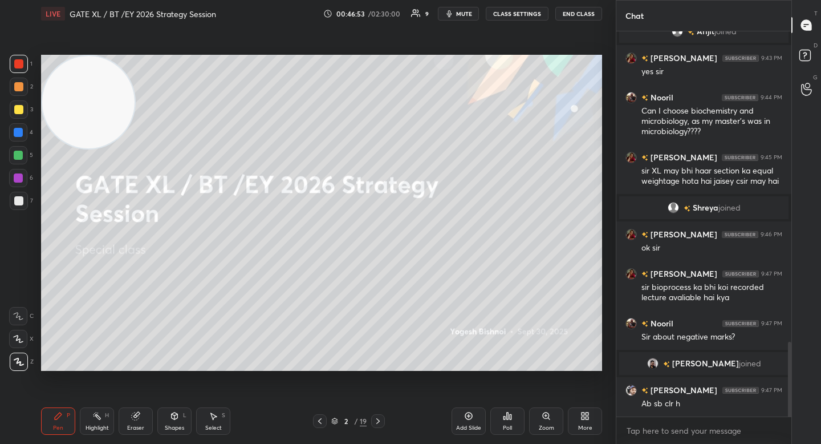
click at [445, 13] on button "mute" at bounding box center [458, 14] width 41 height 14
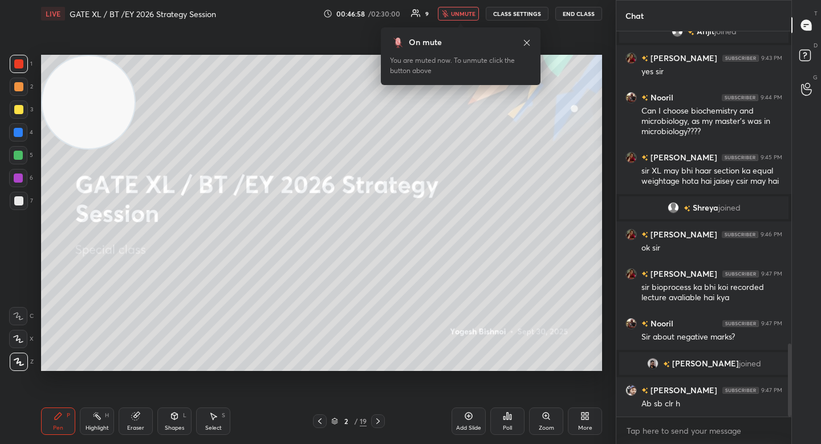
scroll to position [1646, 0]
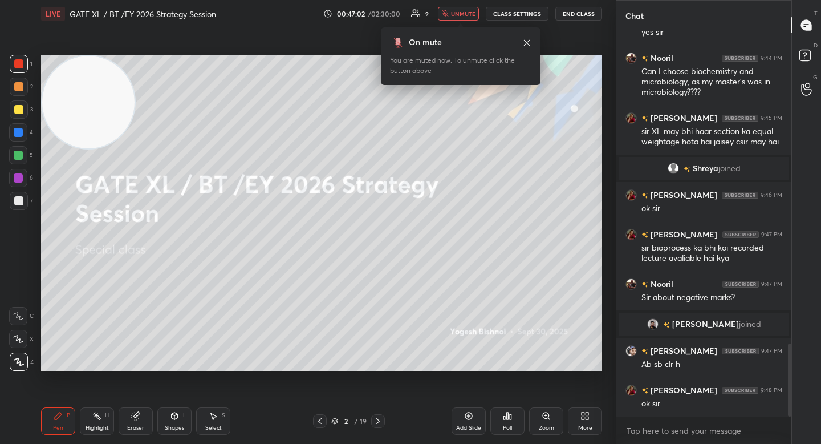
click at [445, 13] on icon "button" at bounding box center [445, 13] width 7 height 7
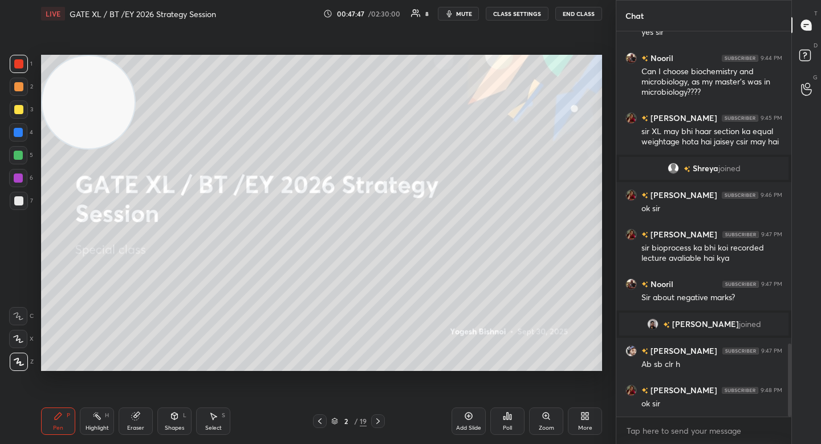
click at [10, 196] on div at bounding box center [19, 201] width 18 height 18
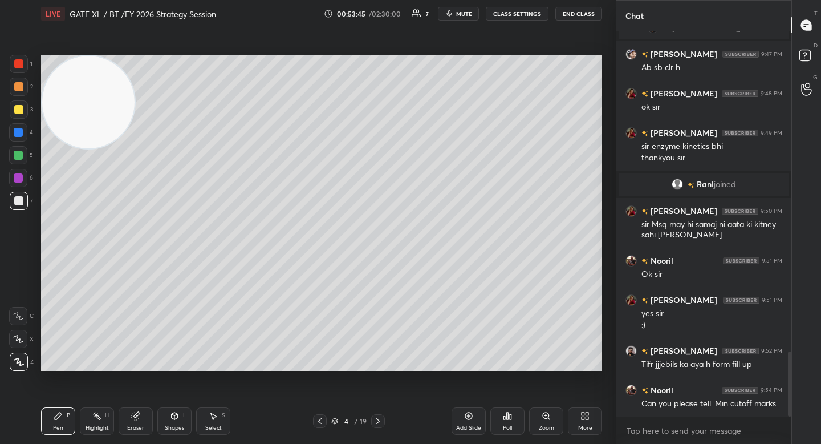
scroll to position [1928, 0]
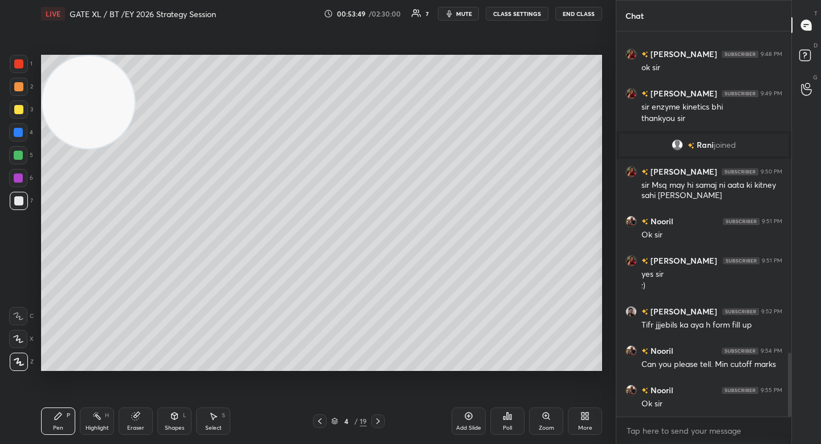
click at [469, 15] on span "mute" at bounding box center [464, 14] width 16 height 8
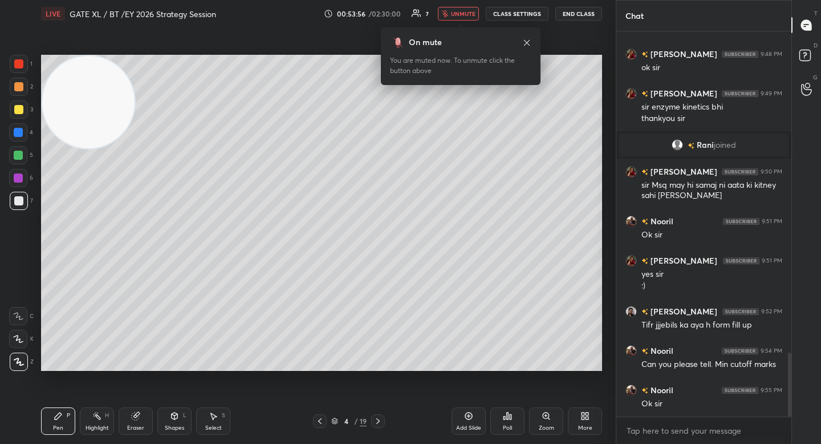
click at [469, 15] on span "unmute" at bounding box center [463, 14] width 25 height 8
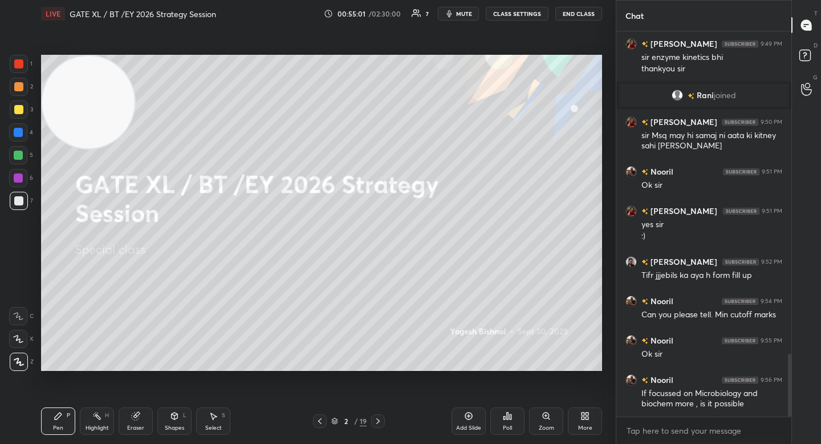
scroll to position [2005, 0]
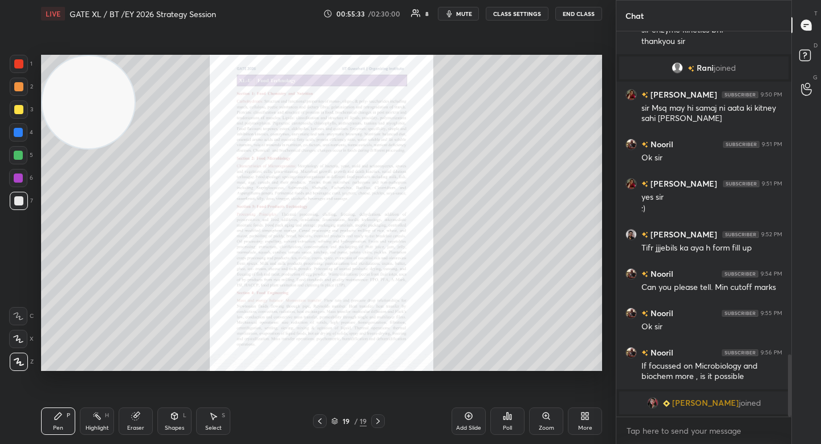
click at [585, 423] on div "More" at bounding box center [585, 420] width 34 height 27
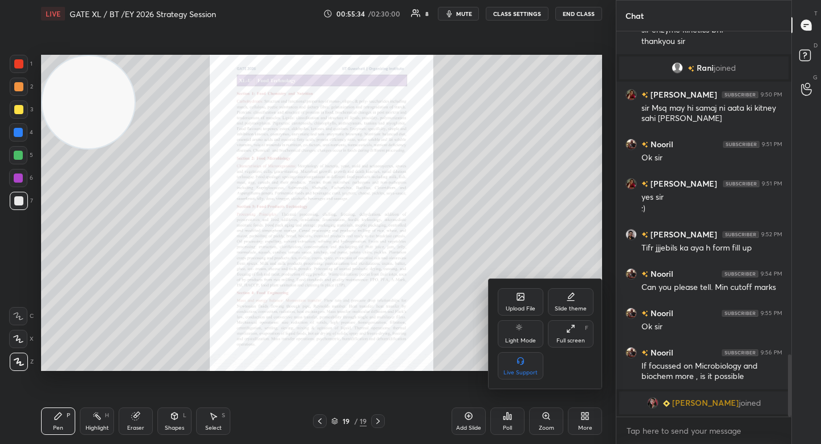
click at [527, 306] on div "Upload File" at bounding box center [521, 309] width 30 height 6
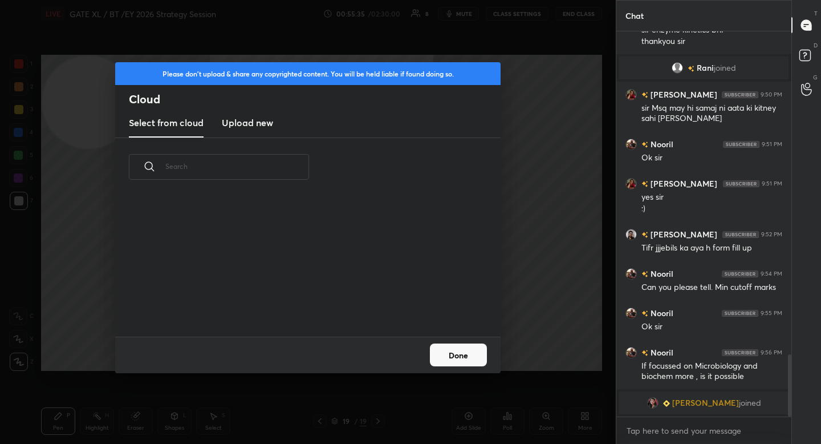
click at [258, 129] on new "Upload new" at bounding box center [247, 123] width 51 height 29
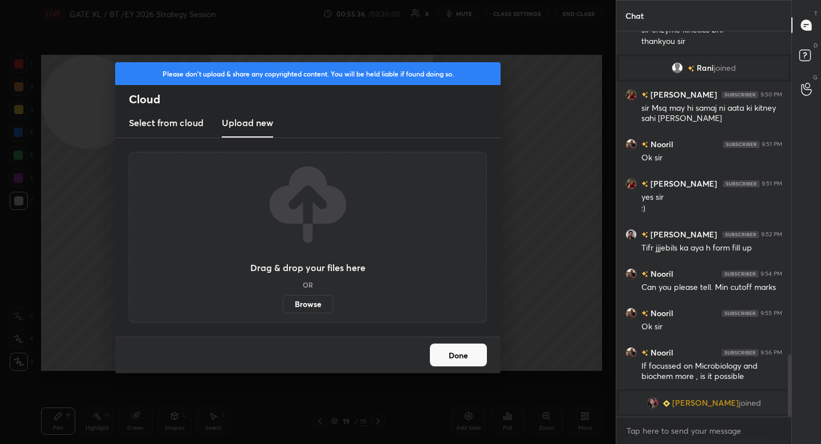
click at [298, 297] on label "Browse" at bounding box center [308, 304] width 51 height 18
click at [283, 297] on input "Browse" at bounding box center [283, 304] width 0 height 18
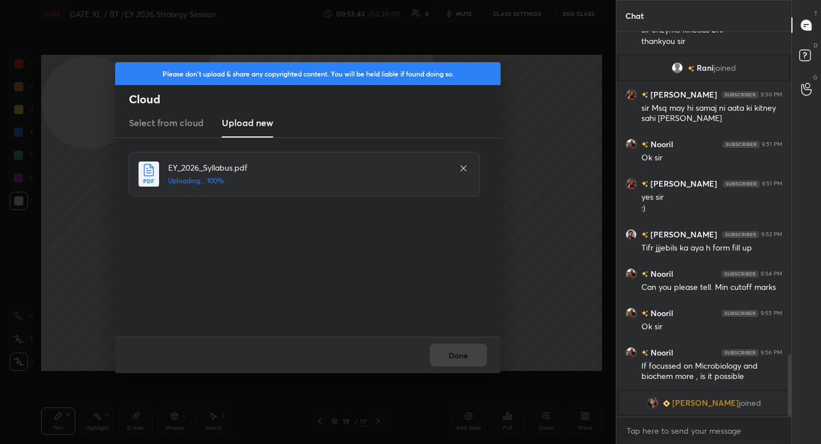
click at [456, 354] on div "Done" at bounding box center [308, 355] width 386 height 37
click at [456, 354] on button "Done" at bounding box center [458, 354] width 57 height 23
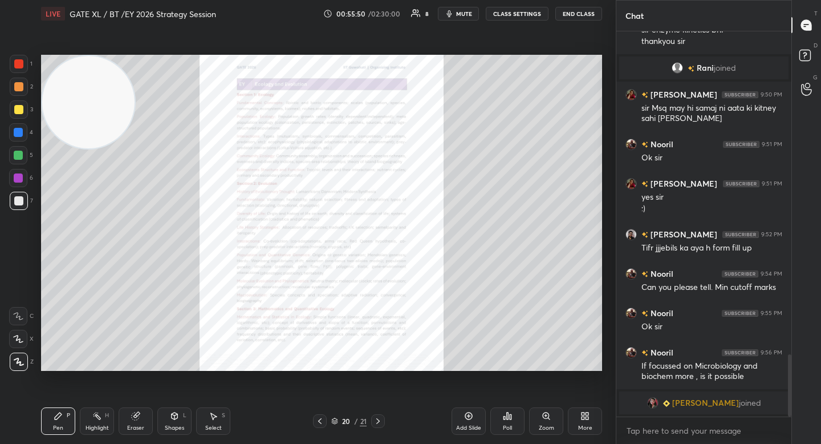
click at [547, 415] on icon at bounding box center [546, 415] width 9 height 9
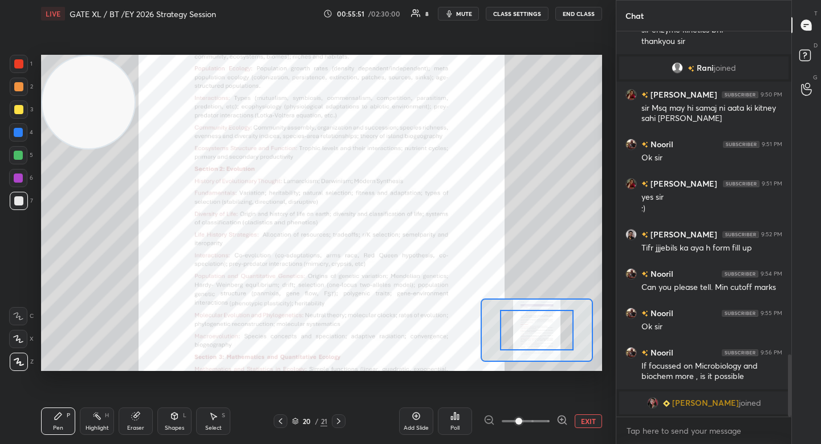
click at [558, 417] on icon at bounding box center [562, 419] width 11 height 11
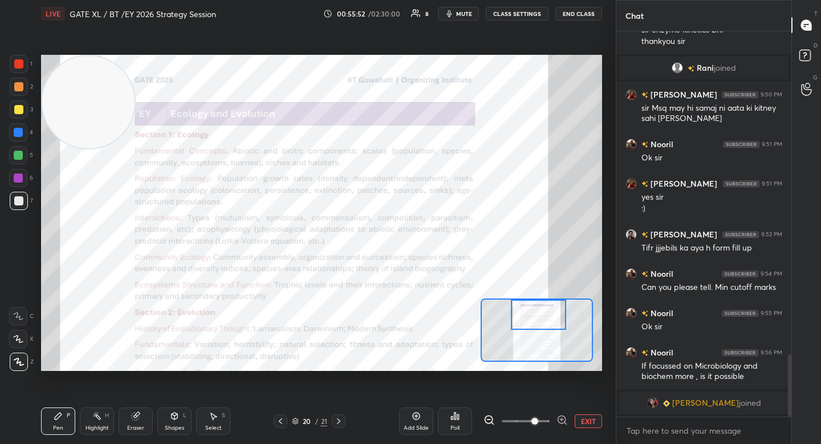
drag, startPoint x: 533, startPoint y: 313, endPoint x: 531, endPoint y: 305, distance: 8.7
click at [532, 305] on div at bounding box center [538, 315] width 55 height 30
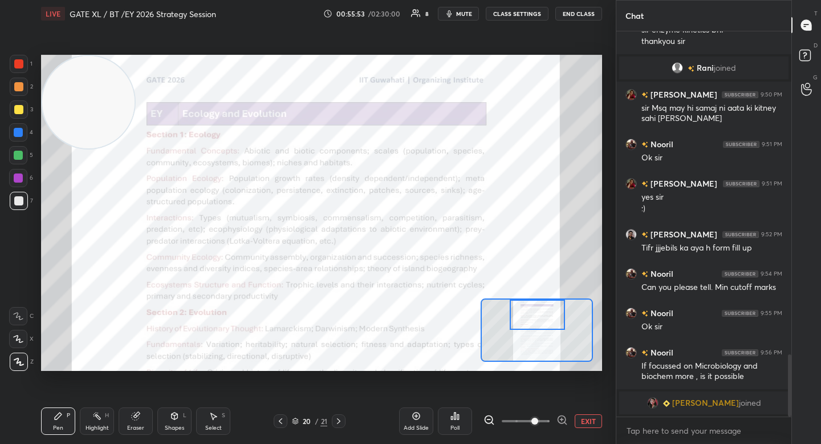
click at [15, 67] on div at bounding box center [18, 63] width 9 height 9
click at [70, 99] on video at bounding box center [88, 102] width 92 height 92
click at [83, 82] on video at bounding box center [100, 108] width 92 height 92
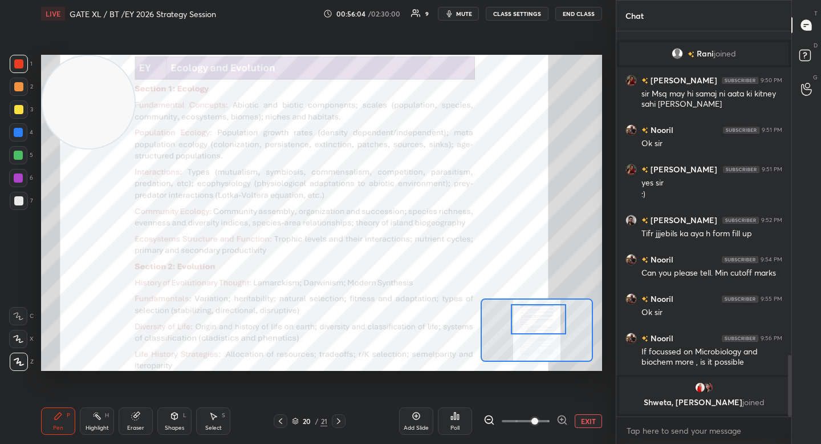
drag, startPoint x: 539, startPoint y: 323, endPoint x: 539, endPoint y: 343, distance: 20.0
click at [539, 334] on div at bounding box center [538, 319] width 55 height 30
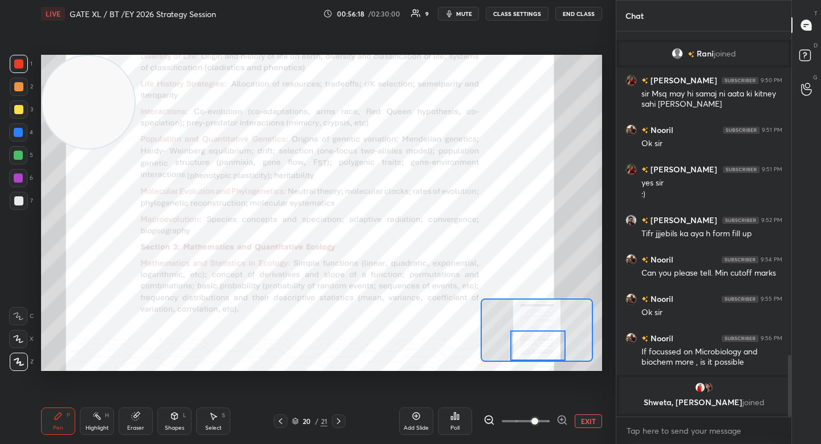
drag, startPoint x: 534, startPoint y: 341, endPoint x: 534, endPoint y: 348, distance: 6.8
click at [534, 348] on div at bounding box center [538, 345] width 55 height 30
click at [337, 420] on icon at bounding box center [338, 420] width 9 height 9
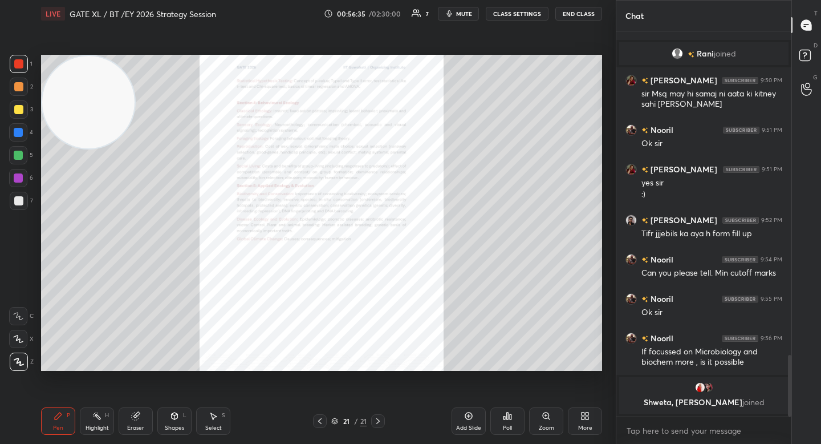
click at [556, 418] on div "Zoom" at bounding box center [546, 420] width 34 height 27
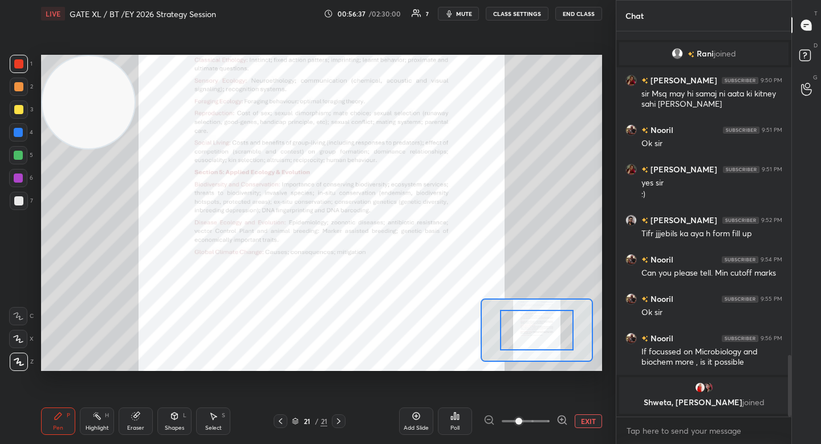
click at [563, 416] on icon at bounding box center [562, 419] width 11 height 11
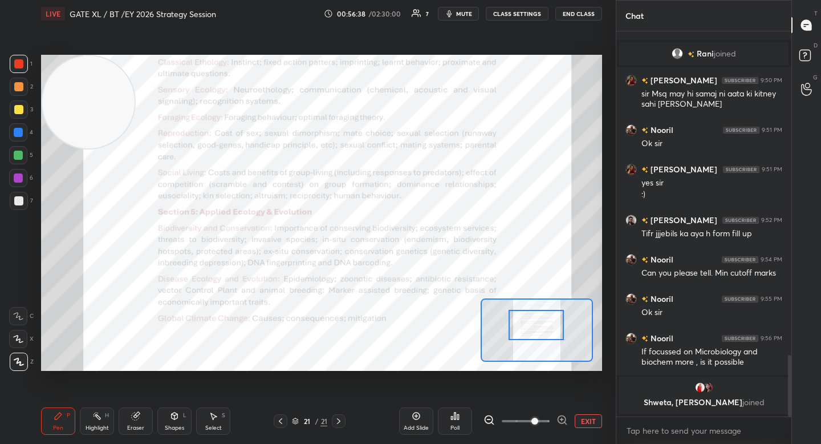
drag, startPoint x: 527, startPoint y: 323, endPoint x: 526, endPoint y: 309, distance: 14.8
click at [526, 310] on div at bounding box center [536, 325] width 55 height 30
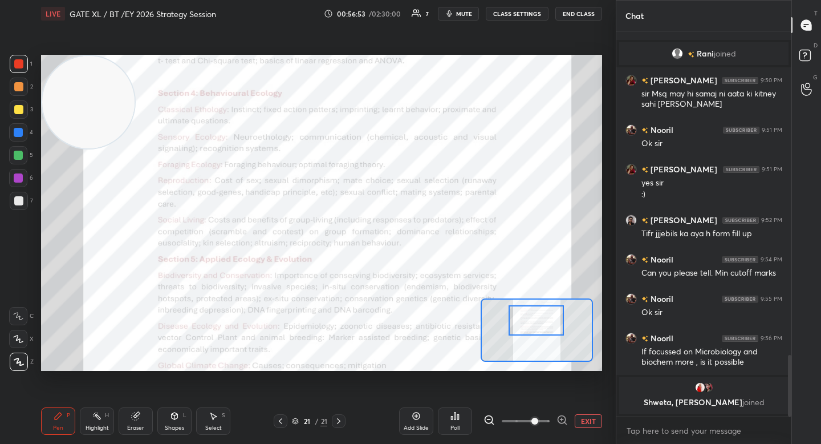
click at [529, 322] on div at bounding box center [536, 320] width 55 height 30
drag, startPoint x: 527, startPoint y: 320, endPoint x: 525, endPoint y: 327, distance: 6.9
click at [527, 327] on div at bounding box center [536, 320] width 55 height 30
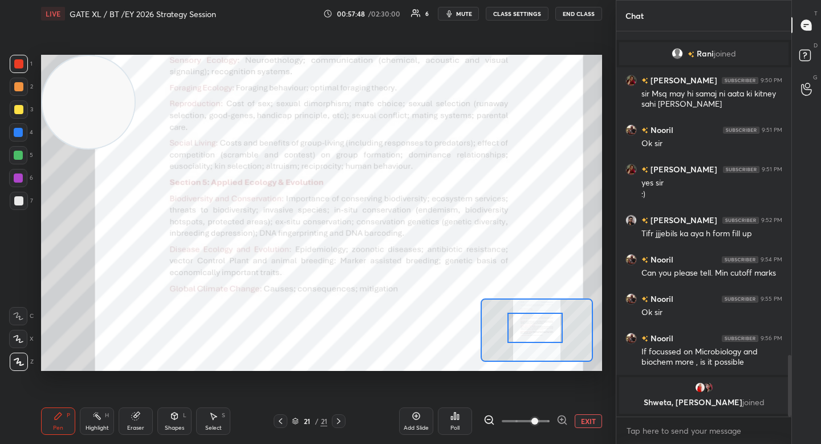
click at [581, 415] on button "EXIT" at bounding box center [588, 421] width 27 height 14
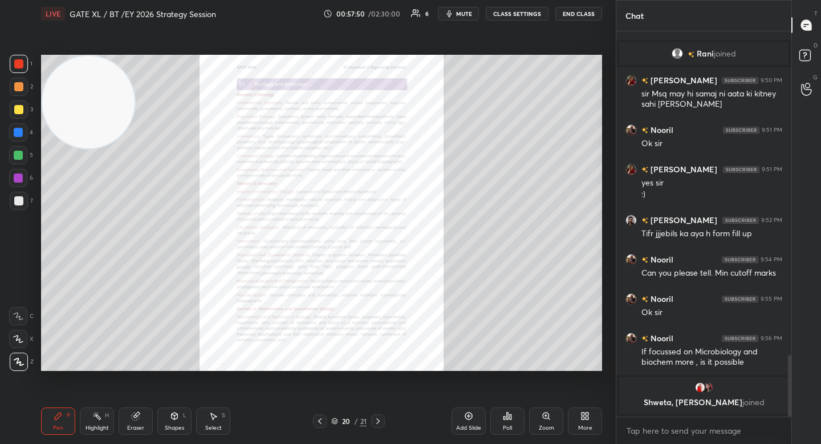
click at [540, 422] on div "Zoom" at bounding box center [546, 420] width 34 height 27
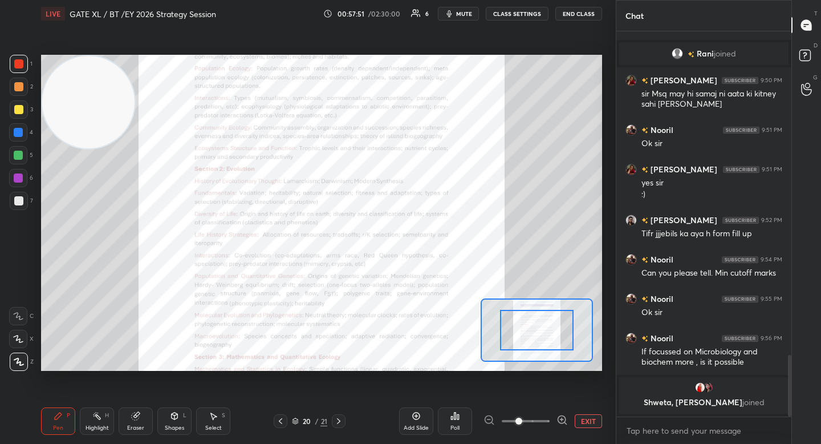
click at [562, 420] on icon at bounding box center [562, 419] width 0 height 3
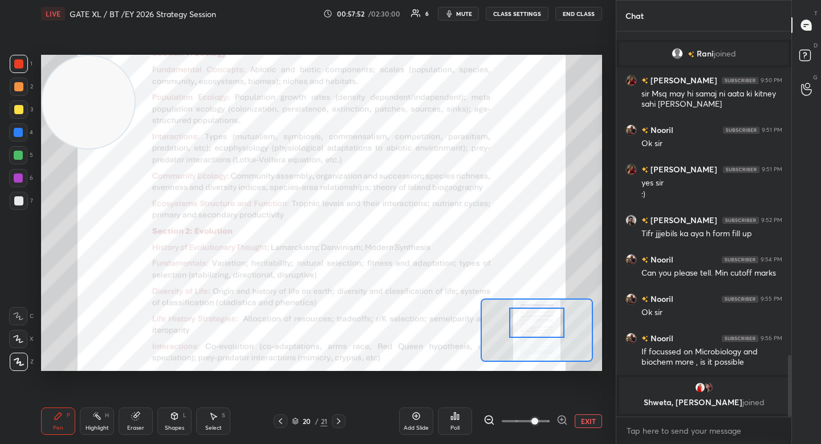
drag, startPoint x: 540, startPoint y: 328, endPoint x: 539, endPoint y: 314, distance: 13.7
click at [540, 319] on div at bounding box center [536, 322] width 55 height 30
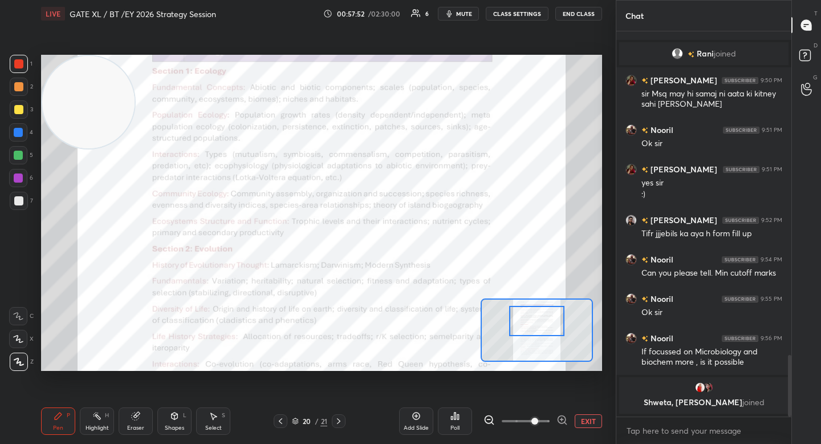
click at [535, 299] on div at bounding box center [537, 329] width 112 height 63
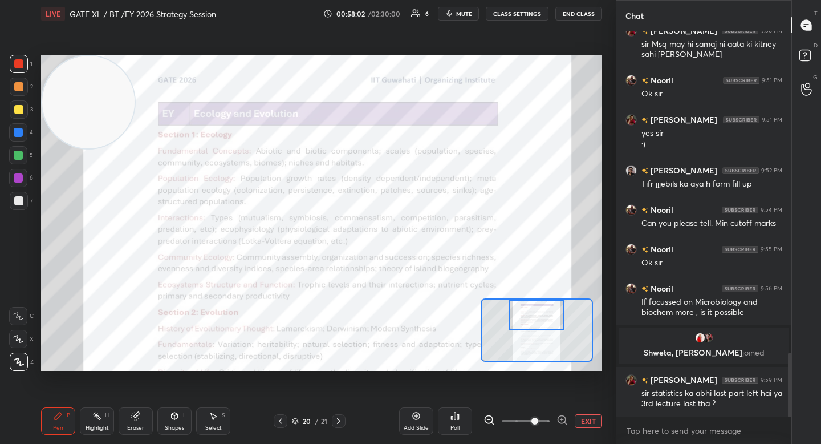
scroll to position [1928, 0]
click at [584, 423] on button "EXIT" at bounding box center [588, 421] width 27 height 14
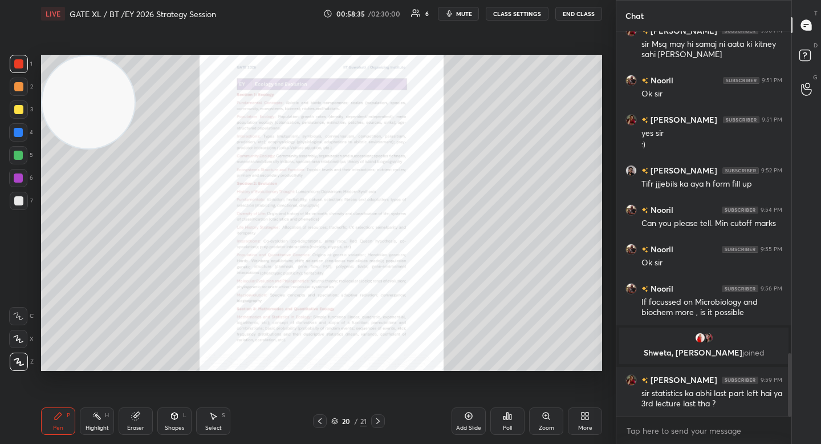
scroll to position [1967, 0]
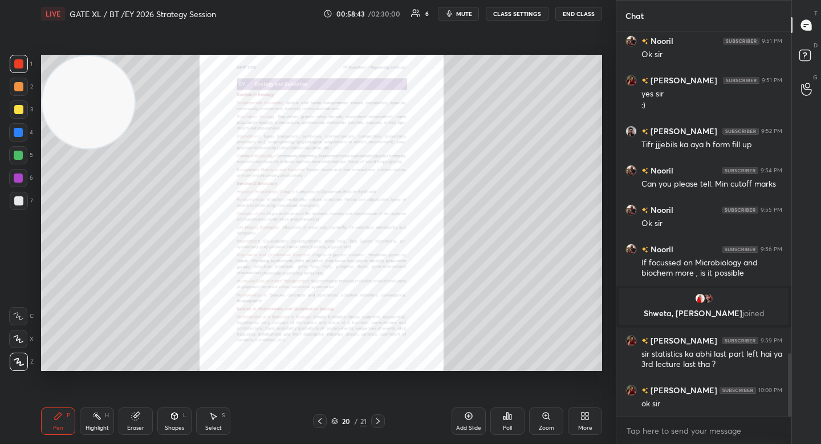
click at [14, 208] on div at bounding box center [19, 201] width 18 height 18
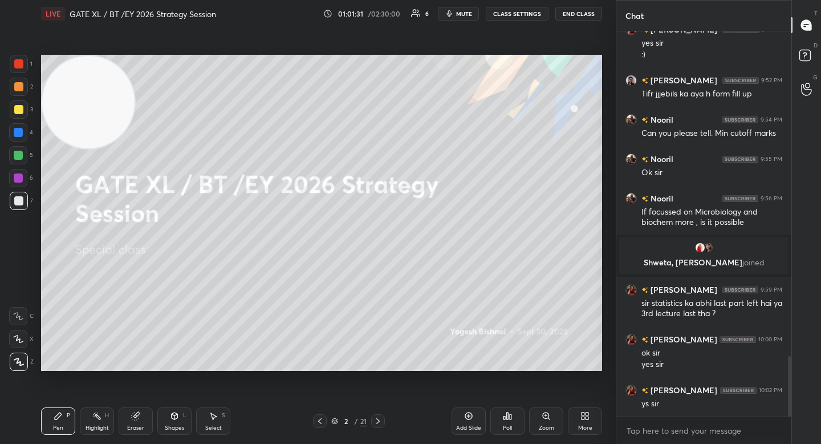
scroll to position [2057, 0]
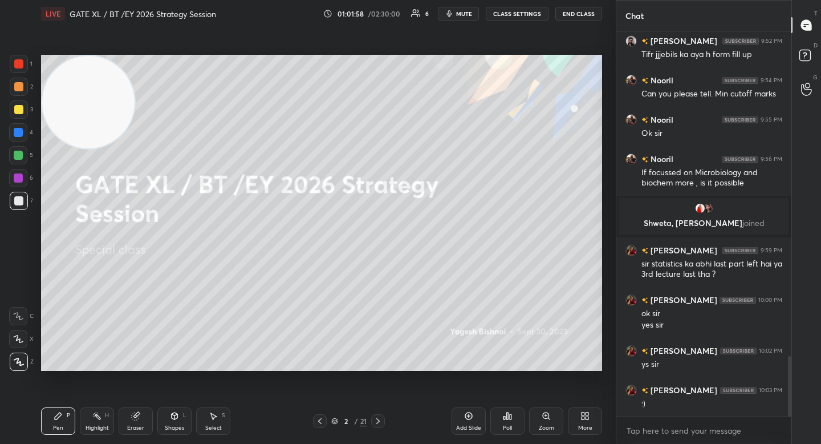
click at [468, 14] on span "mute" at bounding box center [464, 14] width 16 height 8
click at [468, 14] on span "unmute" at bounding box center [463, 14] width 25 height 8
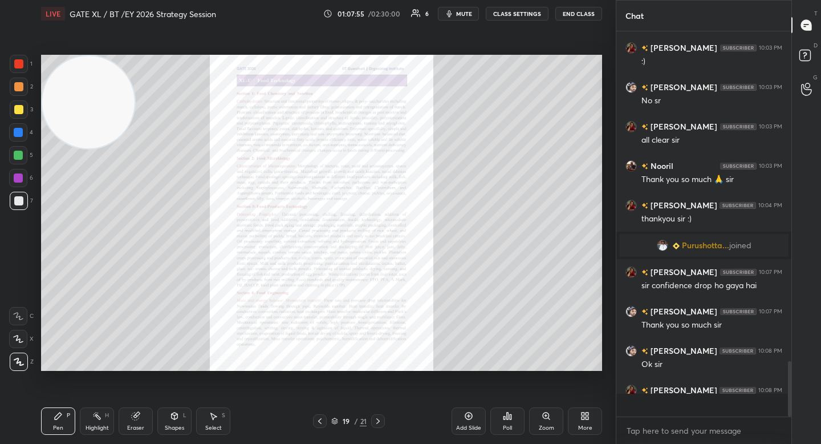
scroll to position [382, 172]
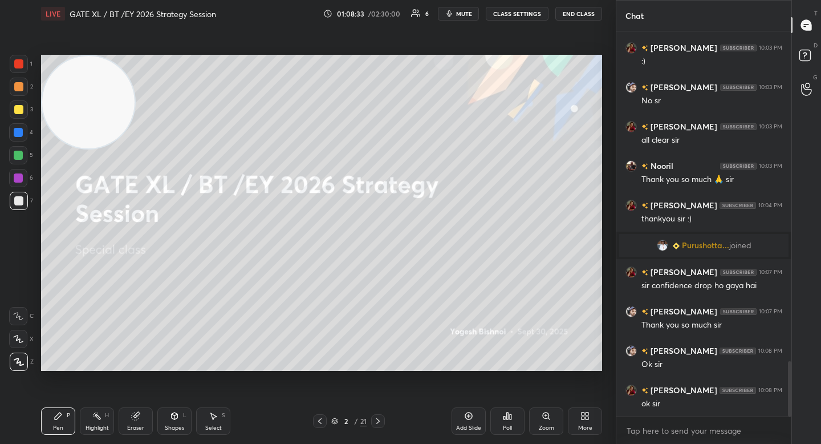
click at [592, 11] on button "End Class" at bounding box center [579, 14] width 47 height 14
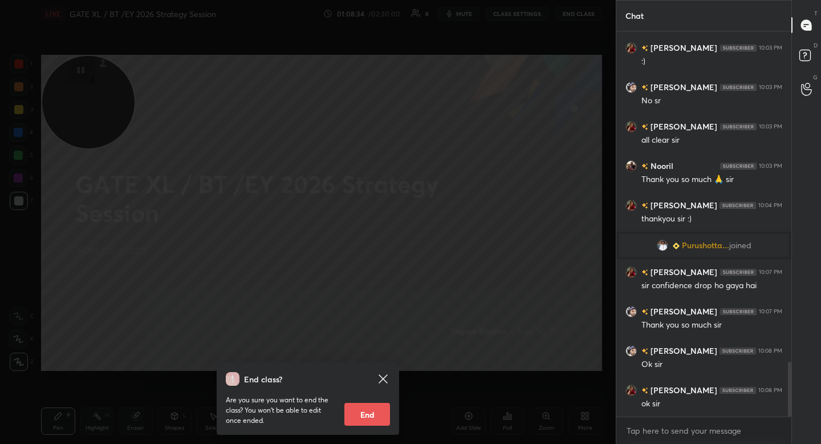
scroll to position [2335, 0]
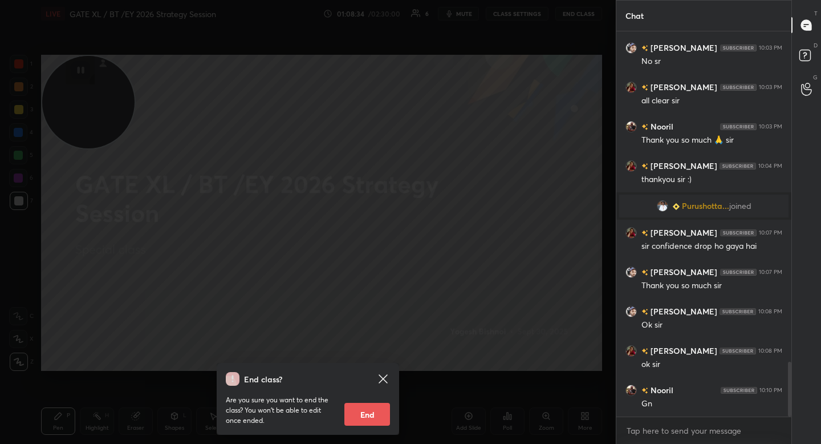
click at [370, 396] on div "Are you sure you want to end the class? You won’t be able to edit once ended. E…" at bounding box center [308, 406] width 164 height 40
click at [361, 418] on button "End" at bounding box center [368, 414] width 46 height 23
type textarea "x"
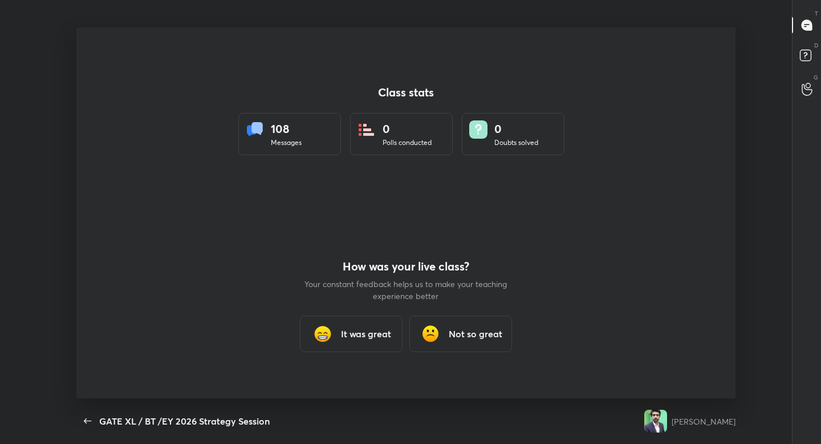
scroll to position [56678, 56240]
click at [84, 424] on icon "button" at bounding box center [88, 421] width 14 height 14
